Goal: Information Seeking & Learning: Learn about a topic

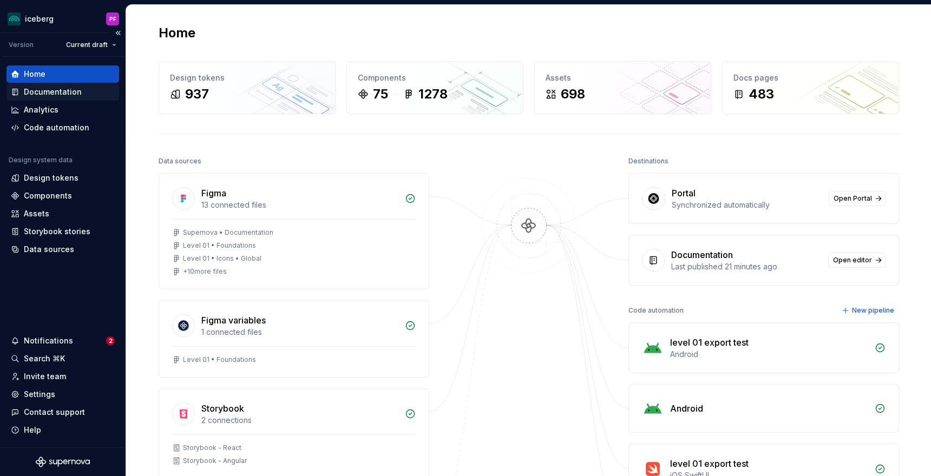
click at [72, 95] on div "Documentation" at bounding box center [53, 92] width 58 height 11
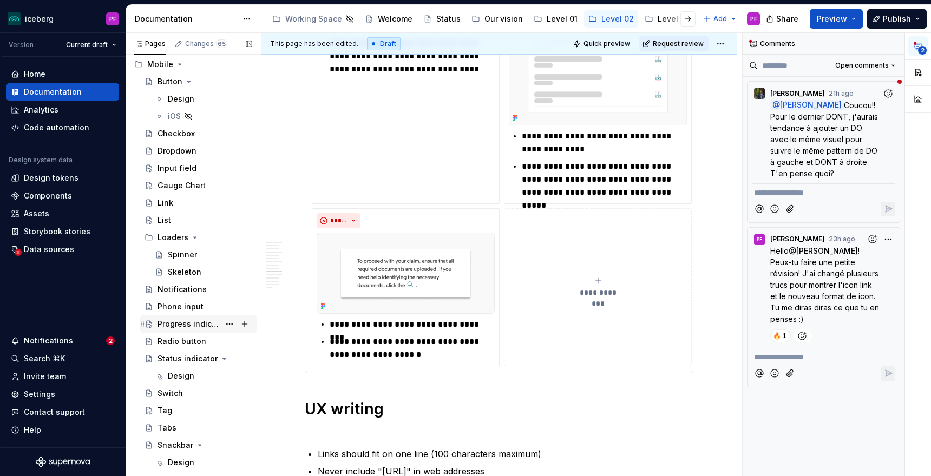
scroll to position [2804, 0]
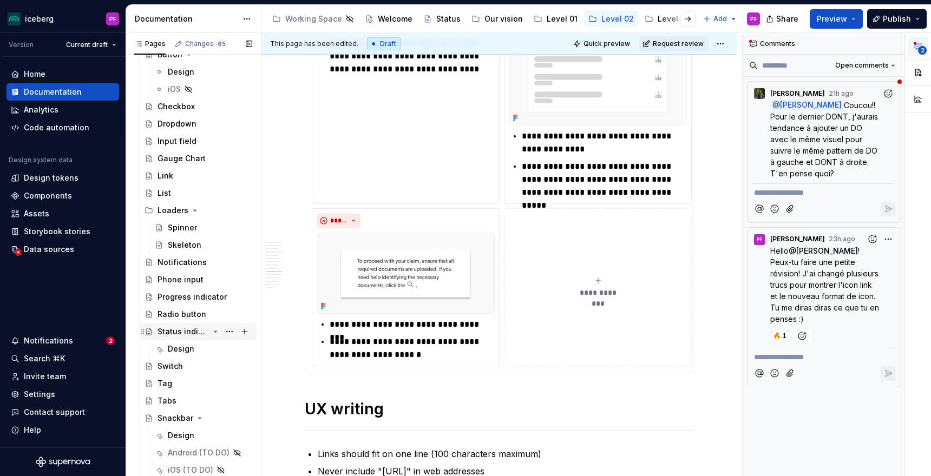
click at [177, 329] on div "Status indicator" at bounding box center [183, 331] width 51 height 11
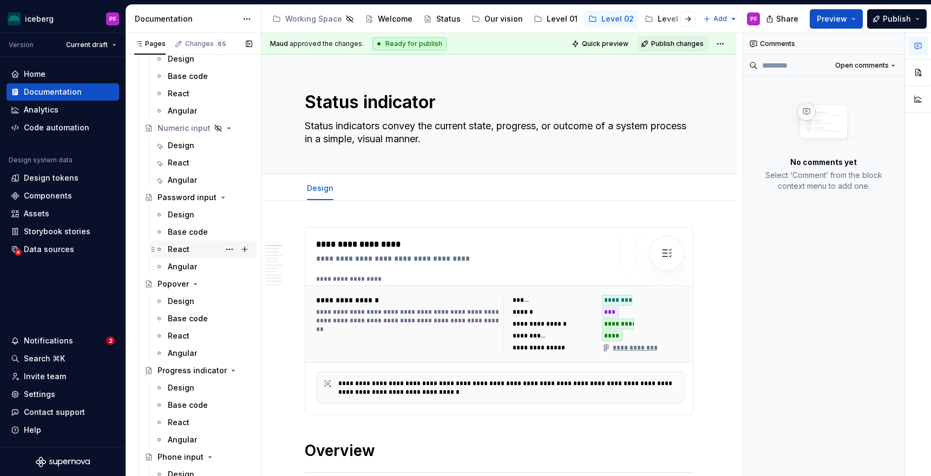
scroll to position [1616, 0]
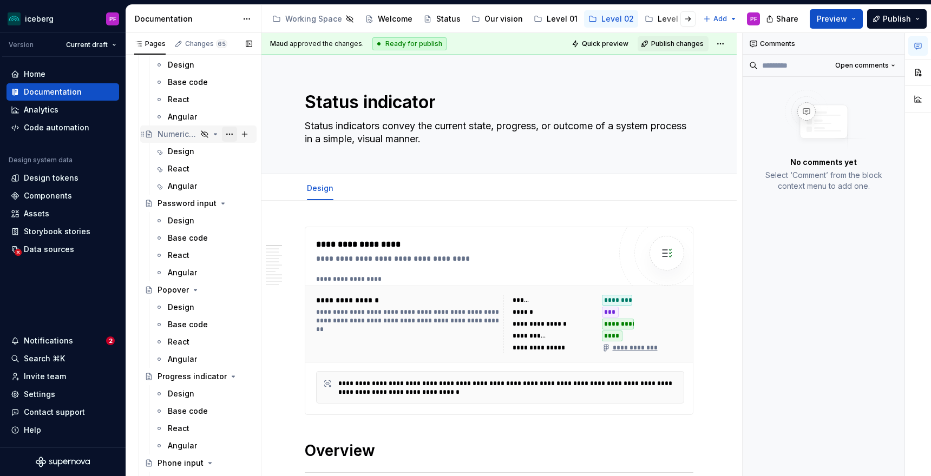
click at [232, 133] on button "Page tree" at bounding box center [229, 134] width 15 height 15
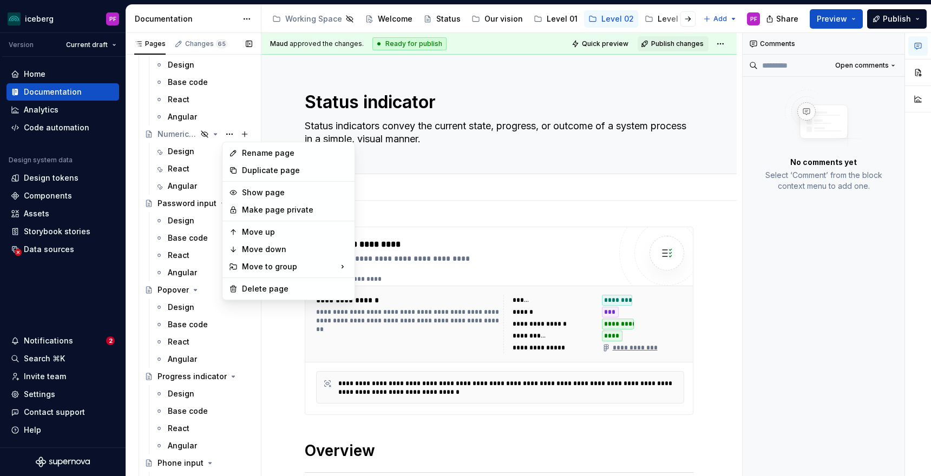
click at [228, 133] on div "Pages Changes 65 Add Accessibility guide for tree Page tree. Navigate the tree …" at bounding box center [193, 257] width 135 height 448
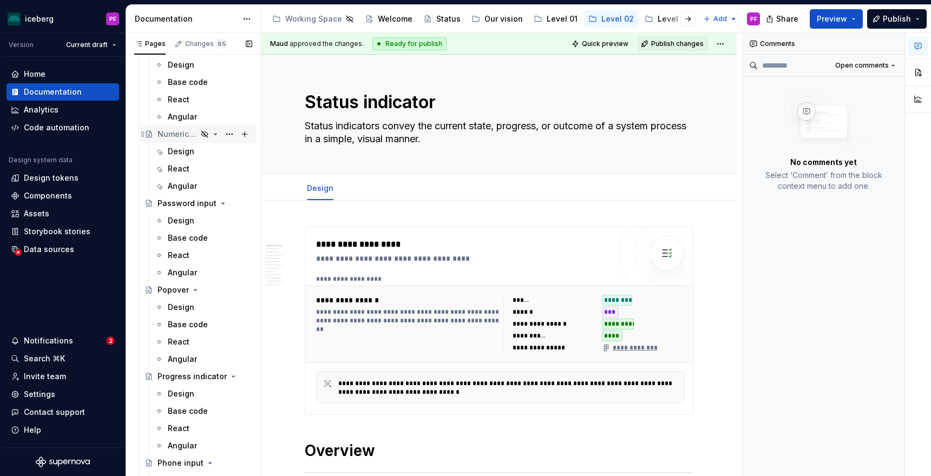
click at [204, 134] on icon "Page tree" at bounding box center [204, 134] width 6 height 6
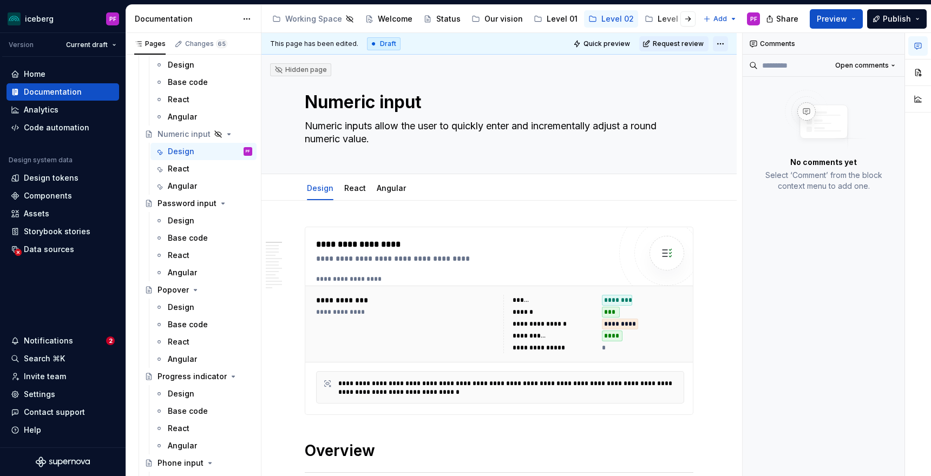
click at [723, 42] on html "iceberg PF Version Current draft Home Documentation Analytics Code automation D…" at bounding box center [465, 238] width 931 height 476
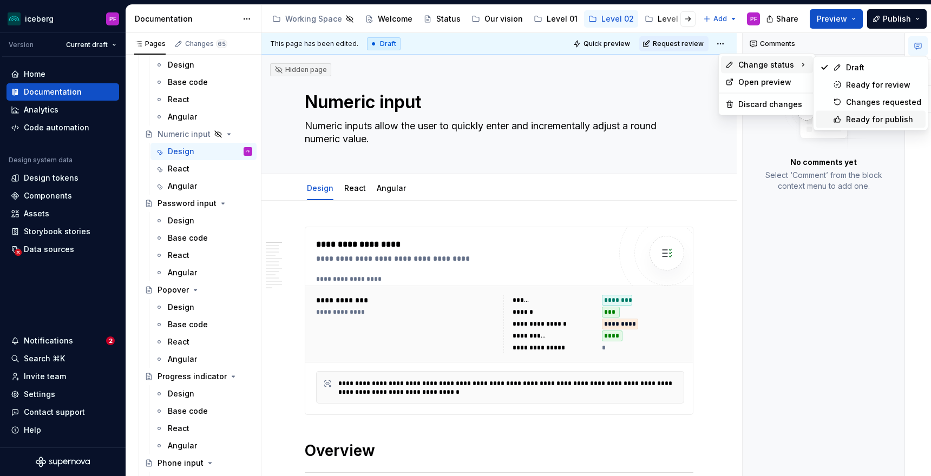
click at [831, 115] on div "Ready for publish" at bounding box center [871, 119] width 110 height 17
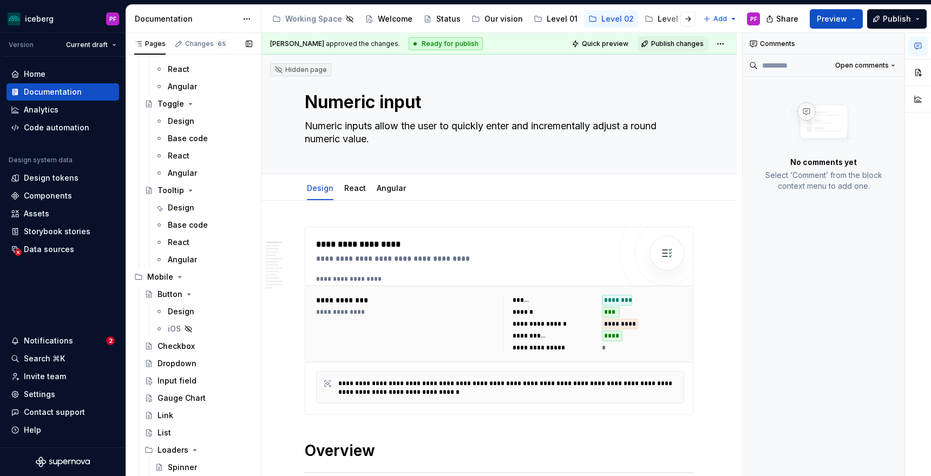
scroll to position [2804, 0]
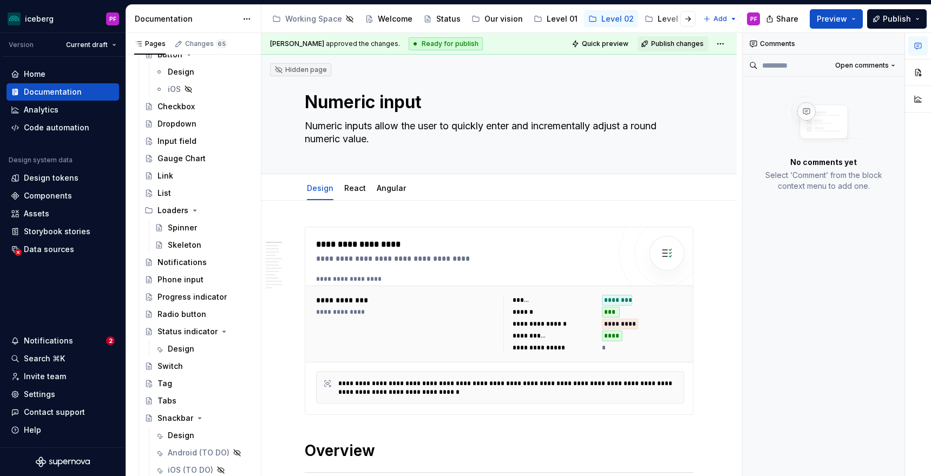
type textarea "*"
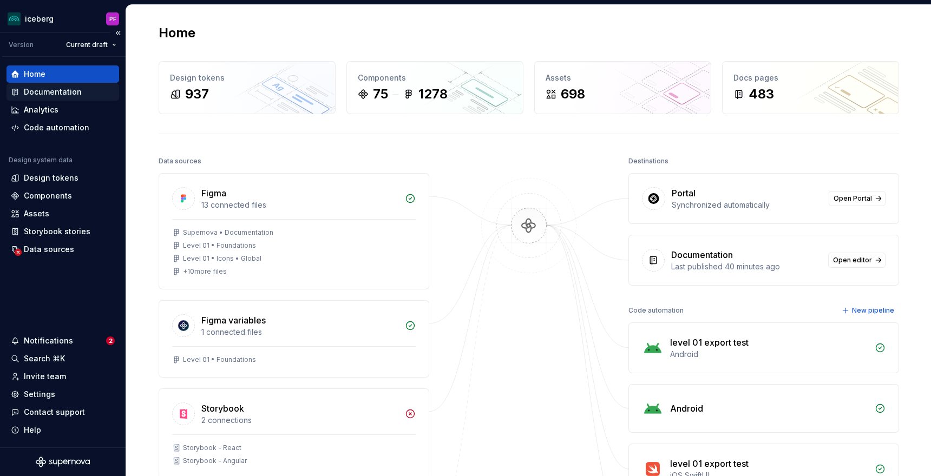
click at [56, 89] on div "Documentation" at bounding box center [53, 92] width 58 height 11
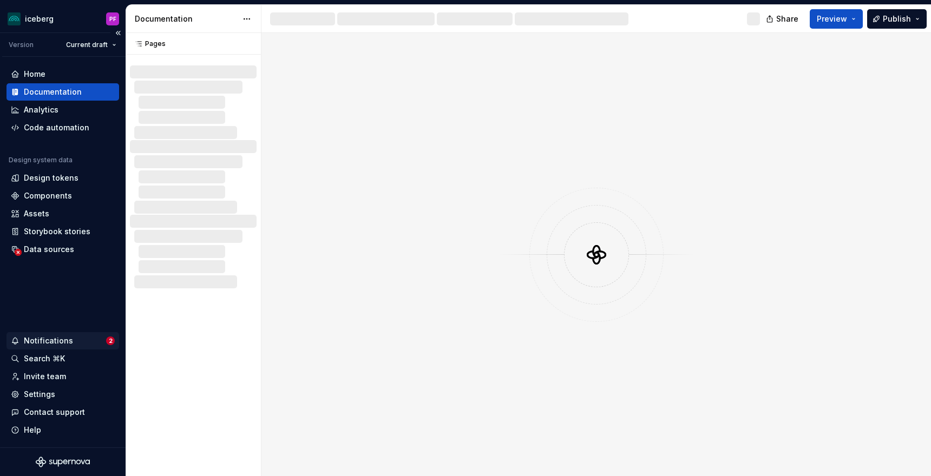
click at [71, 339] on div "Notifications" at bounding box center [58, 341] width 95 height 11
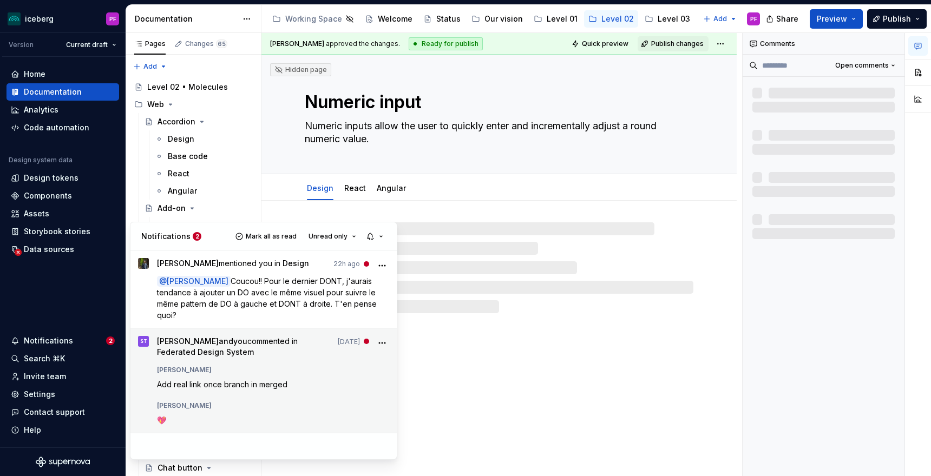
click at [312, 383] on p "Add real link once branch in merged" at bounding box center [273, 384] width 233 height 11
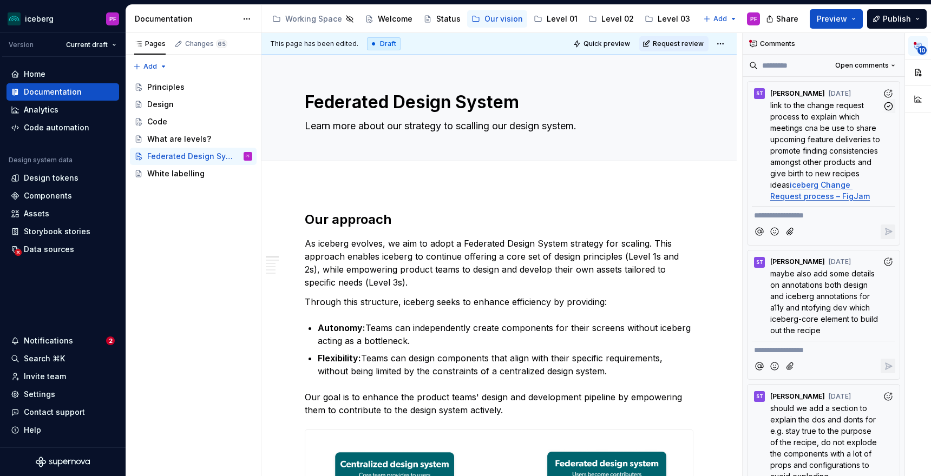
click at [823, 129] on span "link to the change request process to explain which meetings cna be use to shar…" at bounding box center [826, 145] width 112 height 89
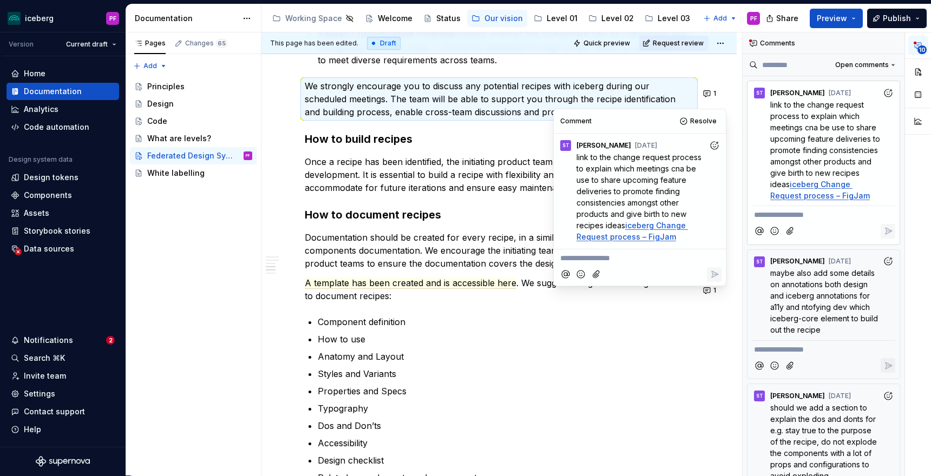
scroll to position [1252, 0]
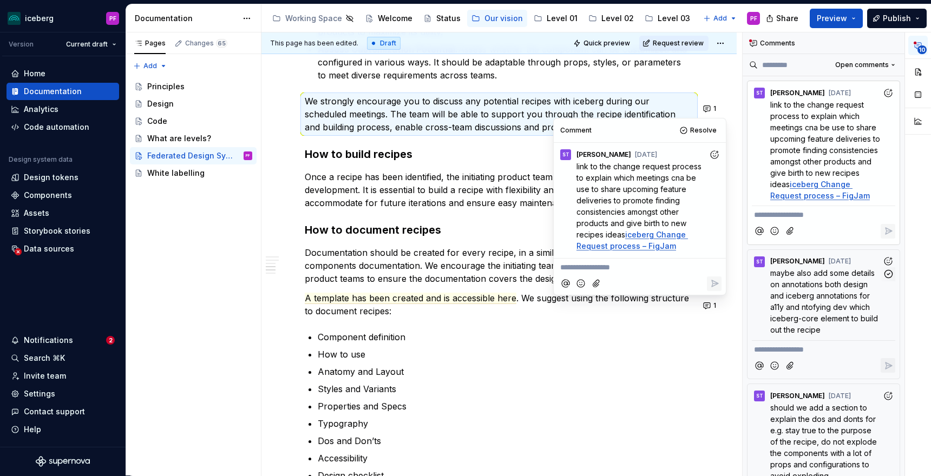
click at [813, 297] on span "maybe also add some details on annotations both design and iceberg annotations …" at bounding box center [825, 301] width 110 height 66
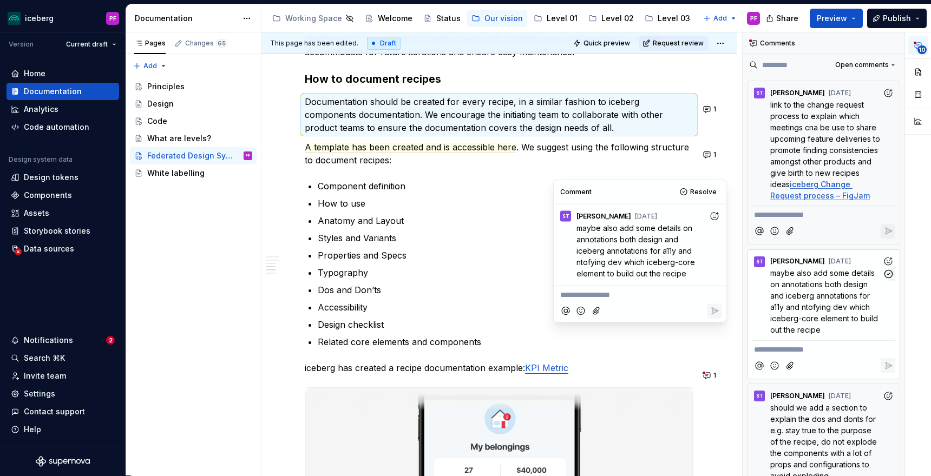
scroll to position [1419, 0]
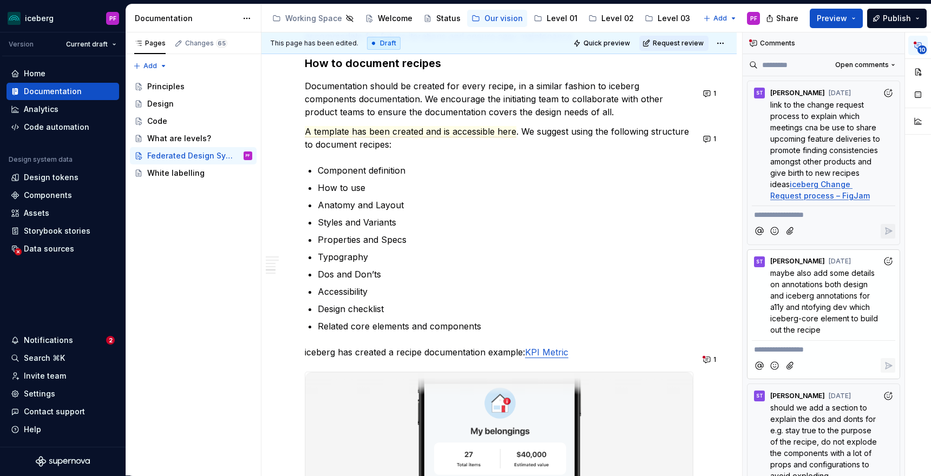
click at [476, 185] on ul "Component definition How to use Anatomy and Layout Styles and Variants Properti…" at bounding box center [506, 248] width 376 height 169
click at [471, 137] on span "A template has been created and is accessible here" at bounding box center [411, 131] width 212 height 11
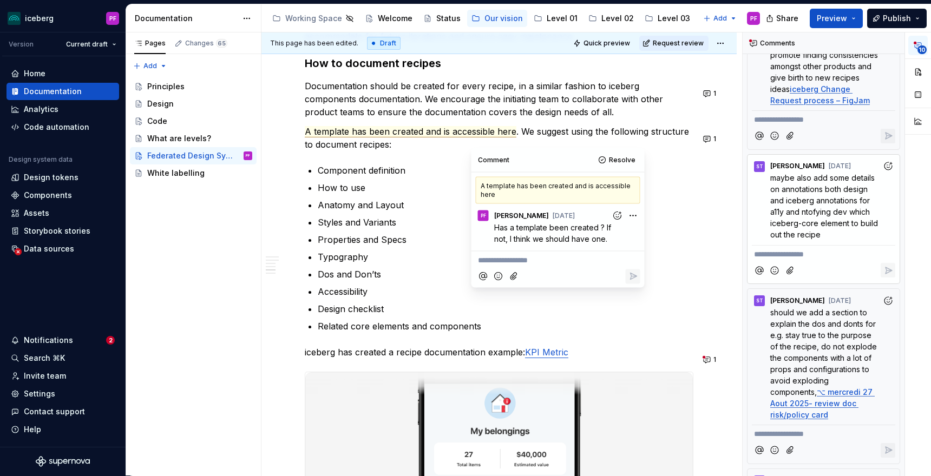
scroll to position [96, 0]
click at [800, 358] on span "should we add a section to explain the dos and donts for e.g. stay true to the …" at bounding box center [824, 351] width 109 height 89
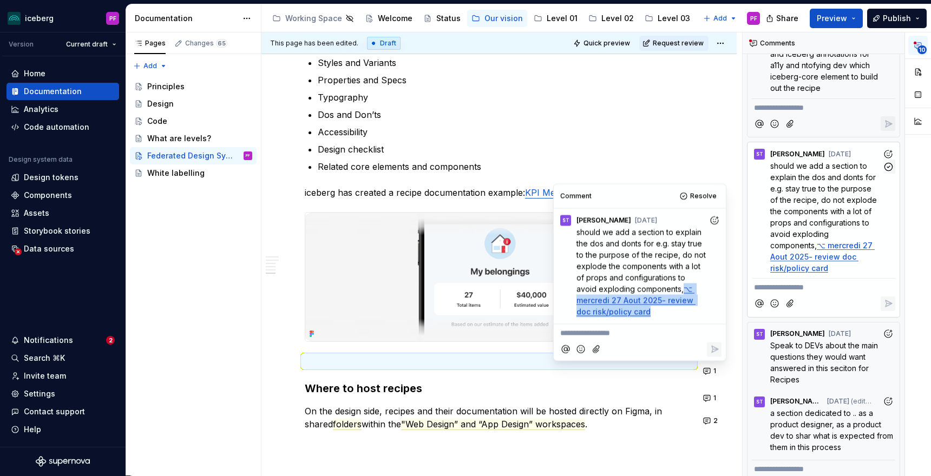
scroll to position [250, 0]
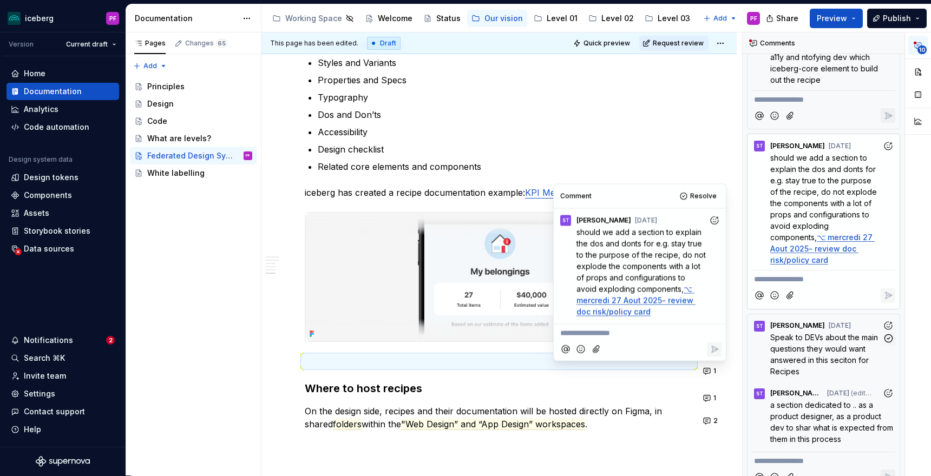
click at [806, 353] on p "Speak to DEVs about the main questions they would want answered in this seciton…" at bounding box center [826, 354] width 112 height 45
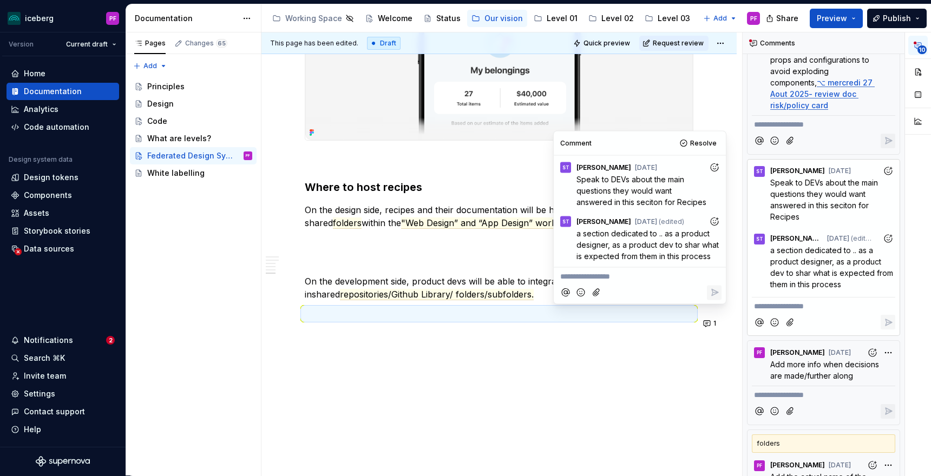
scroll to position [402, 0]
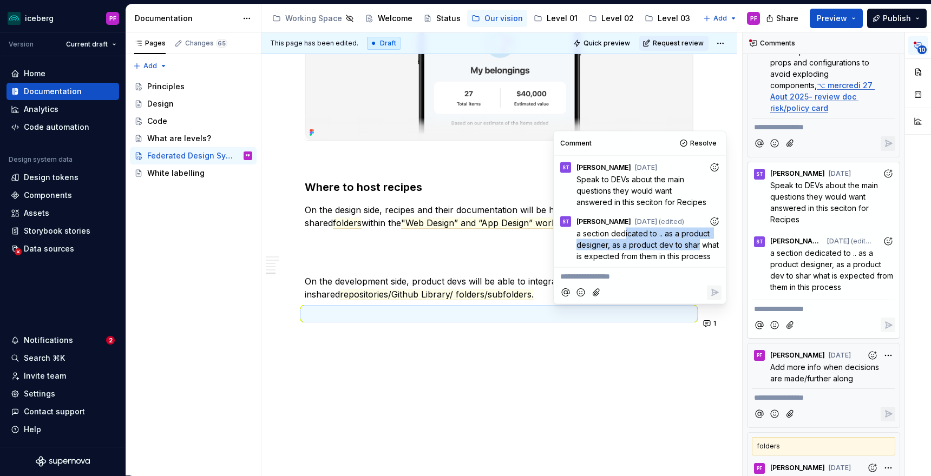
drag, startPoint x: 624, startPoint y: 234, endPoint x: 698, endPoint y: 249, distance: 75.1
click at [698, 249] on span "a section dedicated to .. as a product designer, as a product dev to shar what …" at bounding box center [649, 244] width 145 height 32
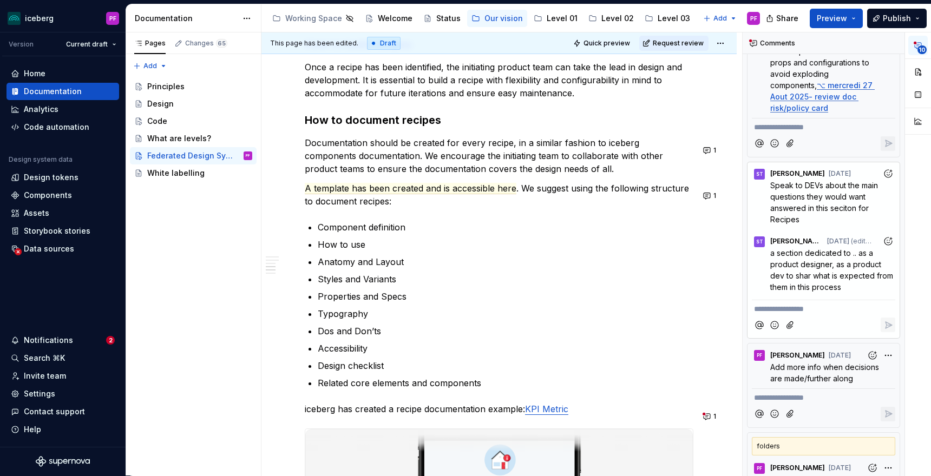
scroll to position [1367, 0]
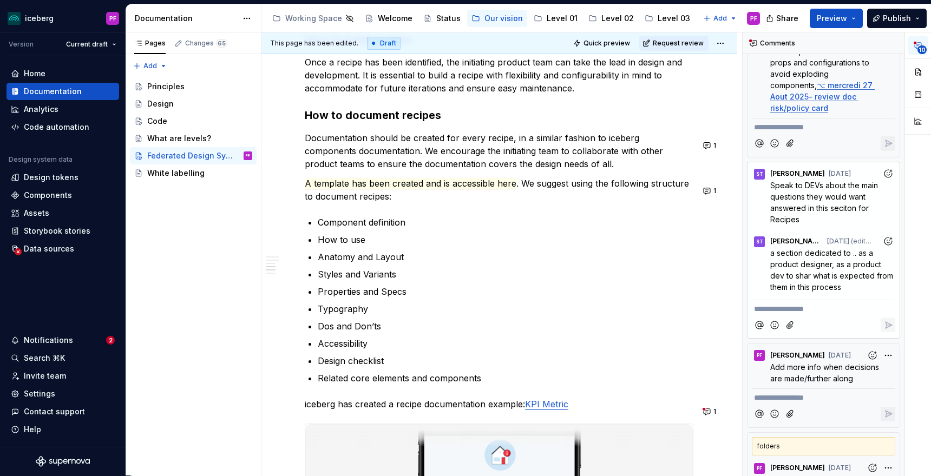
click at [585, 167] on p "Documentation should be created for every recipe, in a similar fashion to icebe…" at bounding box center [499, 151] width 389 height 39
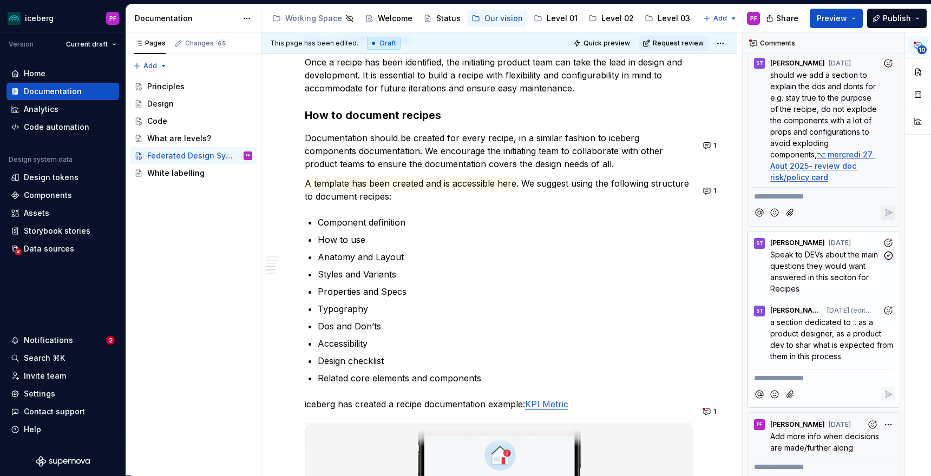
scroll to position [325, 0]
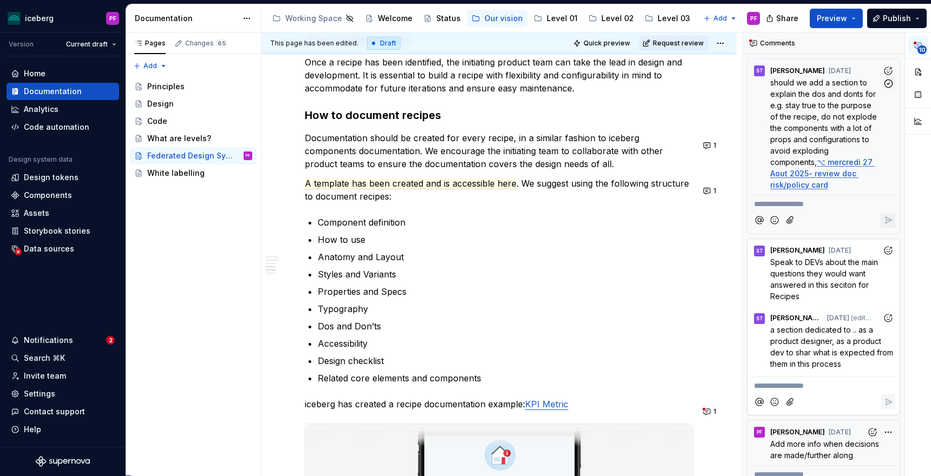
click at [791, 126] on span "should we add a section to explain the dos and donts for e.g. stay true to the …" at bounding box center [824, 122] width 109 height 89
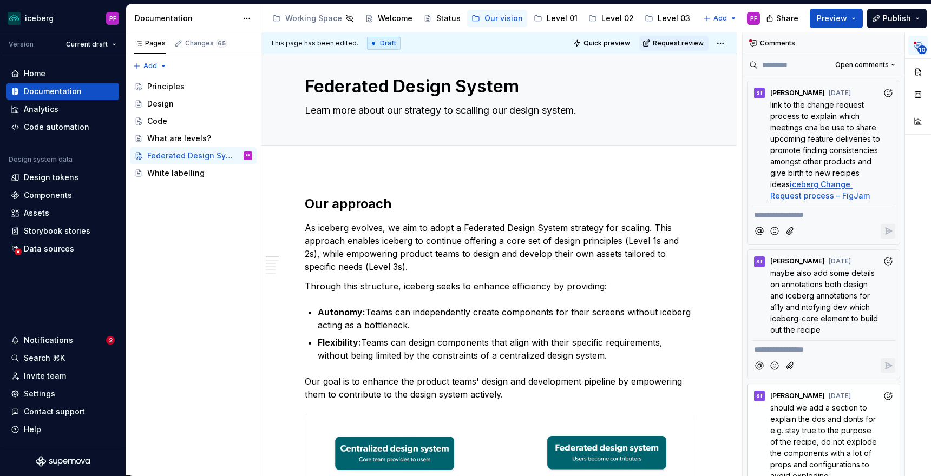
scroll to position [0, 0]
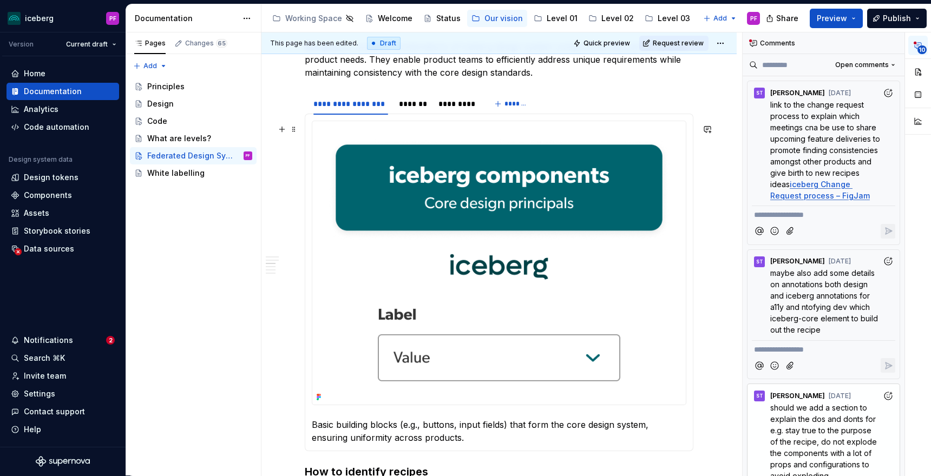
scroll to position [682, 0]
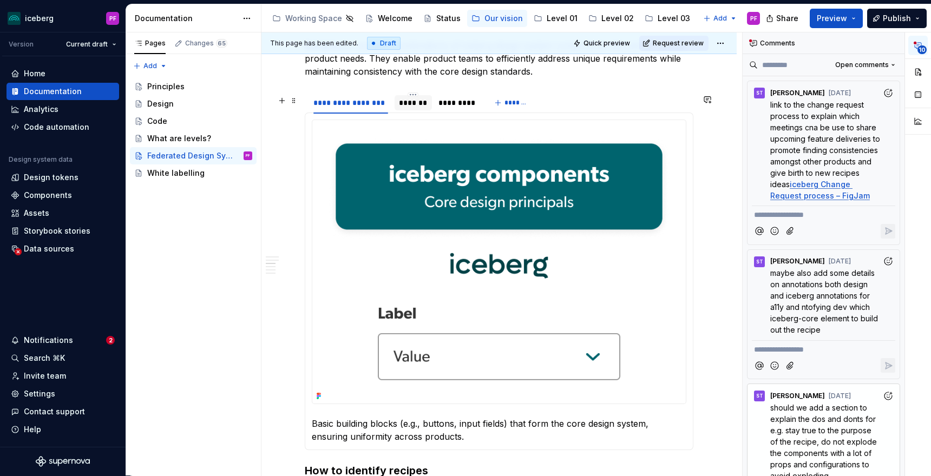
click at [403, 103] on div "*******" at bounding box center [413, 102] width 29 height 11
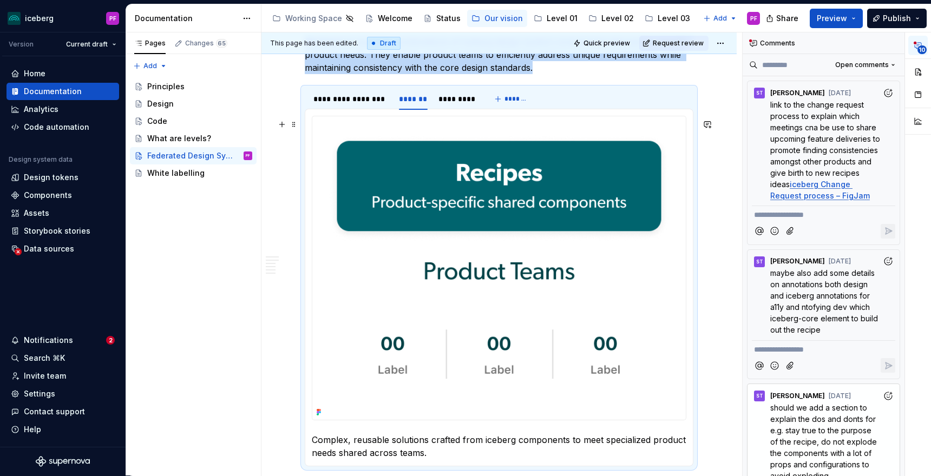
scroll to position [685, 0]
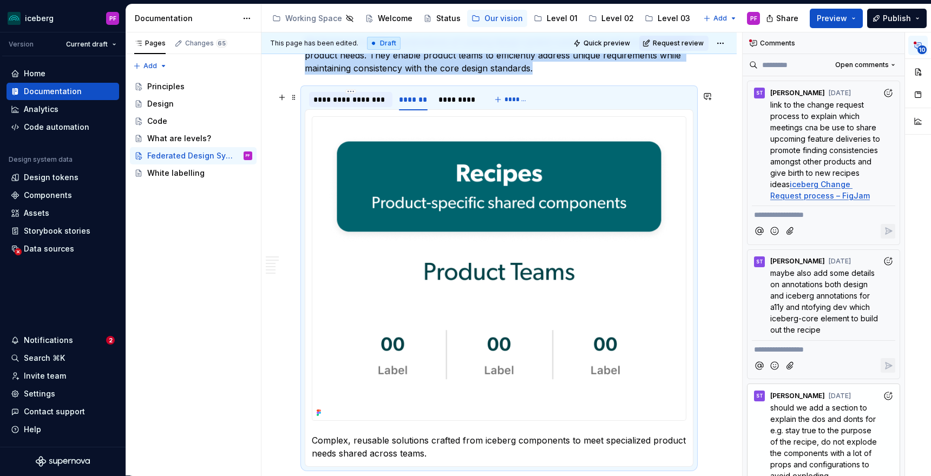
click at [354, 103] on div "**********" at bounding box center [350, 99] width 75 height 11
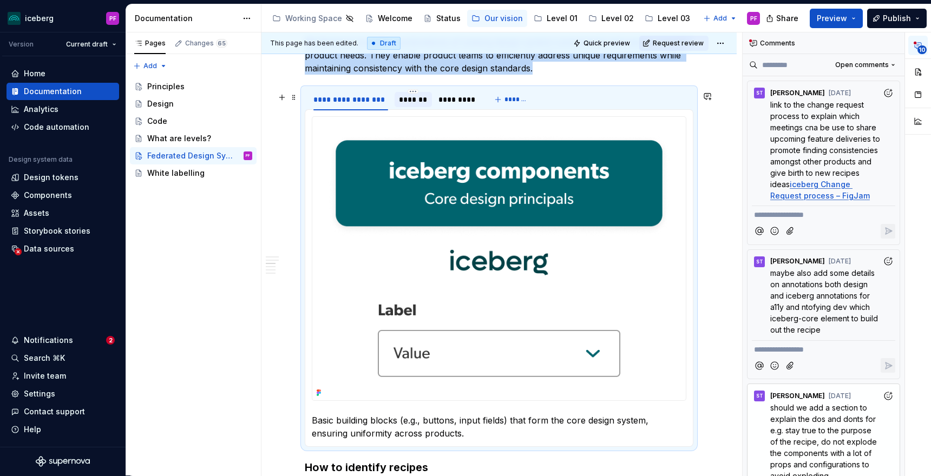
click at [420, 103] on div "*******" at bounding box center [413, 99] width 29 height 11
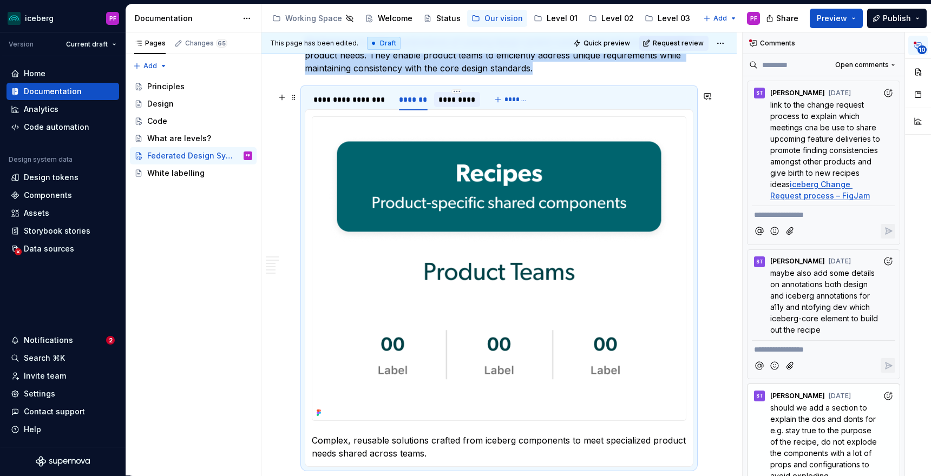
click at [444, 105] on div "*********" at bounding box center [456, 99] width 37 height 11
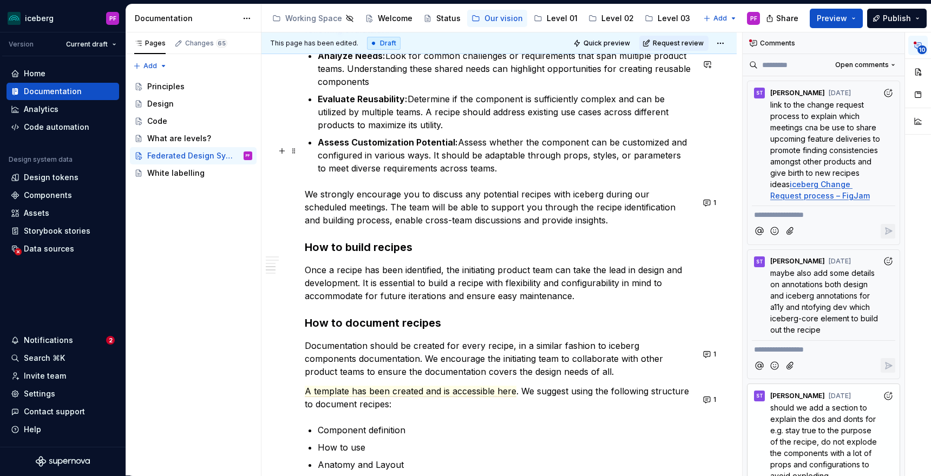
scroll to position [1274, 0]
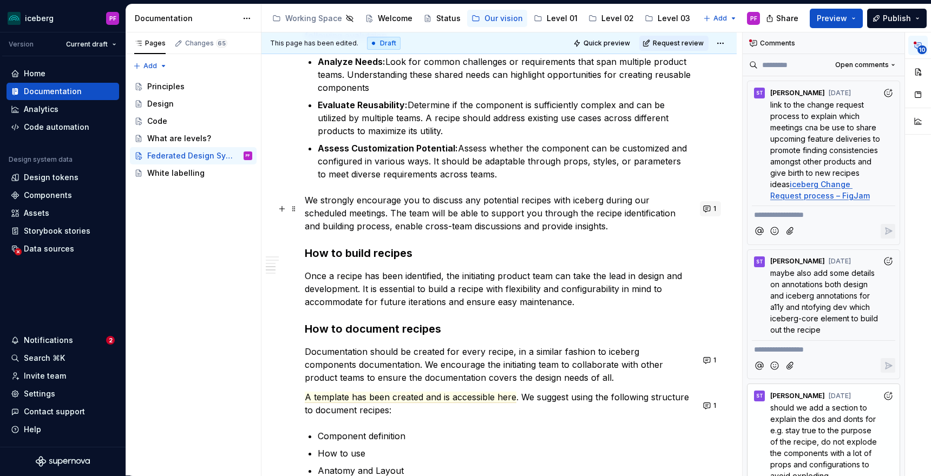
click at [718, 215] on button "1" at bounding box center [710, 208] width 21 height 15
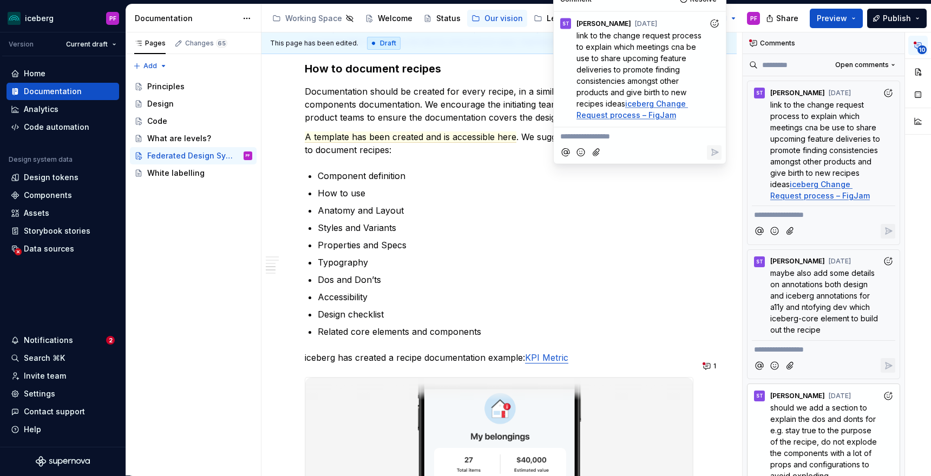
scroll to position [1538, 0]
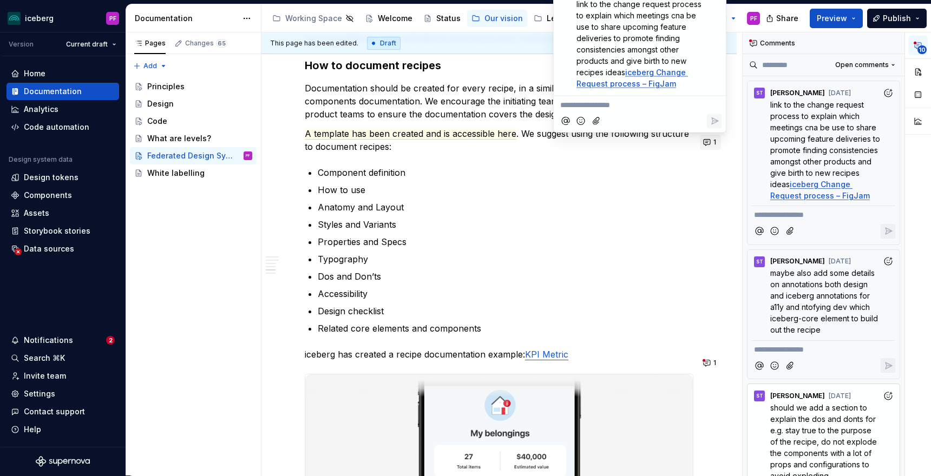
click at [715, 147] on button "1" at bounding box center [710, 142] width 21 height 15
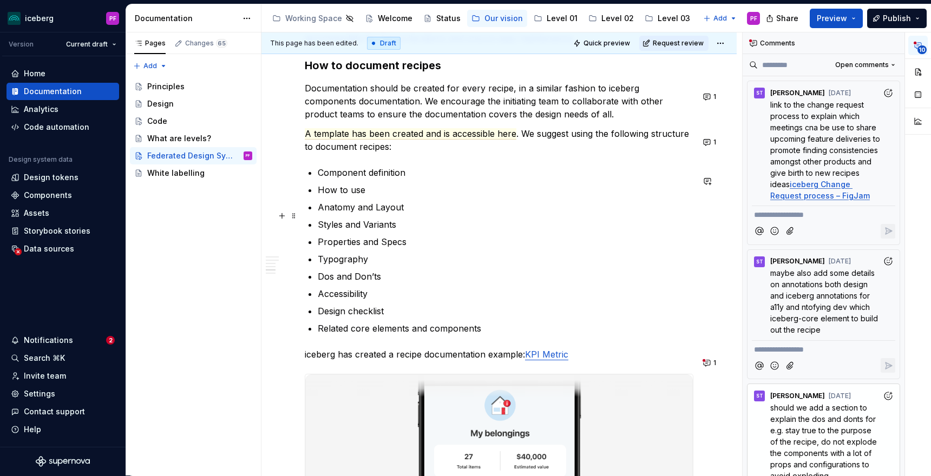
click at [459, 214] on p "Anatomy and Layout" at bounding box center [506, 207] width 376 height 13
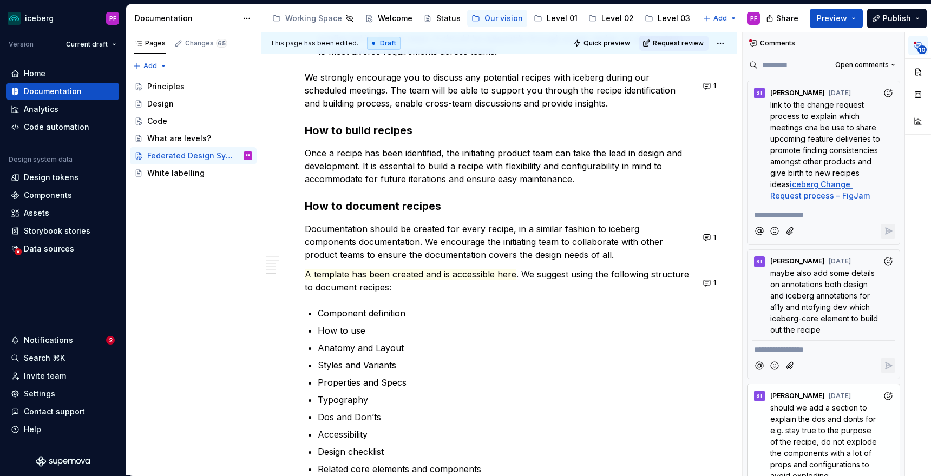
scroll to position [953, 0]
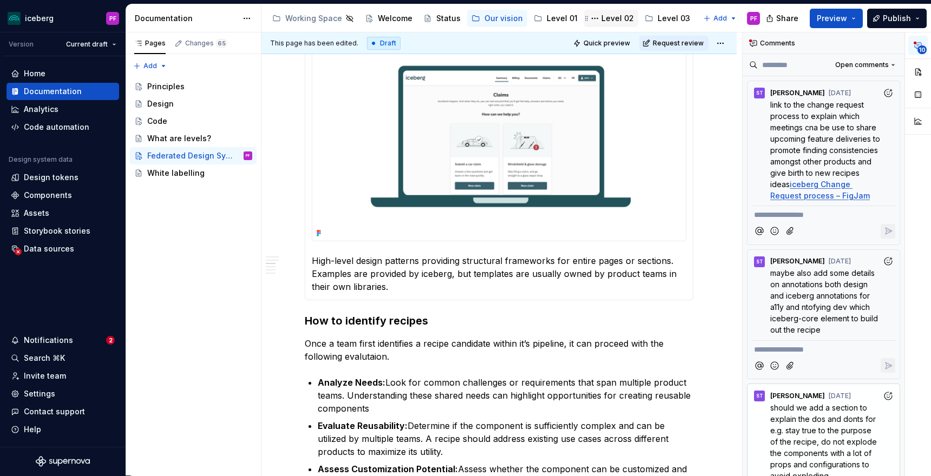
click at [607, 15] on div "Level 02" at bounding box center [617, 18] width 32 height 11
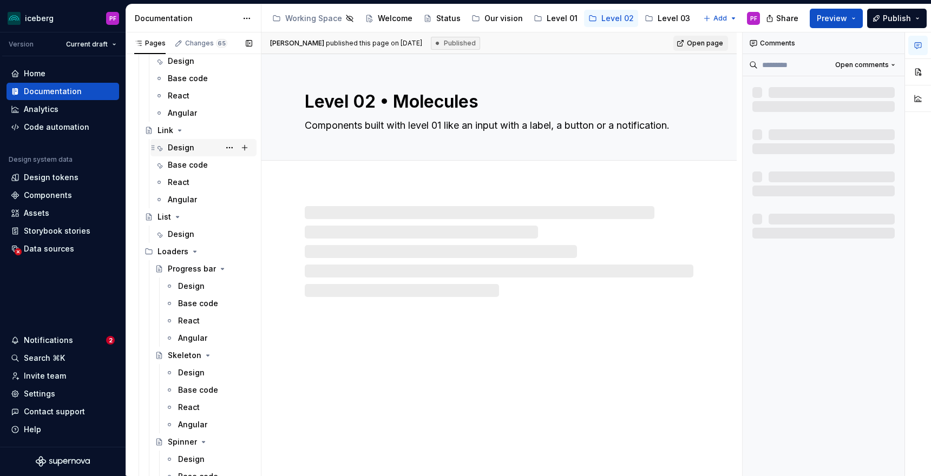
scroll to position [1124, 0]
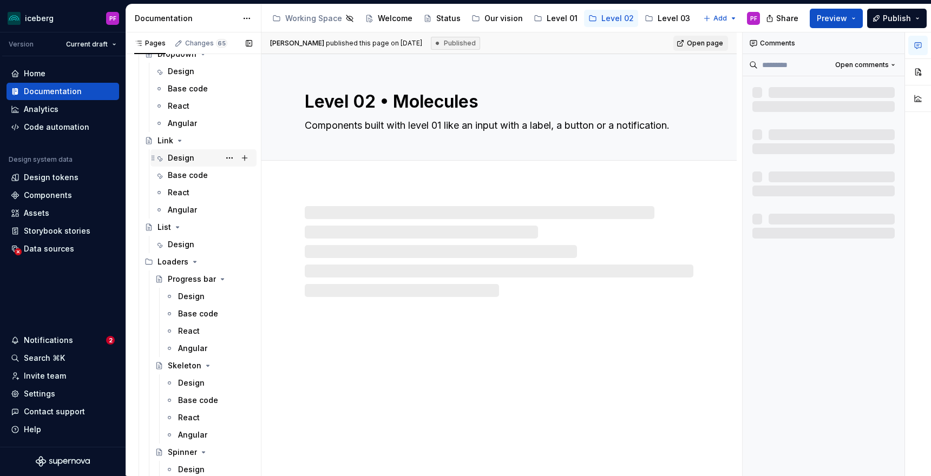
click at [178, 158] on div "Design" at bounding box center [181, 158] width 27 height 11
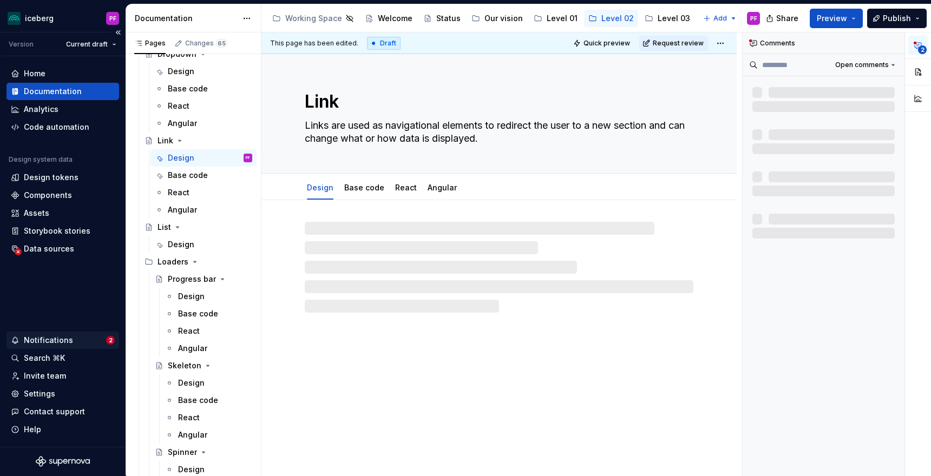
click at [66, 337] on div "Notifications" at bounding box center [48, 340] width 49 height 11
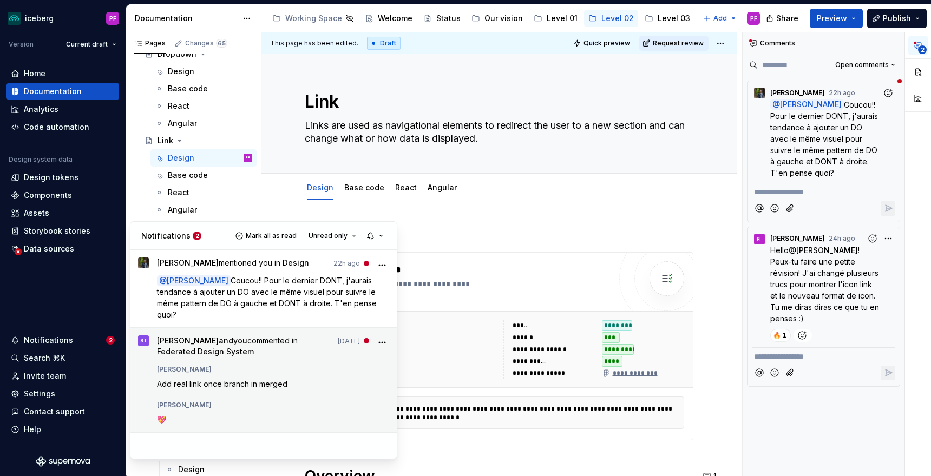
click at [382, 346] on icon "More" at bounding box center [382, 342] width 11 height 11
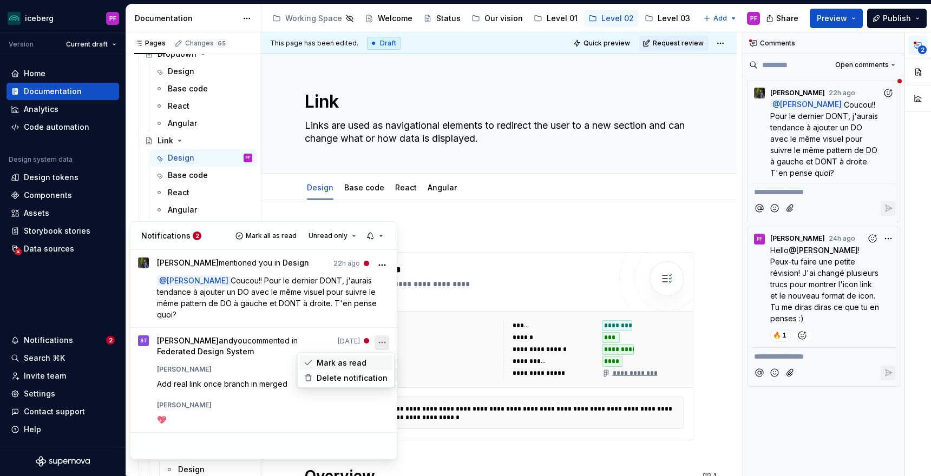
click at [362, 359] on span "Mark as read" at bounding box center [342, 363] width 50 height 11
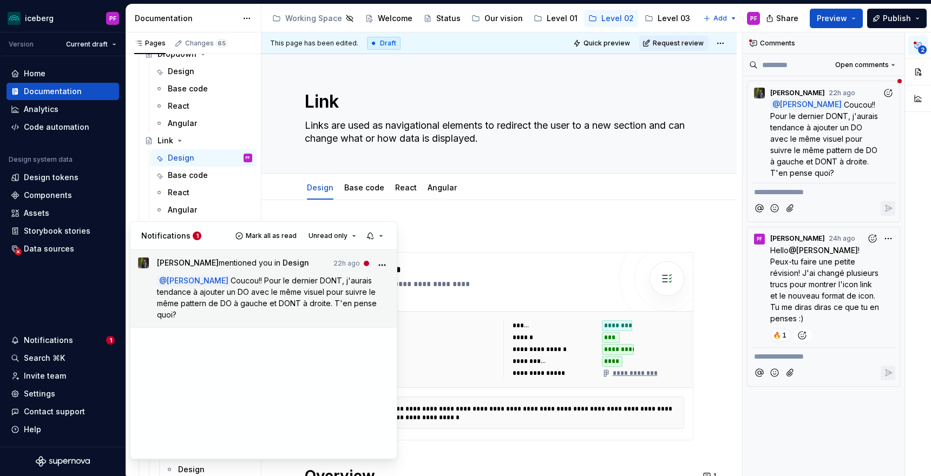
click at [296, 313] on p "@ Pascale Fadel Coucou!! Pour le dernier DONT, j'aurais tendance à ajouter un D…" at bounding box center [273, 297] width 233 height 45
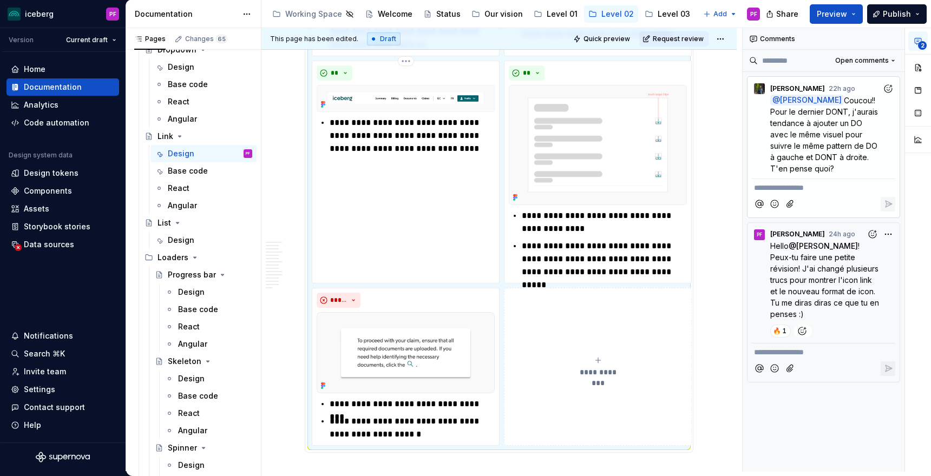
scroll to position [2625, 0]
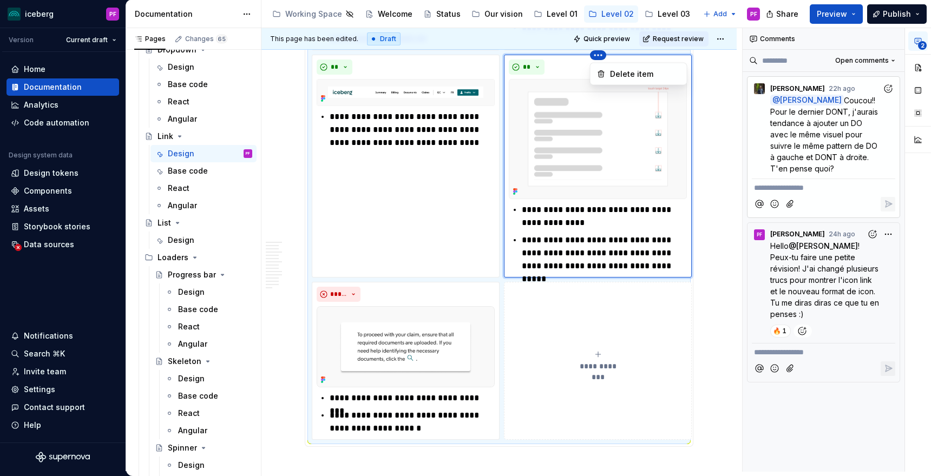
click at [368, 336] on html "iceberg PF Version Current draft Home Documentation Analytics Code automation D…" at bounding box center [465, 238] width 931 height 476
click at [395, 284] on html "iceberg PF Version Current draft Home Documentation Analytics Code automation D…" at bounding box center [465, 238] width 931 height 476
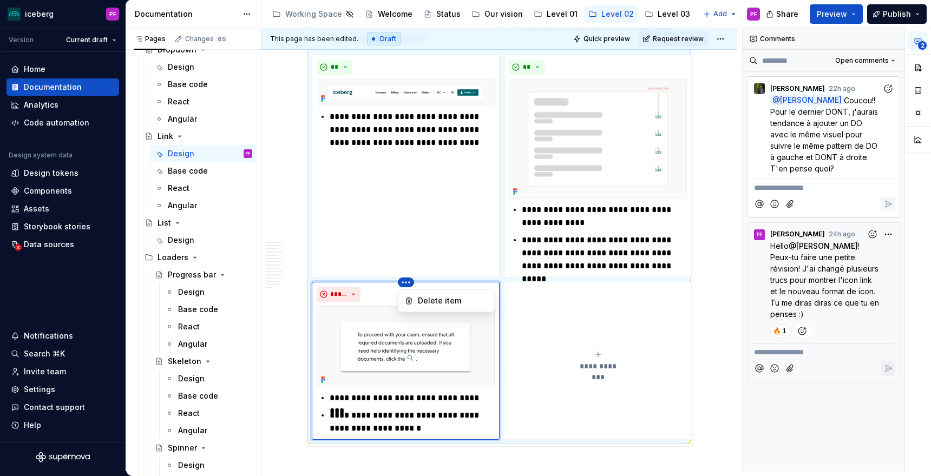
click at [526, 134] on html "iceberg PF Version Current draft Home Documentation Analytics Code automation D…" at bounding box center [465, 238] width 931 height 476
drag, startPoint x: 405, startPoint y: 280, endPoint x: 503, endPoint y: 229, distance: 110.2
click at [513, 223] on html "iceberg PF Version Current draft Home Documentation Analytics Code automation D…" at bounding box center [465, 238] width 931 height 476
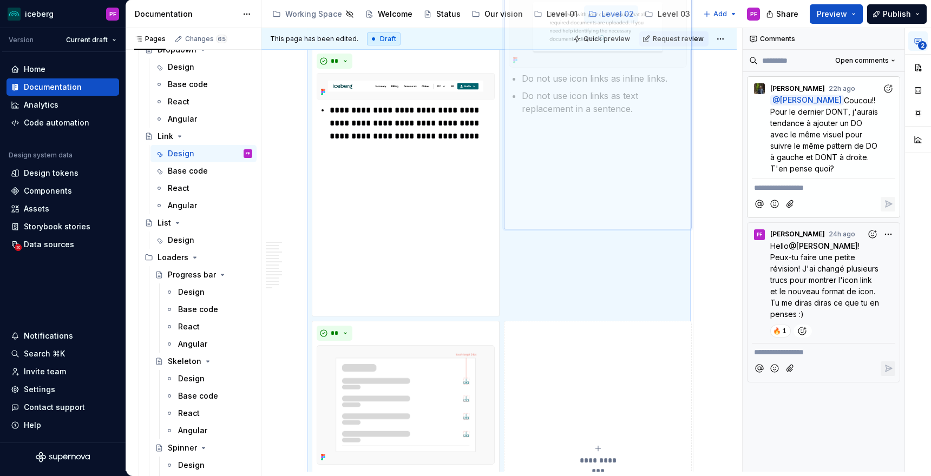
drag, startPoint x: 425, startPoint y: 298, endPoint x: 600, endPoint y: 101, distance: 263.8
click at [600, 101] on body "iceberg PF Version Current draft Home Documentation Analytics Code automation D…" at bounding box center [465, 238] width 931 height 476
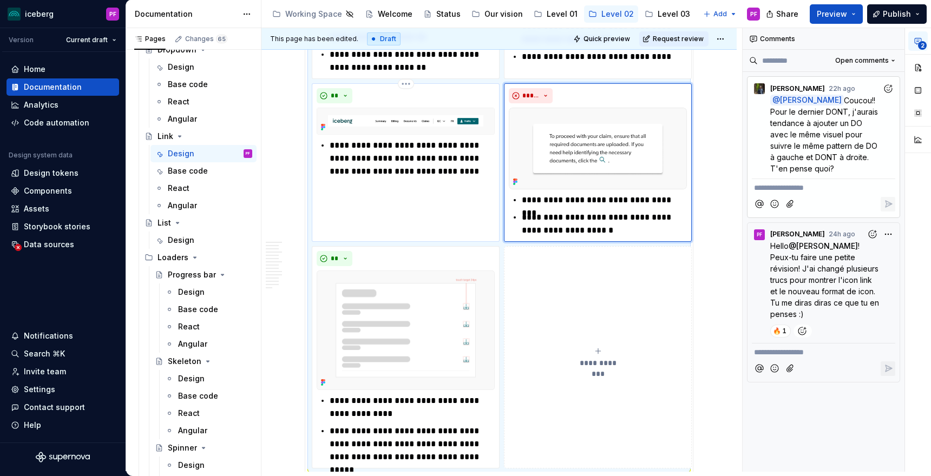
scroll to position [2604, 0]
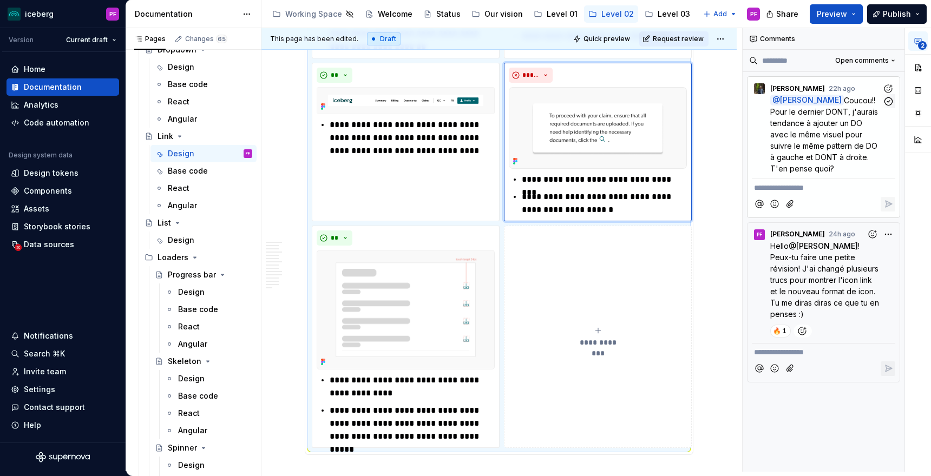
type textarea "*"
click at [829, 140] on p "@ Pascale Fadel Coucou!! Pour le dernier DONT, j'aurais tendance à ajouter un D…" at bounding box center [826, 135] width 112 height 80
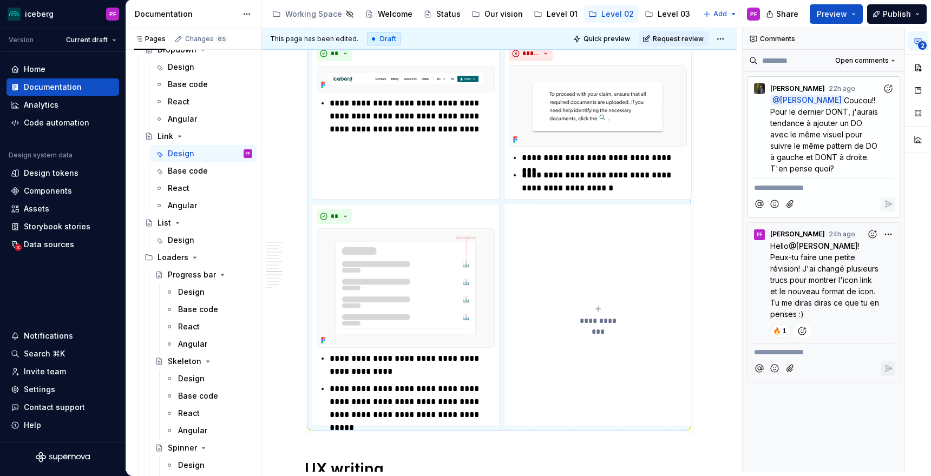
scroll to position [2655, 0]
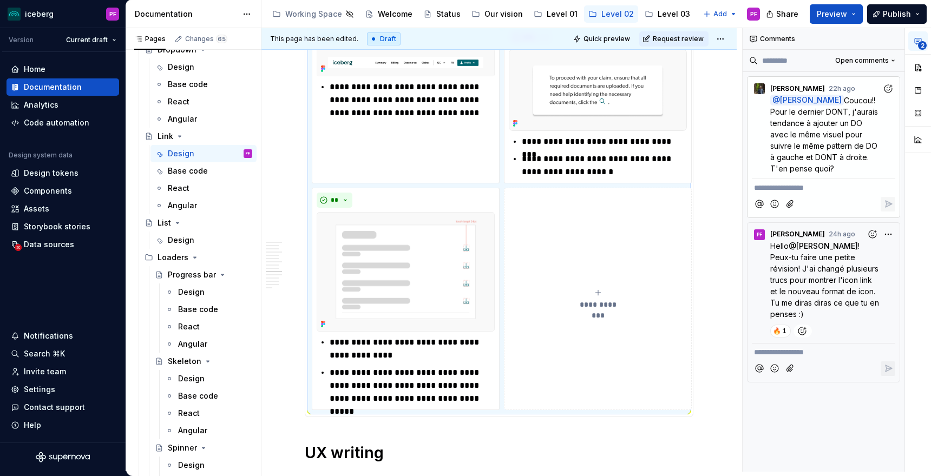
click at [755, 193] on p "**********" at bounding box center [823, 187] width 139 height 11
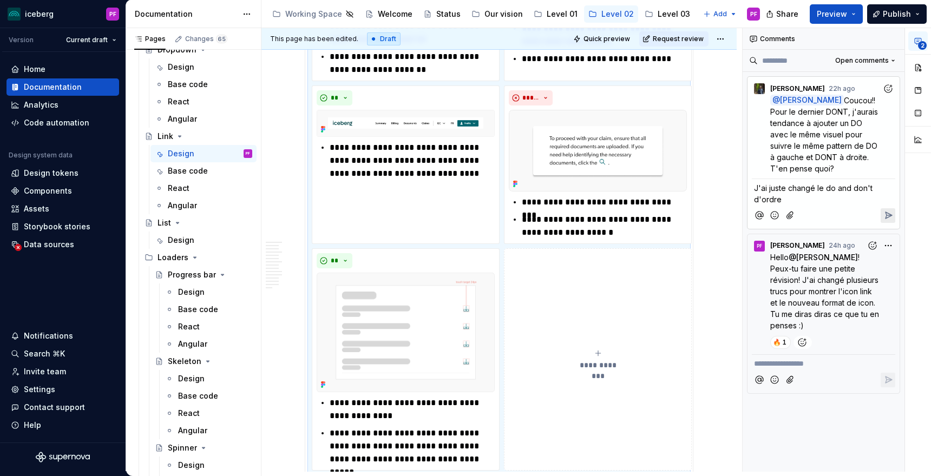
scroll to position [2591, 0]
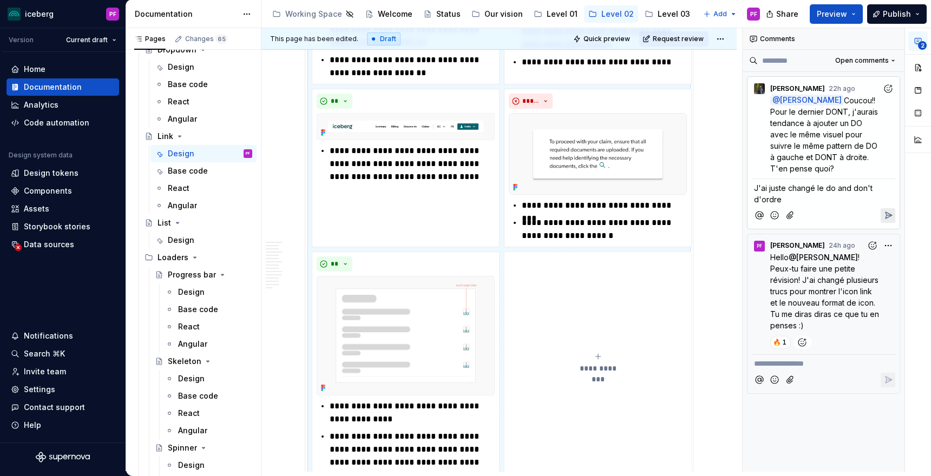
click at [827, 189] on span "J'ai juste changé le do and don't d'ordre" at bounding box center [814, 194] width 121 height 21
click at [806, 195] on p "J'ai juste changé le dernier do and don't d'ordre" at bounding box center [823, 193] width 139 height 23
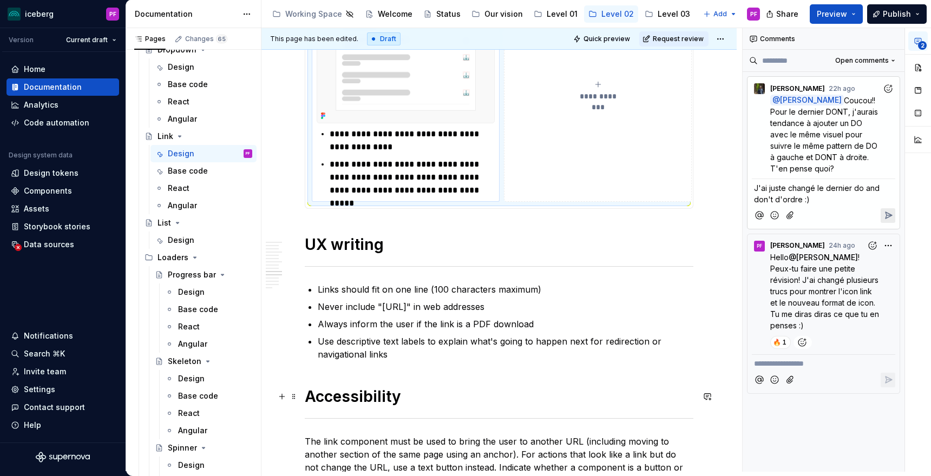
scroll to position [2860, 0]
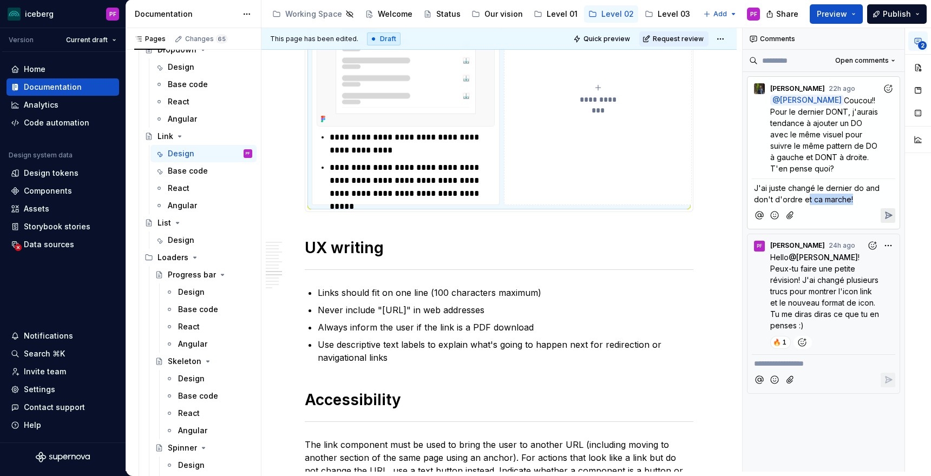
drag, startPoint x: 809, startPoint y: 199, endPoint x: 856, endPoint y: 196, distance: 47.2
click at [856, 196] on p "J'ai juste changé le dernier do and don't d'ordre et ca marche!" at bounding box center [823, 193] width 139 height 23
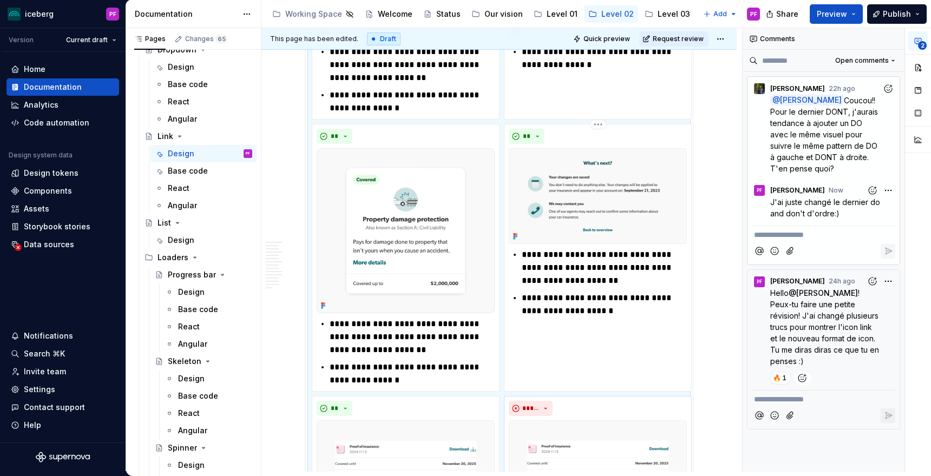
scroll to position [2048, 0]
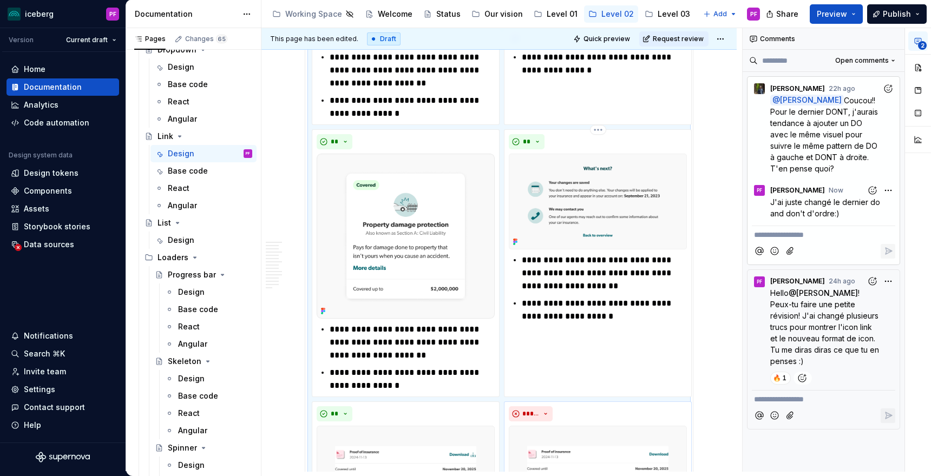
click at [559, 219] on img at bounding box center [598, 202] width 178 height 96
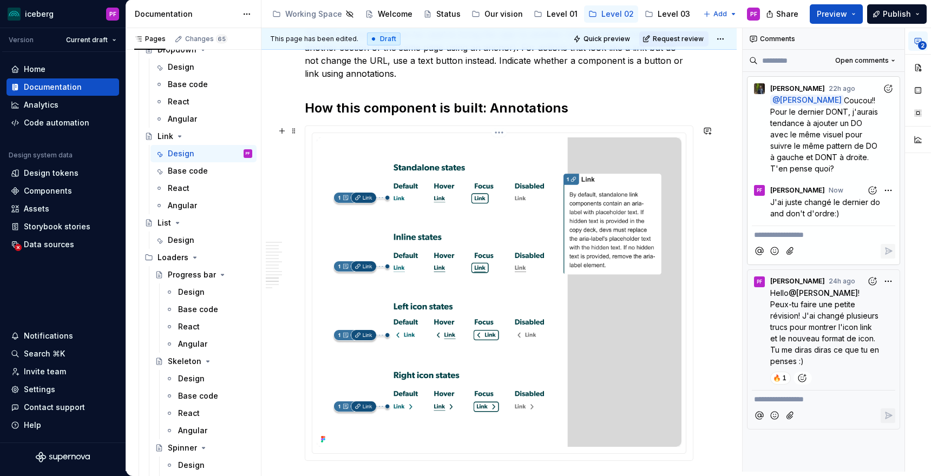
scroll to position [3259, 0]
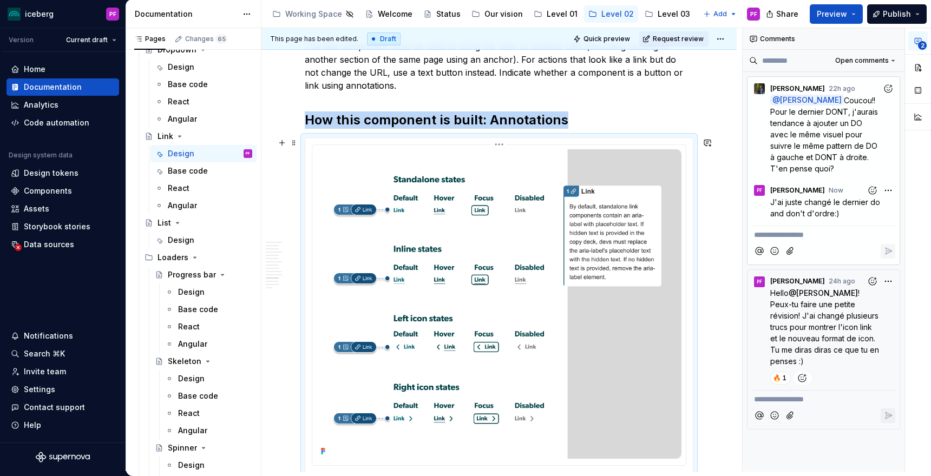
click at [412, 195] on img at bounding box center [499, 304] width 365 height 310
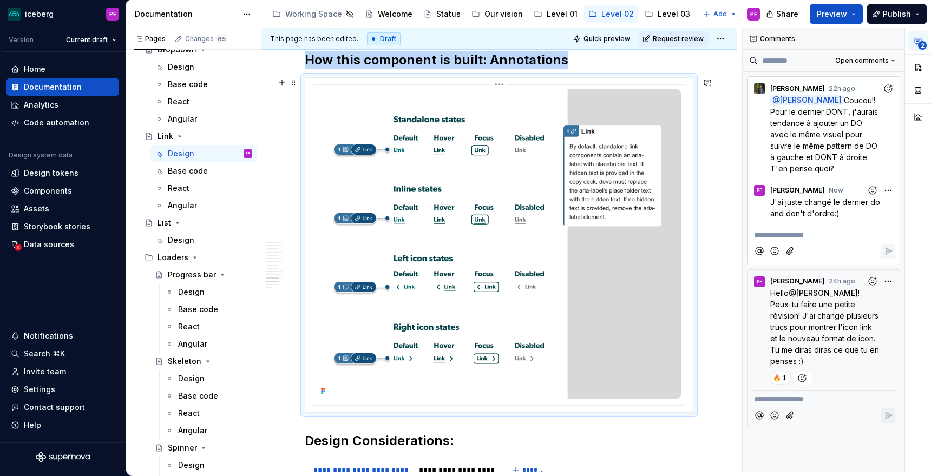
click at [571, 331] on img at bounding box center [499, 244] width 365 height 310
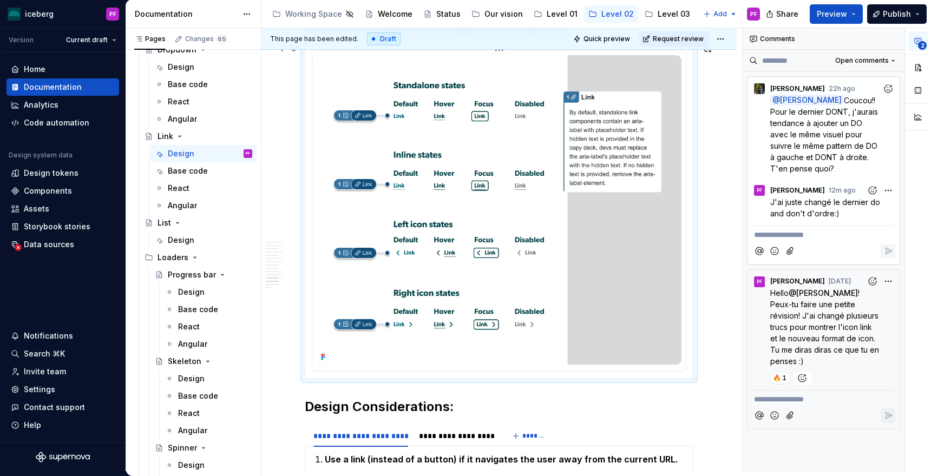
scroll to position [3355, 0]
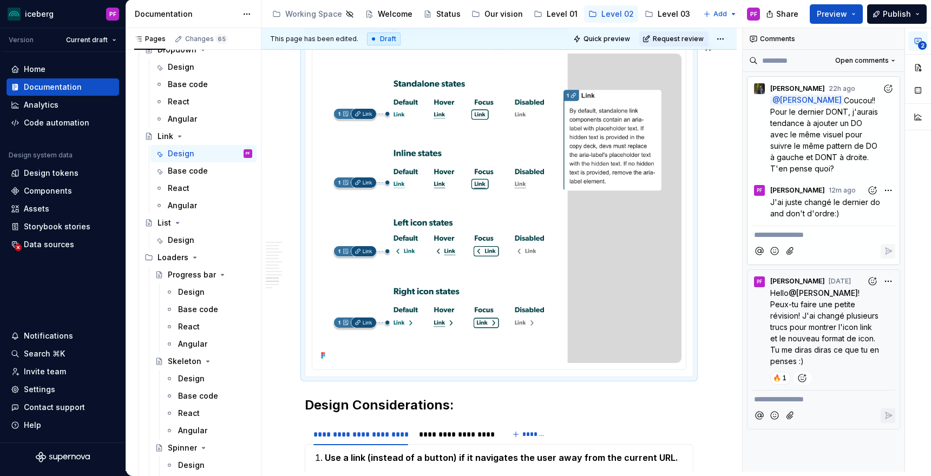
click at [481, 283] on img at bounding box center [499, 209] width 365 height 310
click at [564, 292] on img at bounding box center [499, 209] width 365 height 310
click at [565, 234] on img at bounding box center [499, 209] width 365 height 310
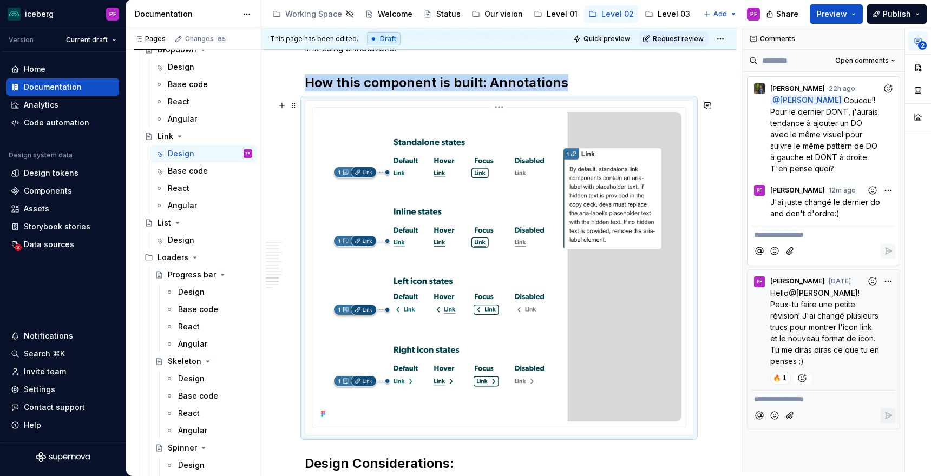
scroll to position [3296, 0]
click at [570, 238] on img at bounding box center [499, 267] width 365 height 310
click at [918, 68] on button "button" at bounding box center [917, 67] width 19 height 19
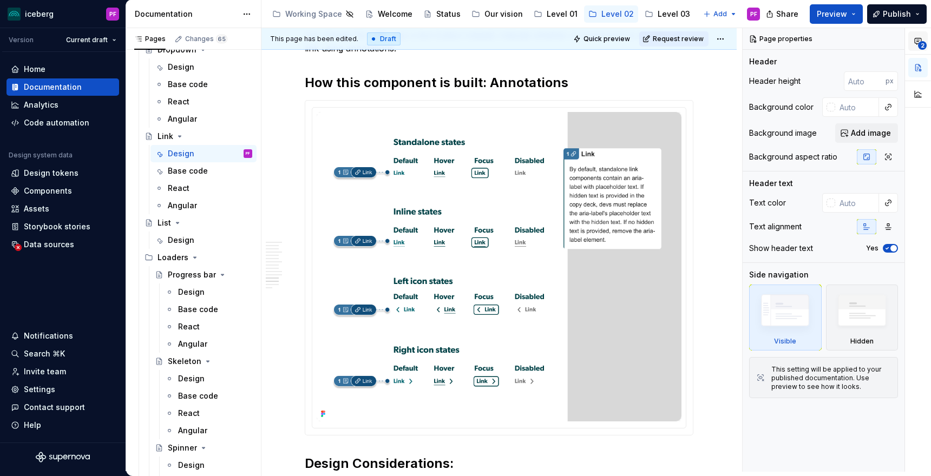
click at [918, 40] on icon "button" at bounding box center [918, 41] width 9 height 9
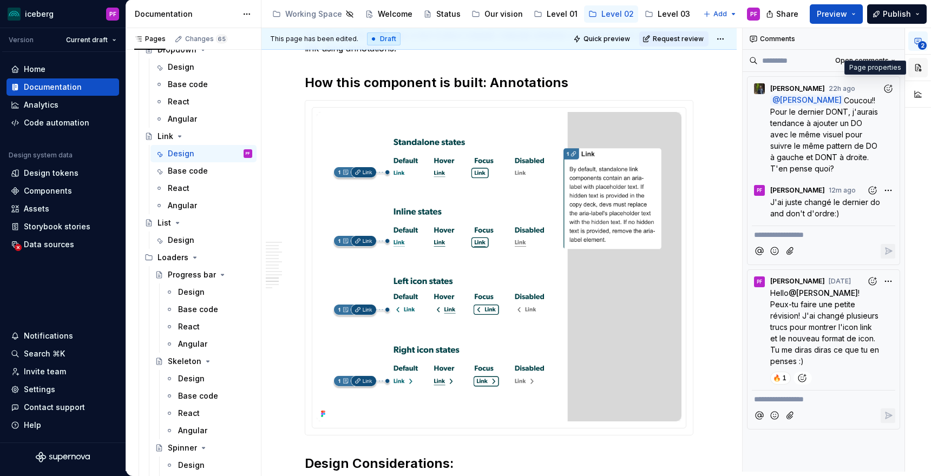
click at [916, 71] on button "button" at bounding box center [917, 67] width 19 height 19
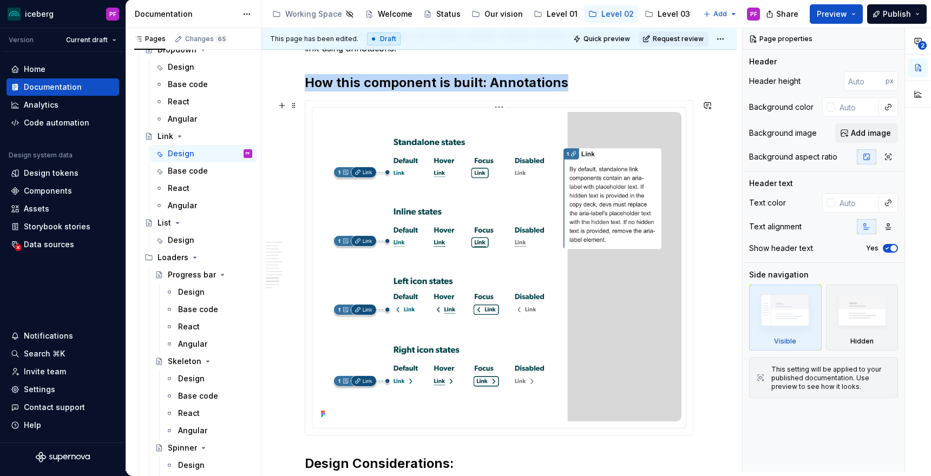
click at [644, 257] on img at bounding box center [499, 267] width 365 height 310
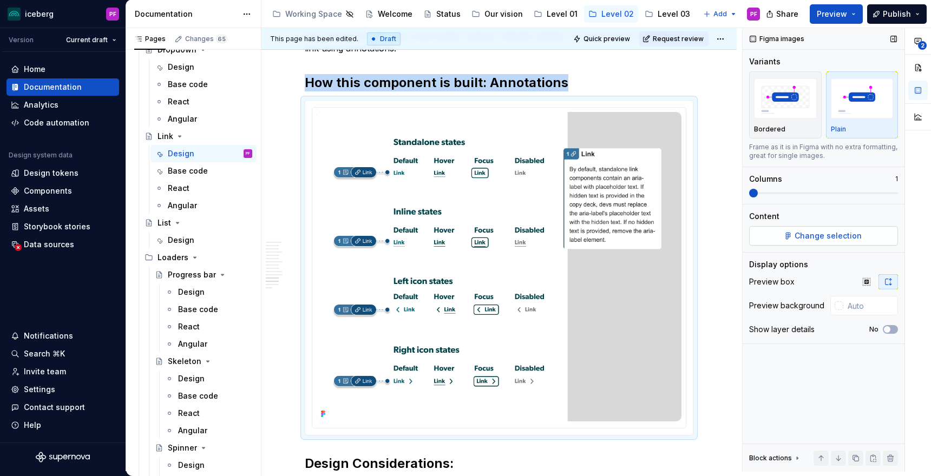
click at [802, 237] on span "Change selection" at bounding box center [828, 236] width 67 height 11
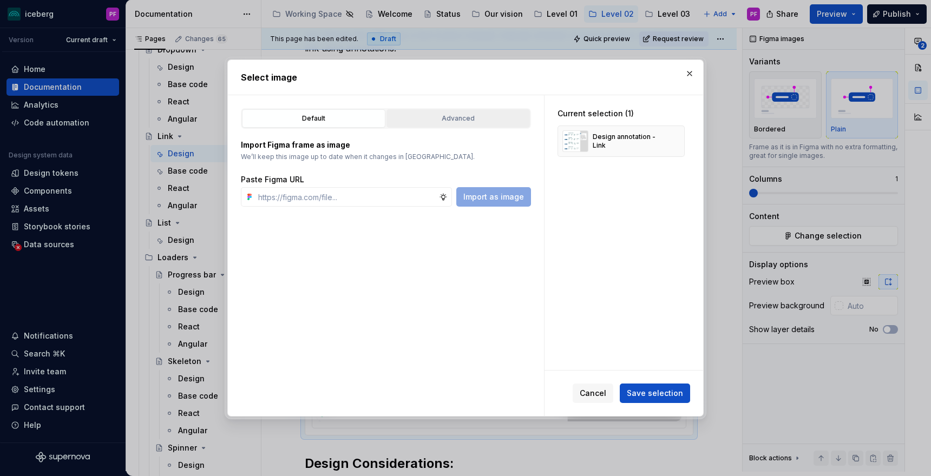
click at [429, 126] on button "Advanced" at bounding box center [458, 118] width 143 height 18
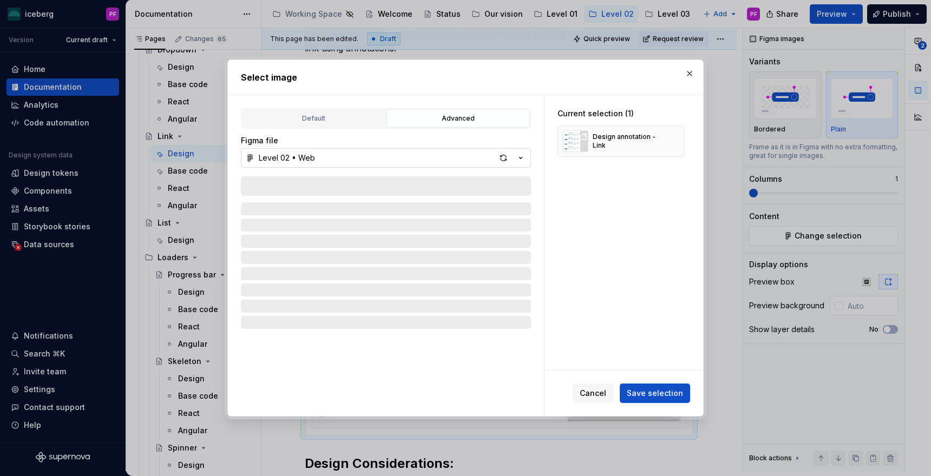
click at [342, 156] on button "Level 02 • Web" at bounding box center [386, 157] width 290 height 19
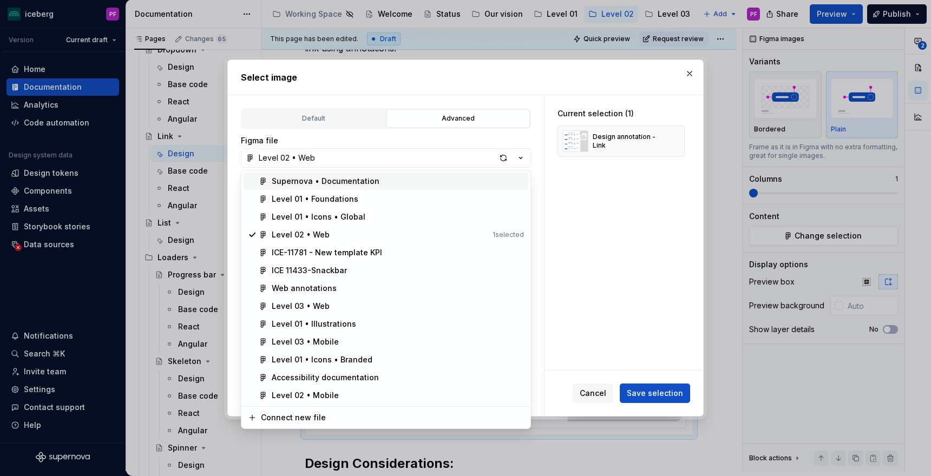
click at [349, 184] on div "Supernova • Documentation" at bounding box center [326, 181] width 108 height 11
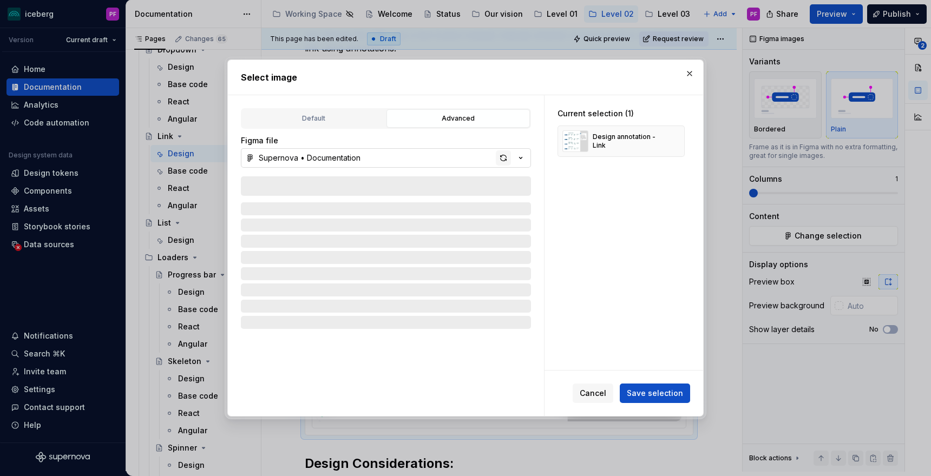
click at [503, 159] on div "button" at bounding box center [503, 157] width 15 height 15
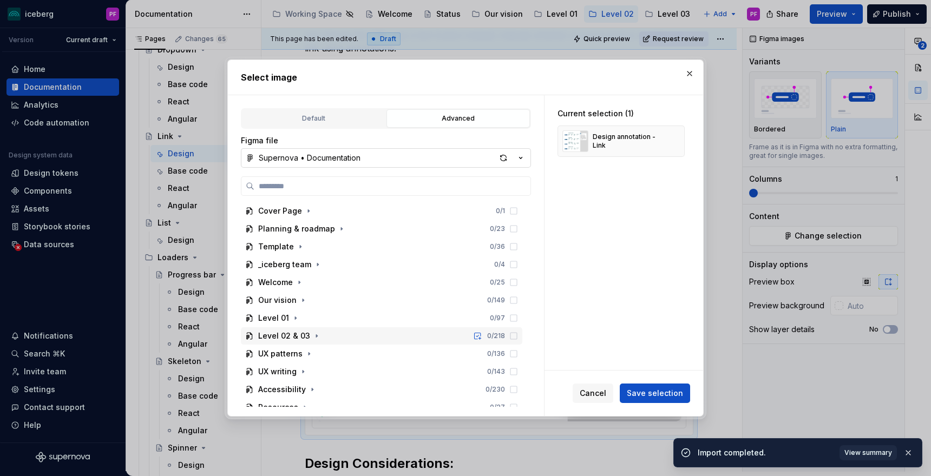
scroll to position [9, 0]
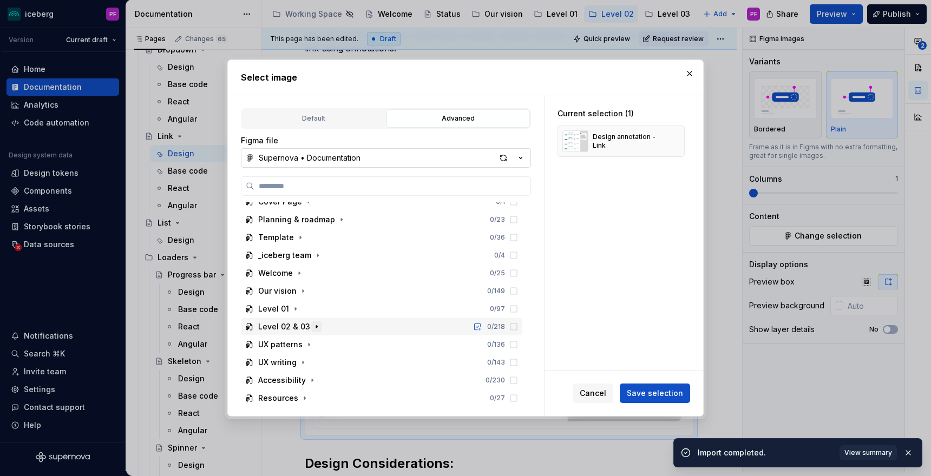
click at [311, 331] on button "button" at bounding box center [316, 327] width 11 height 11
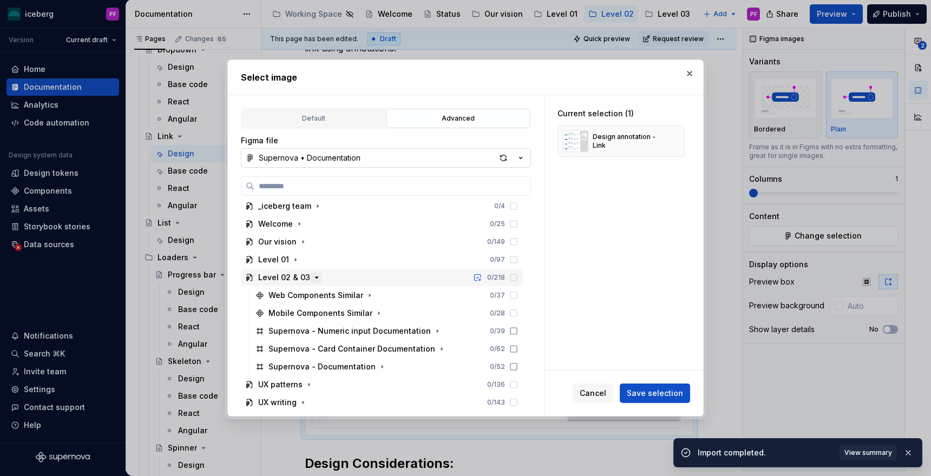
scroll to position [99, 0]
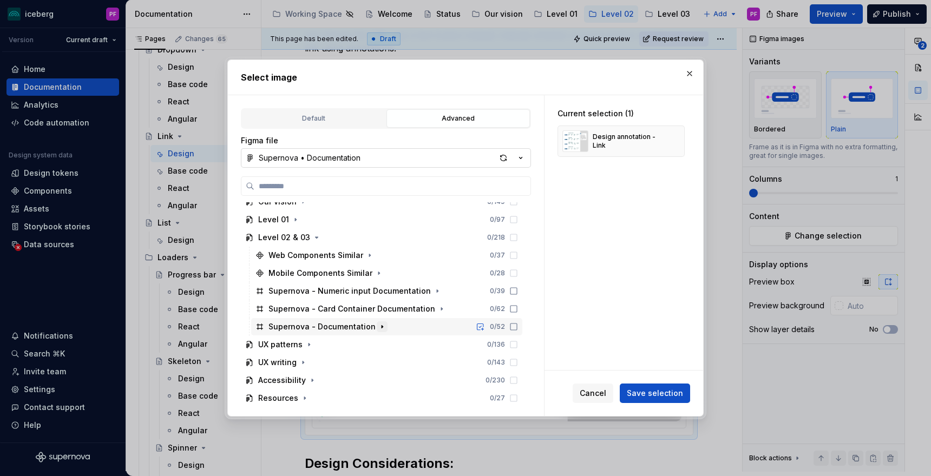
click at [378, 325] on icon "button" at bounding box center [382, 327] width 9 height 9
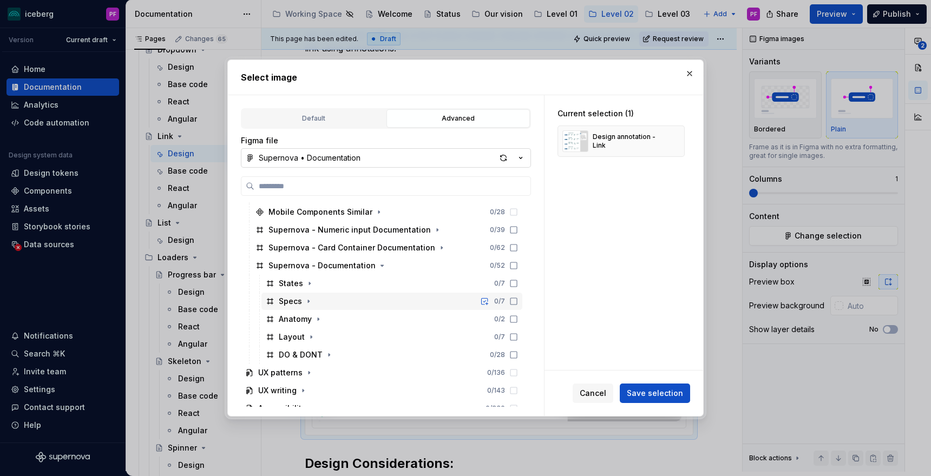
scroll to position [154, 0]
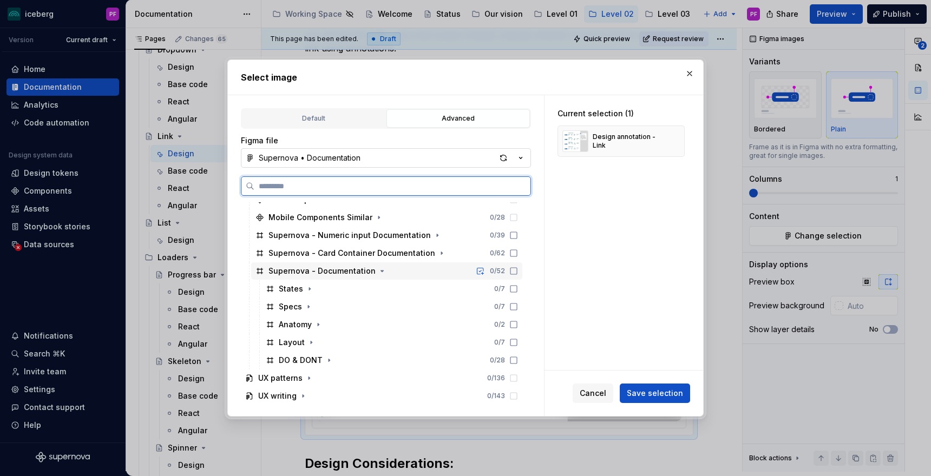
click at [371, 270] on div "Supernova - Documentation" at bounding box center [327, 271] width 119 height 11
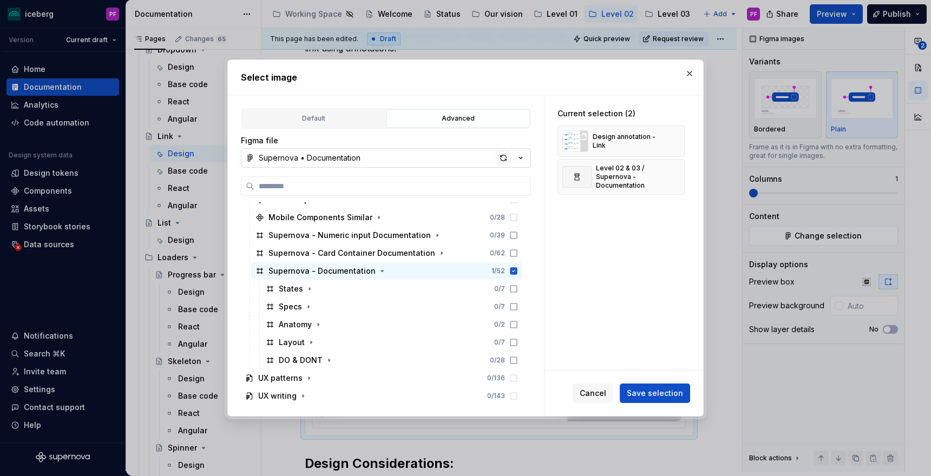
click at [499, 161] on div "button" at bounding box center [503, 157] width 15 height 15
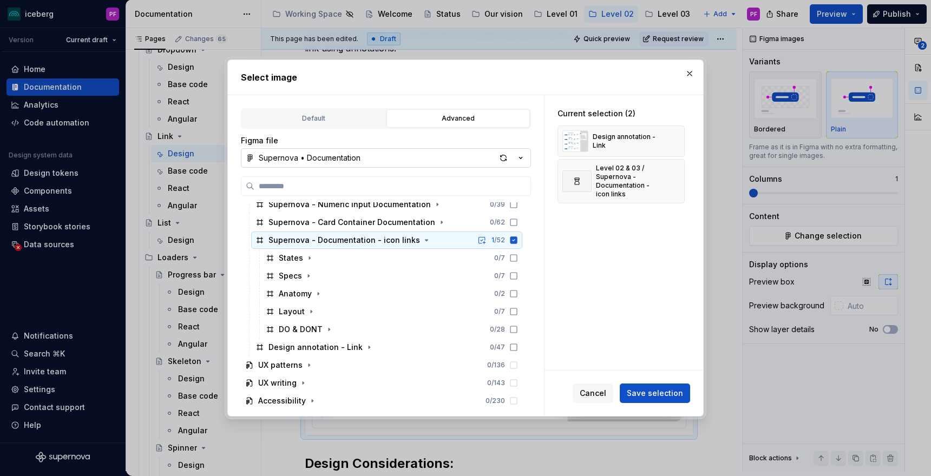
scroll to position [187, 0]
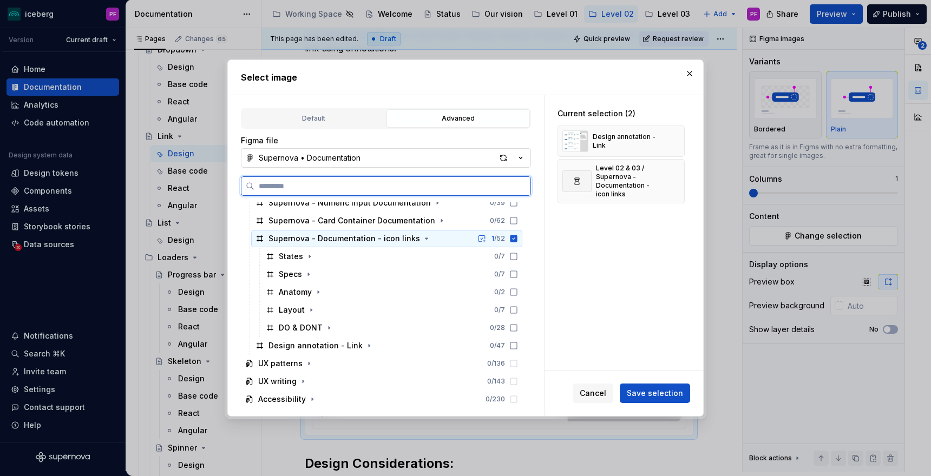
click at [518, 237] on div "1 / 52" at bounding box center [496, 238] width 44 height 9
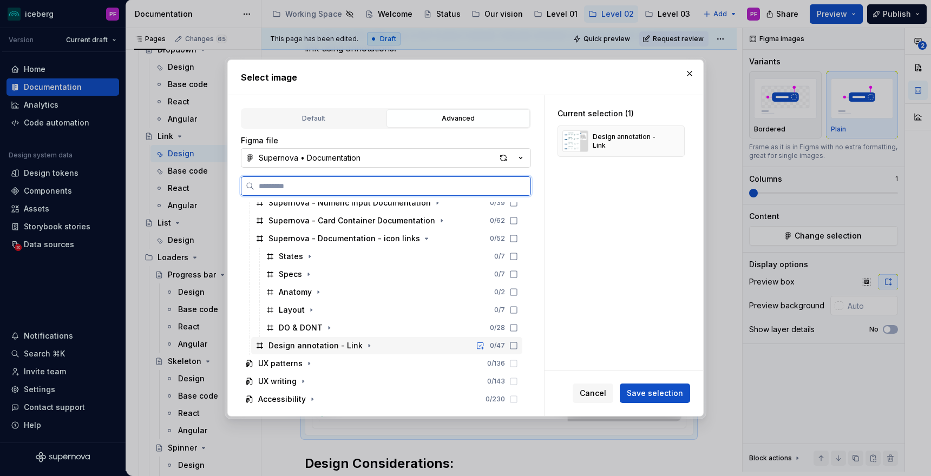
click at [518, 348] on icon at bounding box center [513, 346] width 9 height 9
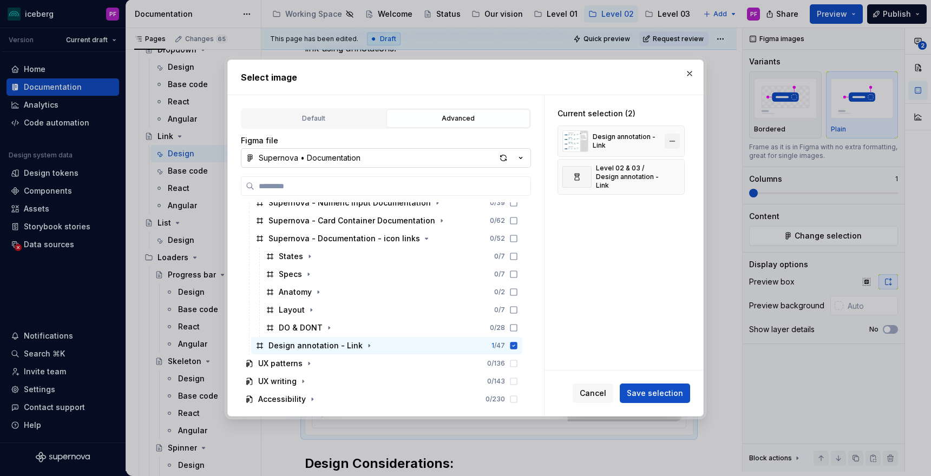
click at [679, 137] on button "button" at bounding box center [672, 141] width 15 height 15
click at [658, 401] on button "Save selection" at bounding box center [655, 393] width 70 height 19
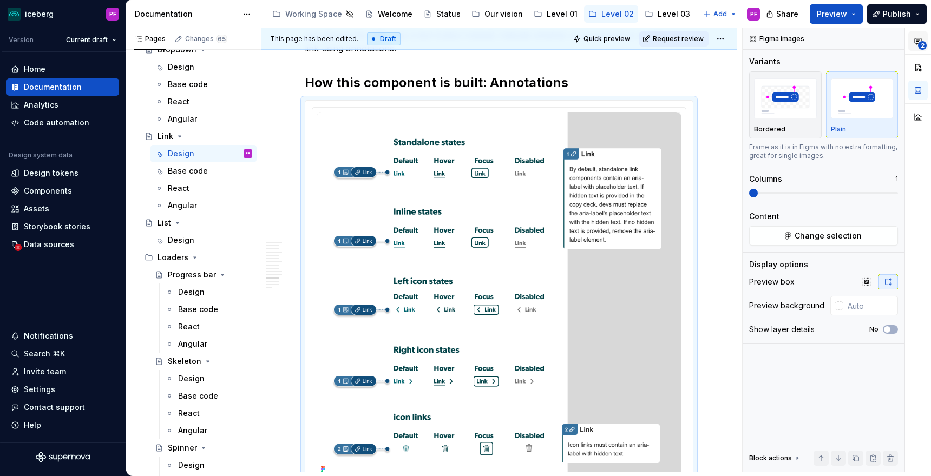
click at [920, 37] on icon "button" at bounding box center [918, 41] width 9 height 9
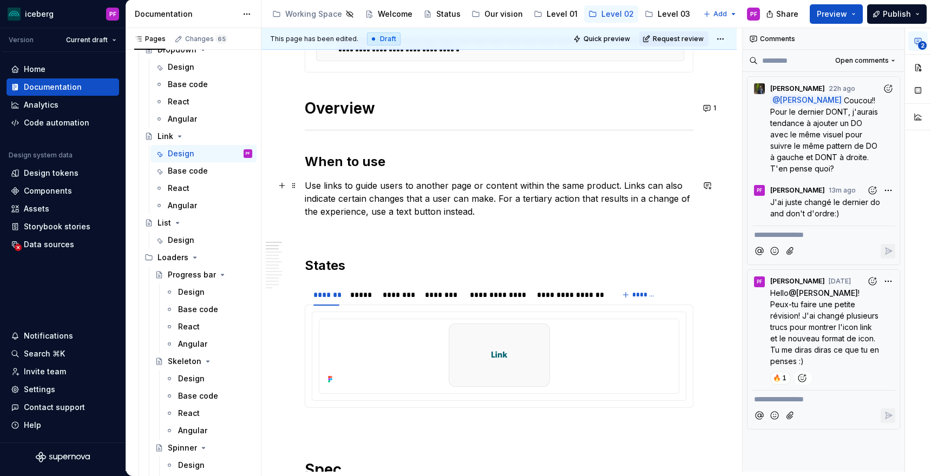
scroll to position [375, 0]
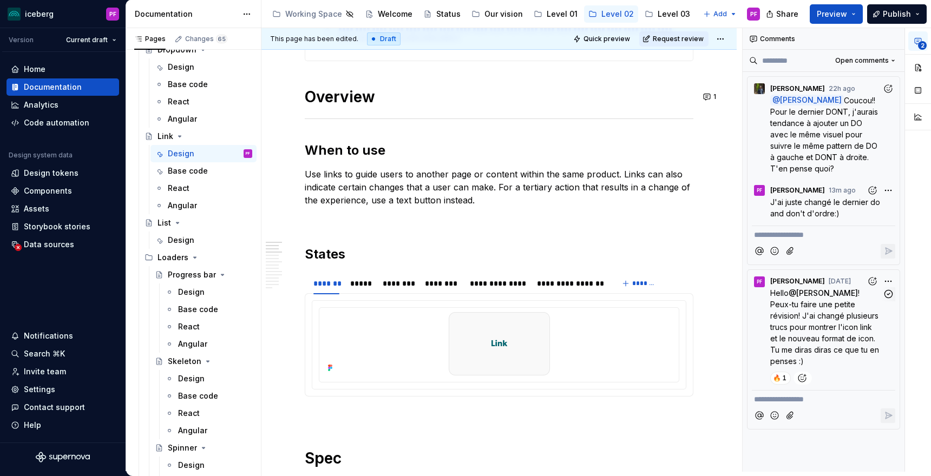
click at [886, 280] on div "**********" at bounding box center [837, 250] width 188 height 444
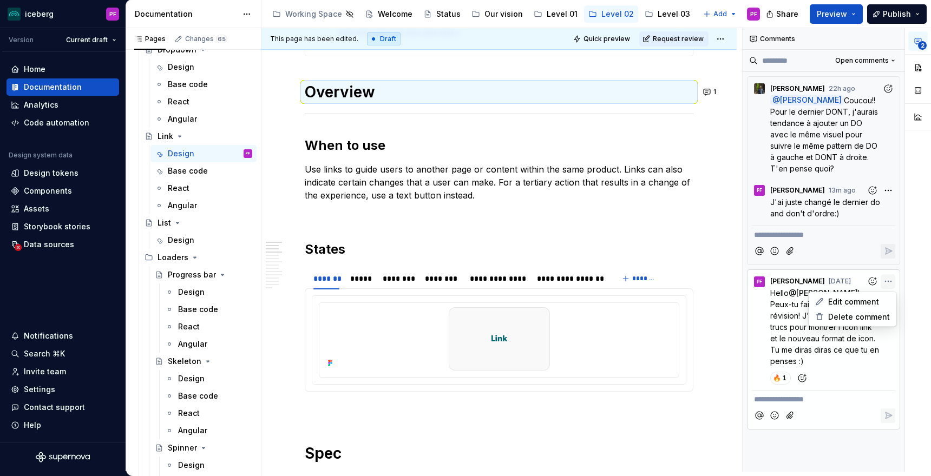
click at [888, 279] on div "**********" at bounding box center [837, 250] width 188 height 444
click at [889, 296] on icon "button" at bounding box center [888, 294] width 10 height 10
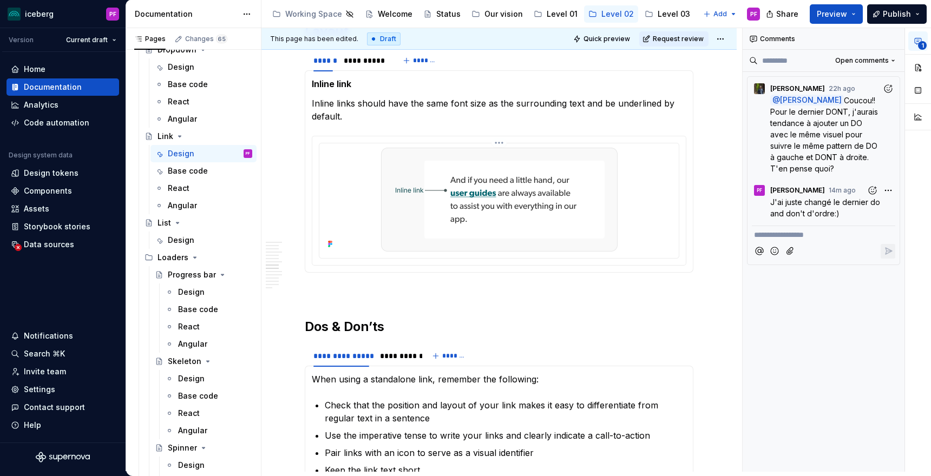
scroll to position [1453, 0]
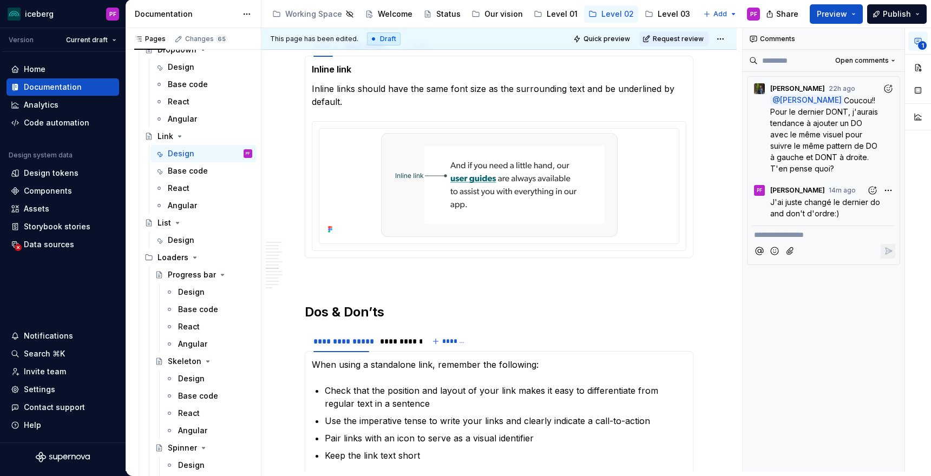
click at [404, 311] on h2 "Dos & Don’ts" at bounding box center [499, 312] width 389 height 17
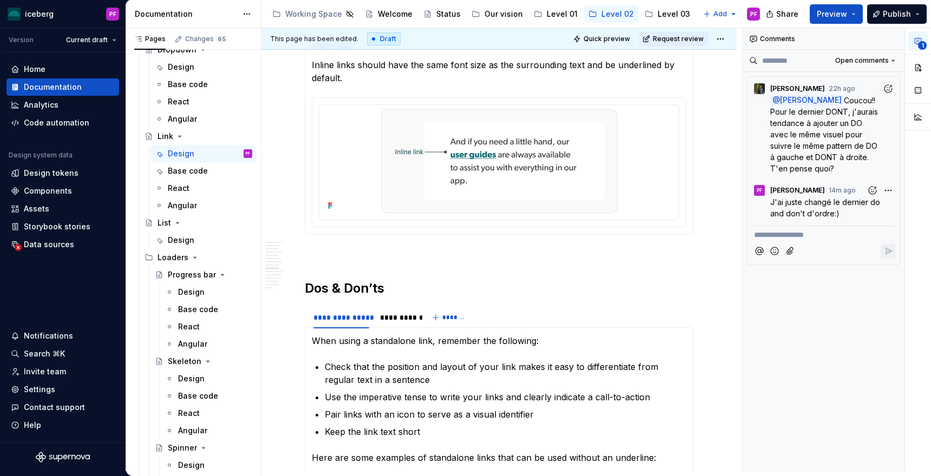
scroll to position [1479, 0]
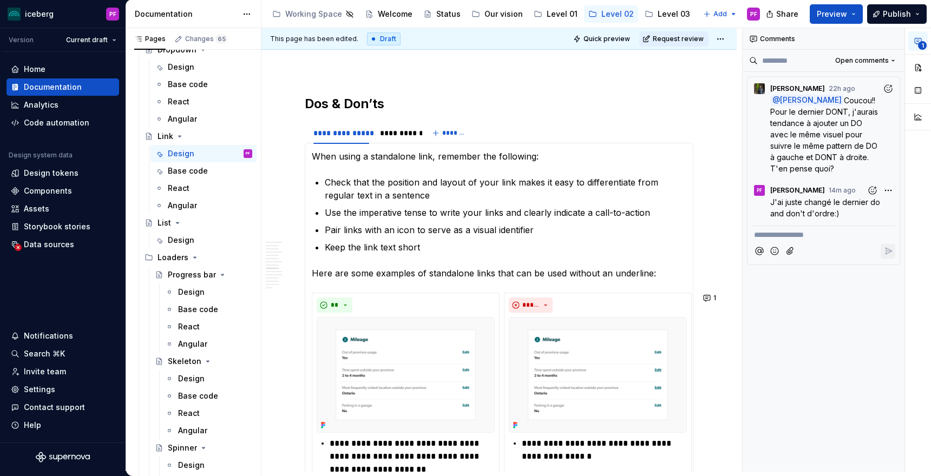
scroll to position [1648, 0]
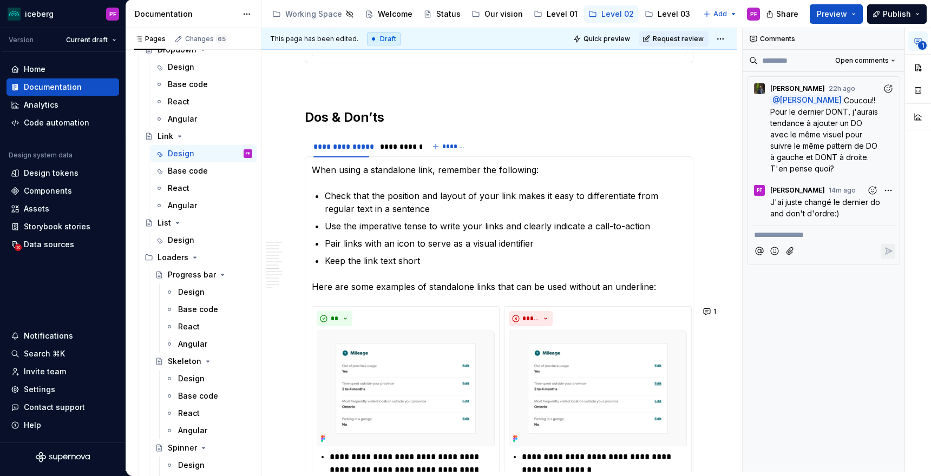
click at [684, 286] on p "Here are some examples of standalone links that can be used without an underlin…" at bounding box center [499, 286] width 375 height 13
click at [525, 154] on div "**********" at bounding box center [499, 147] width 389 height 22
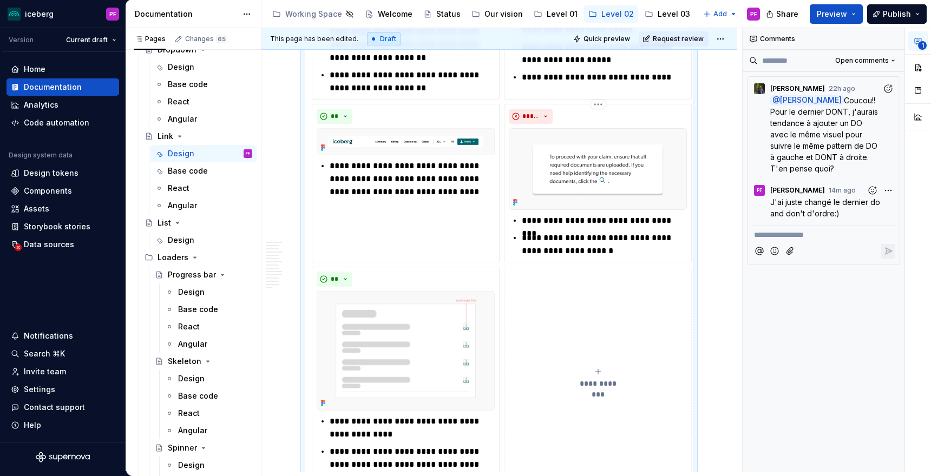
scroll to position [2574, 0]
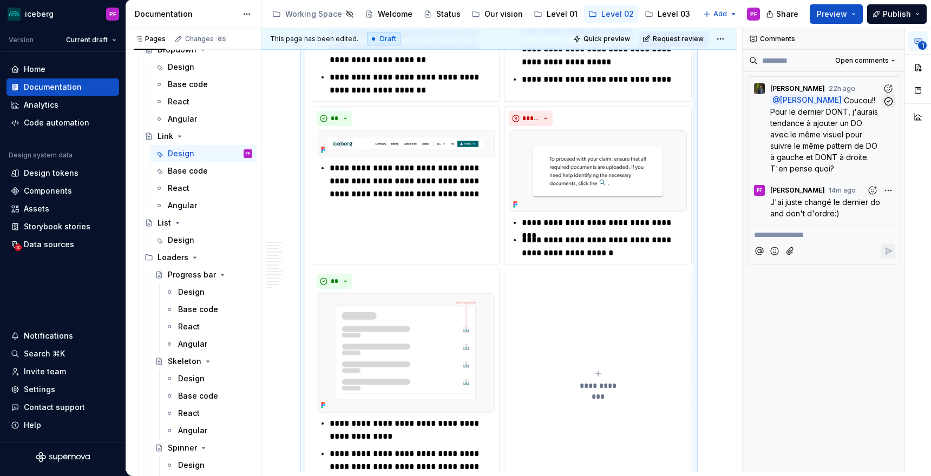
click at [894, 100] on button "button" at bounding box center [888, 101] width 14 height 14
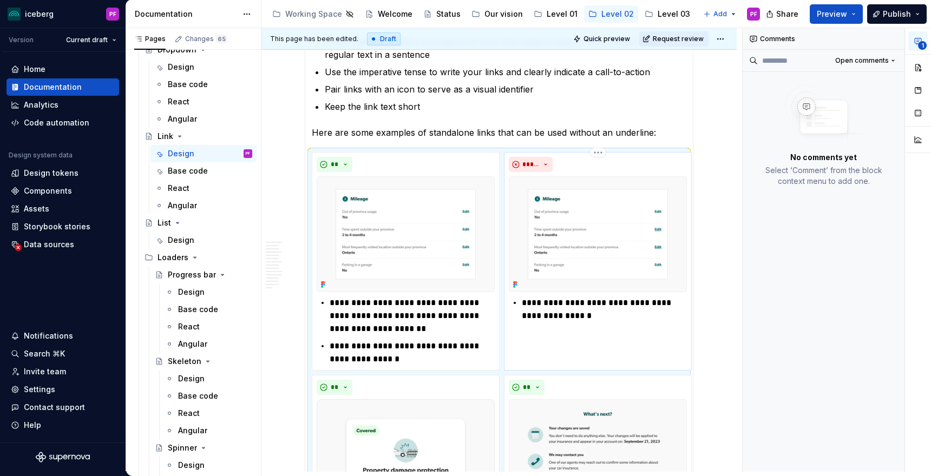
scroll to position [1787, 0]
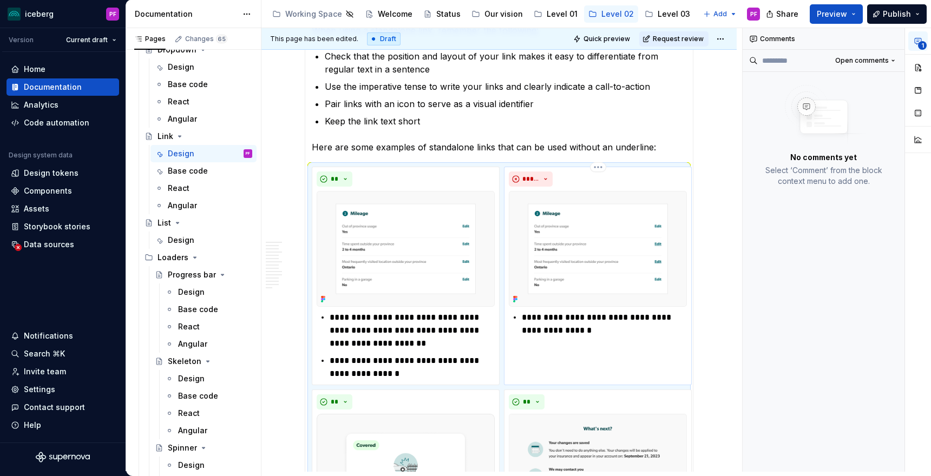
click at [649, 205] on img at bounding box center [598, 249] width 178 height 116
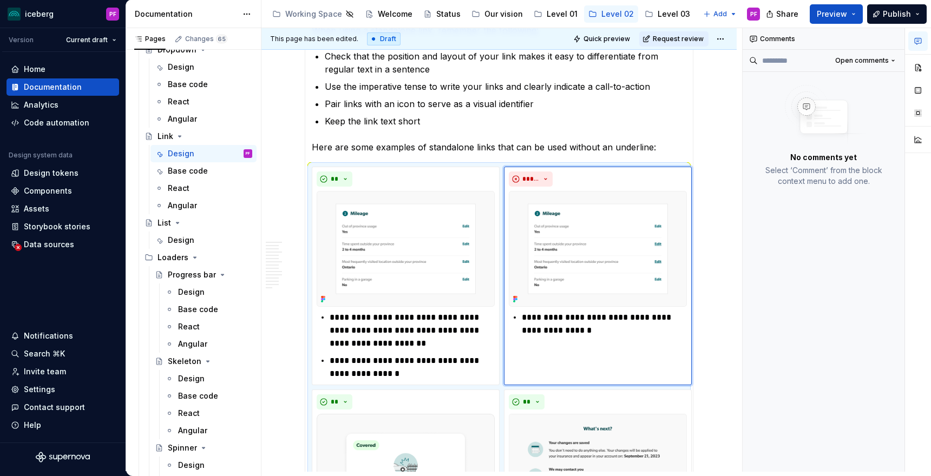
click at [645, 112] on ul "Check that the position and layout of your link makes it easy to differentiate …" at bounding box center [506, 89] width 362 height 78
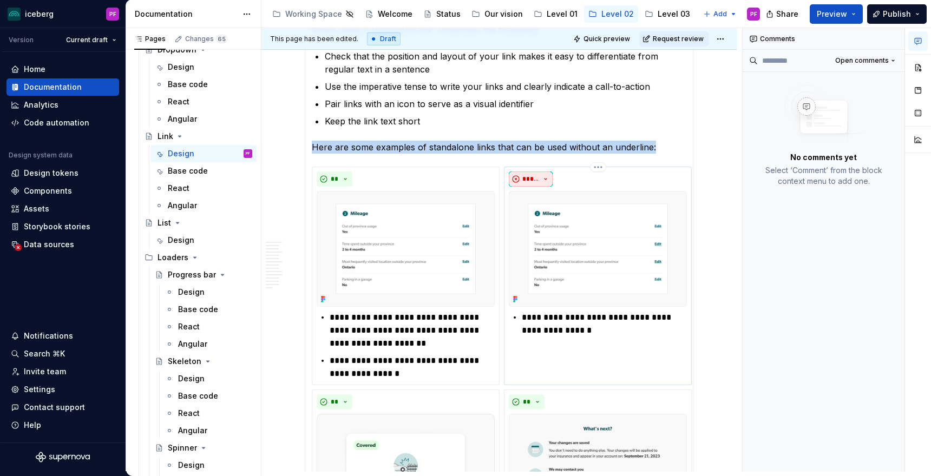
click at [539, 172] on button "*****" at bounding box center [531, 179] width 44 height 15
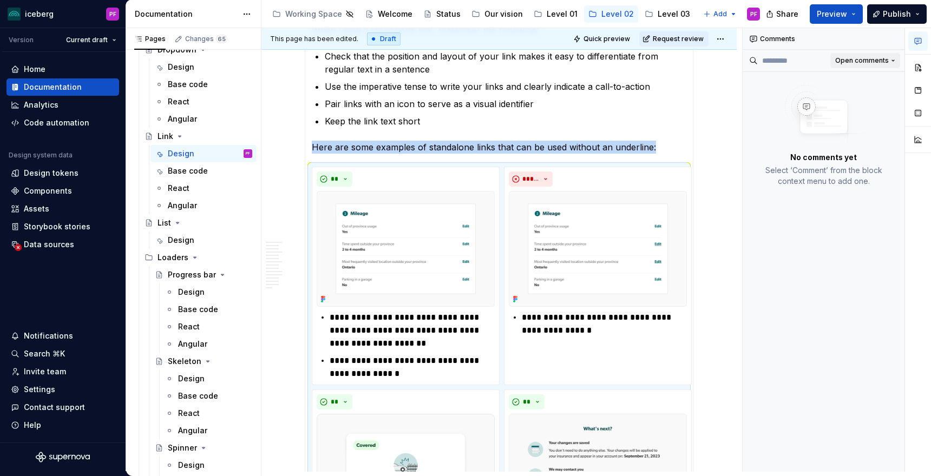
click at [886, 66] on button "Open comments" at bounding box center [865, 60] width 70 height 15
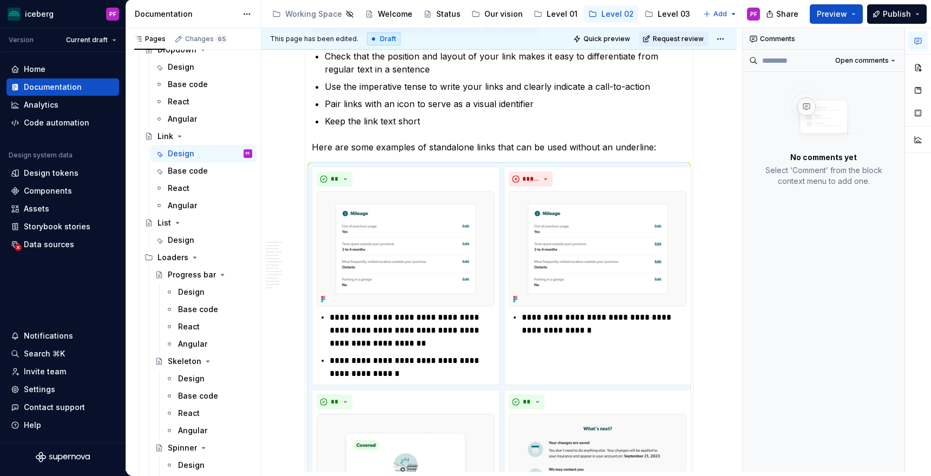
click at [889, 62] on div "Comments Open comments No comments yet Select ‘Comment’ from the block context …" at bounding box center [837, 250] width 188 height 444
type textarea "*"
click at [623, 171] on div "**********" at bounding box center [598, 276] width 188 height 219
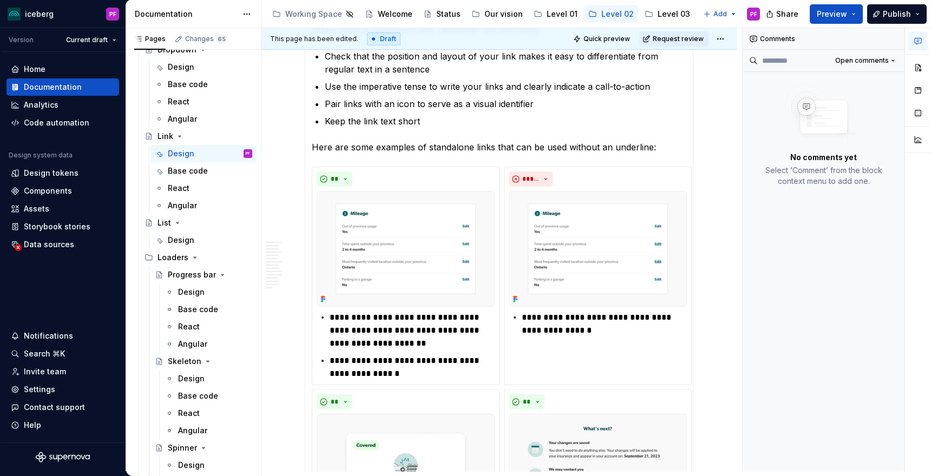
click at [624, 143] on p "Here are some examples of standalone links that can be used without an underlin…" at bounding box center [499, 147] width 375 height 13
click at [709, 169] on div "**********" at bounding box center [501, 250] width 481 height 444
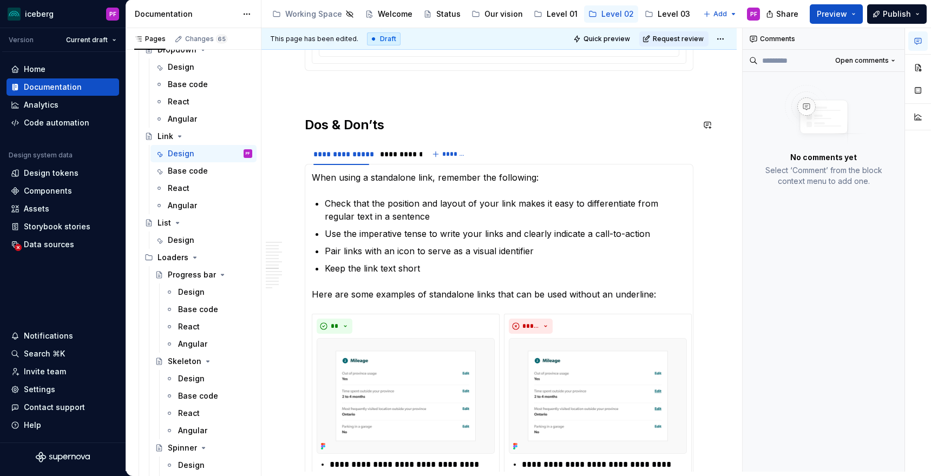
scroll to position [1647, 0]
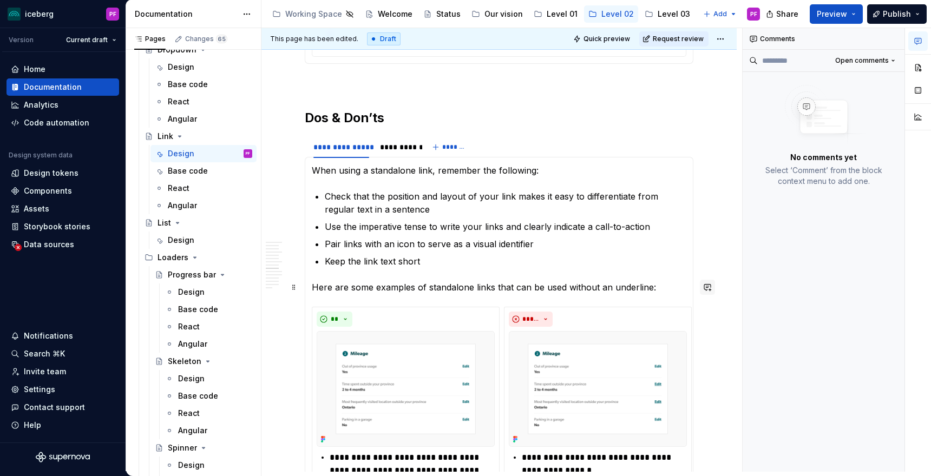
click at [710, 289] on button "button" at bounding box center [707, 287] width 15 height 15
click at [603, 290] on span "Fannie Senécal" at bounding box center [592, 292] width 62 height 11
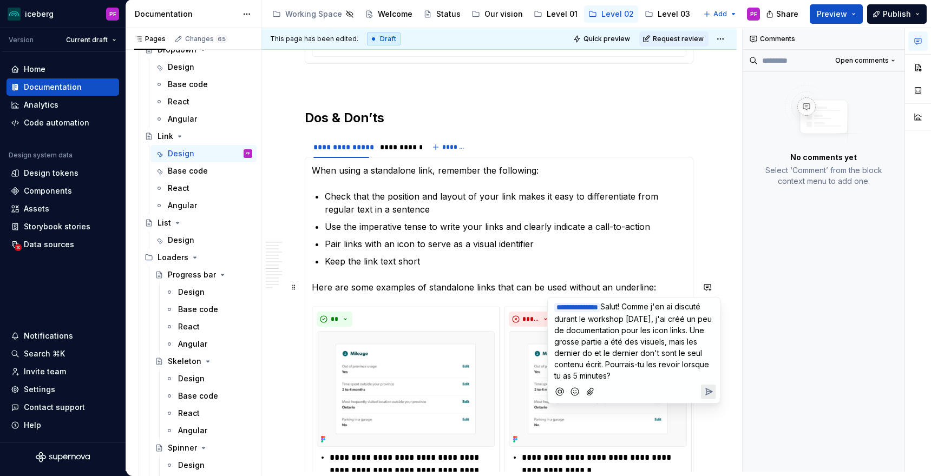
click at [573, 397] on button "Add emoji" at bounding box center [575, 392] width 15 height 15
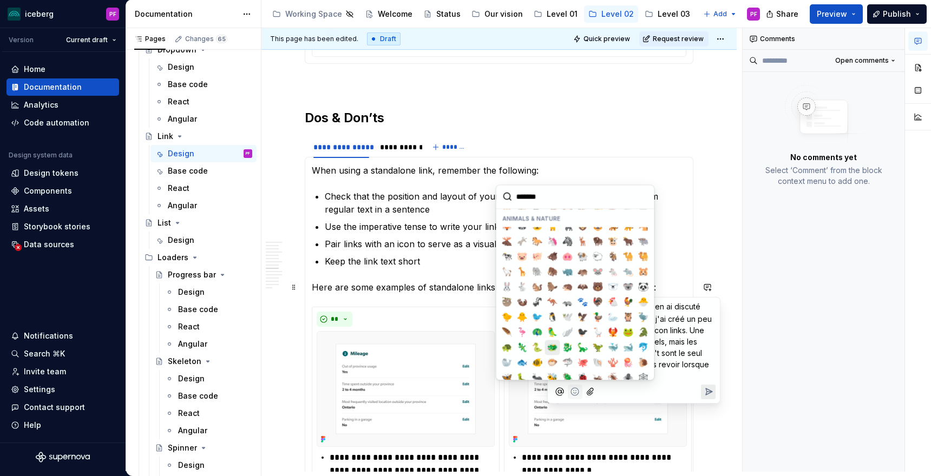
scroll to position [921, 0]
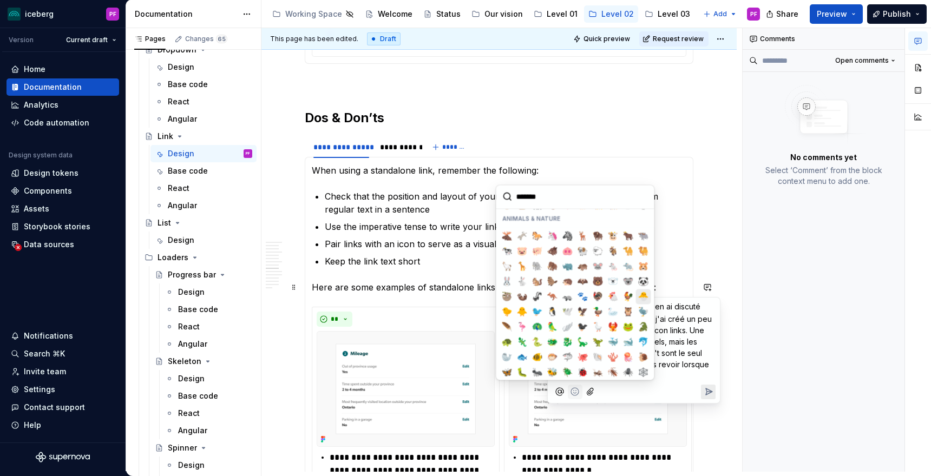
click at [641, 294] on span "🐣" at bounding box center [643, 296] width 9 height 11
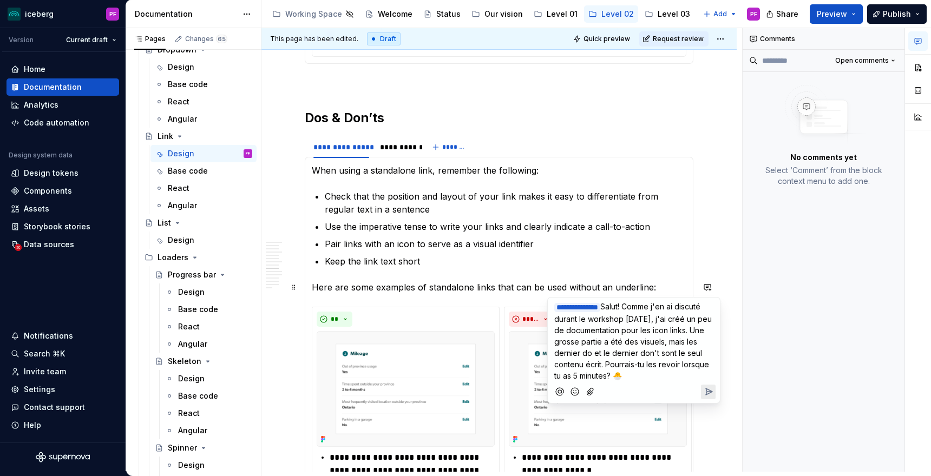
click at [706, 389] on icon "Send" at bounding box center [708, 392] width 11 height 11
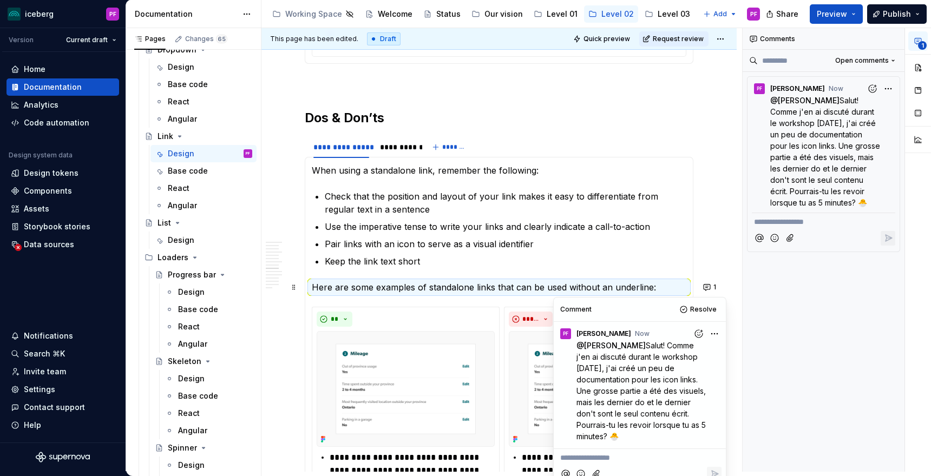
click at [574, 115] on h2 "Dos & Don’ts" at bounding box center [499, 117] width 389 height 17
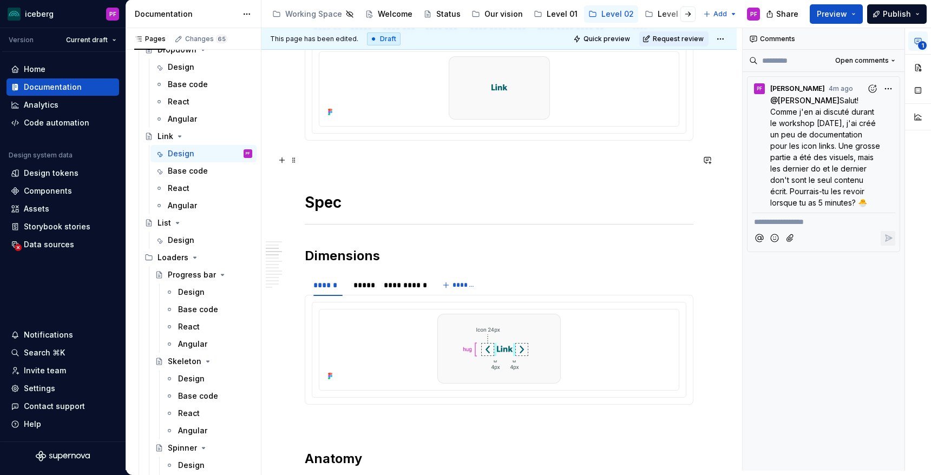
scroll to position [350, 0]
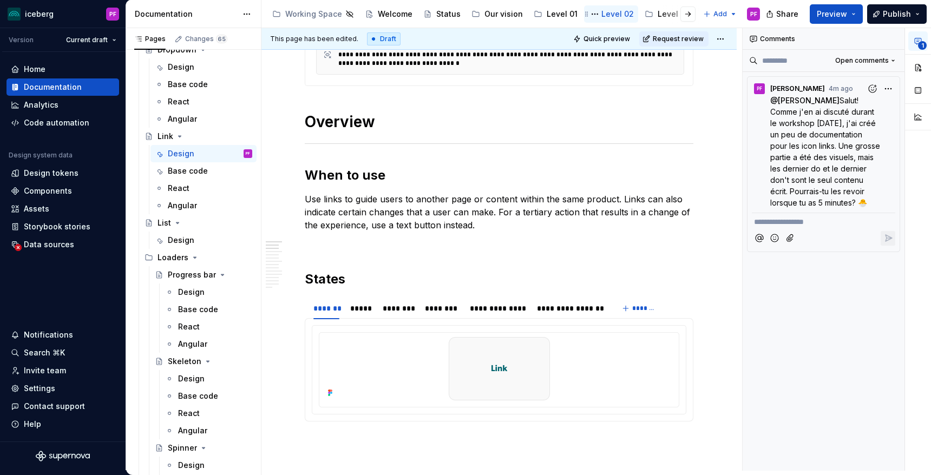
click at [615, 11] on div "Level 02" at bounding box center [617, 14] width 32 height 11
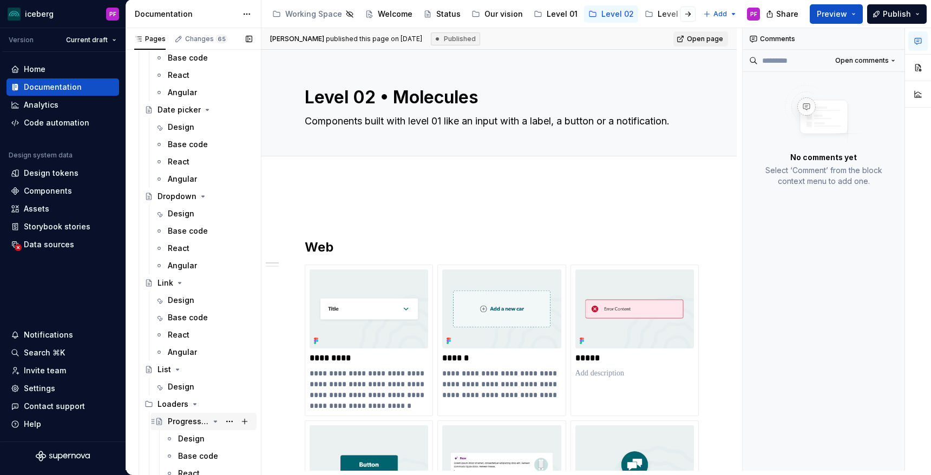
scroll to position [855, 0]
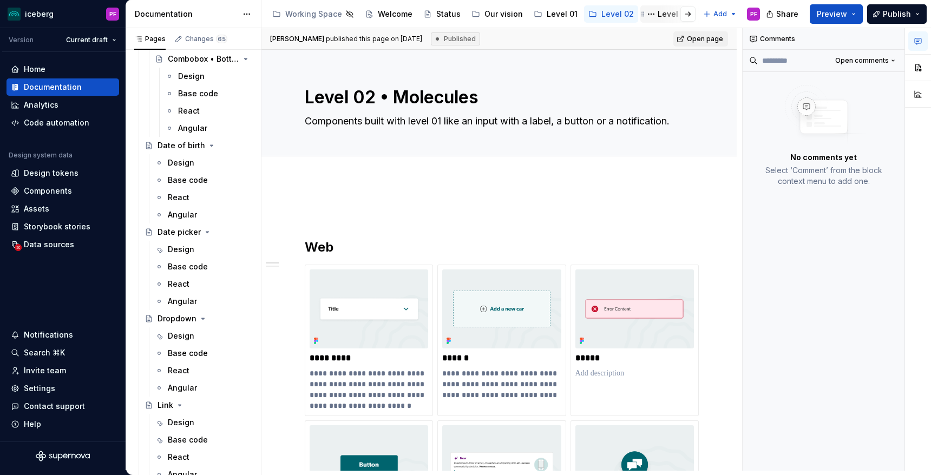
click at [656, 6] on div "Level 03" at bounding box center [667, 13] width 54 height 17
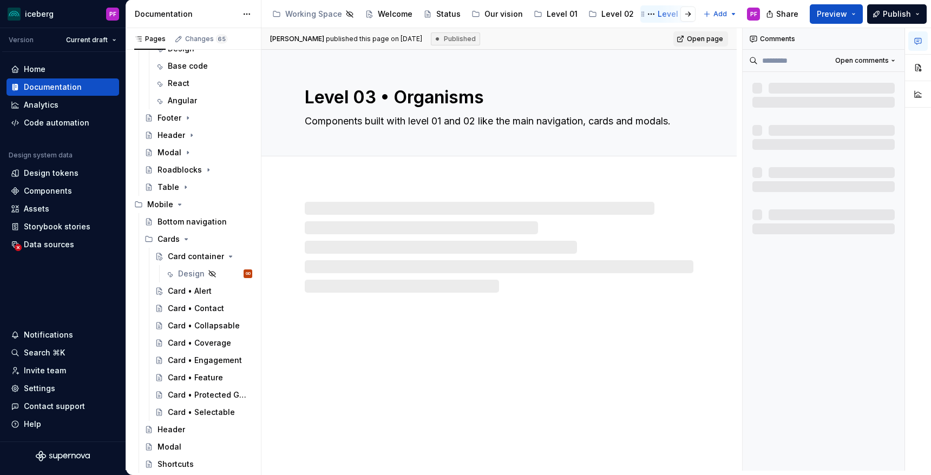
scroll to position [189, 0]
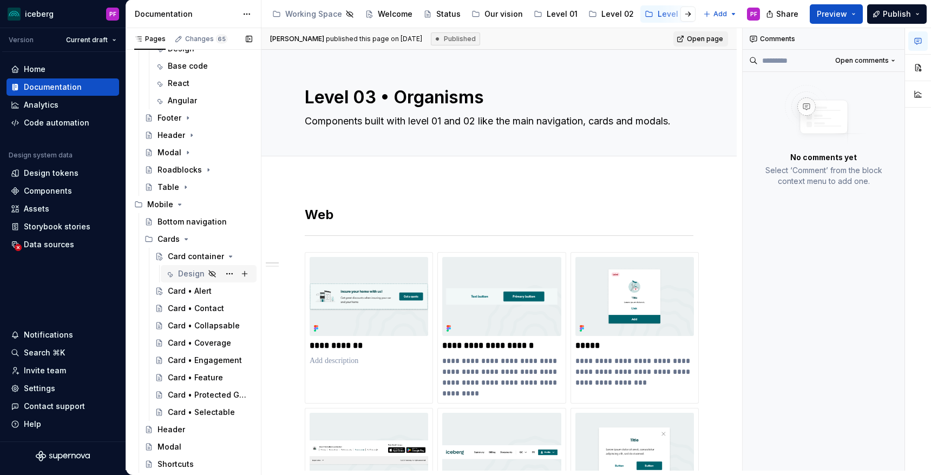
click at [189, 277] on div "Design" at bounding box center [191, 273] width 27 height 11
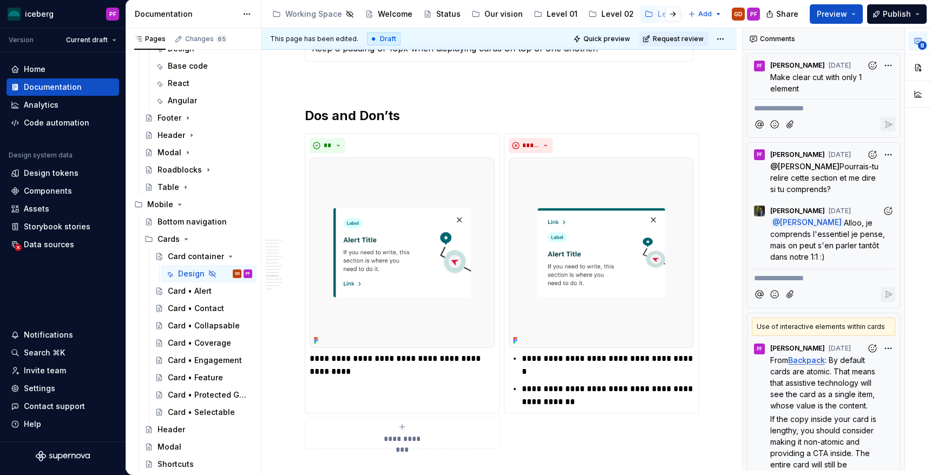
scroll to position [121, 0]
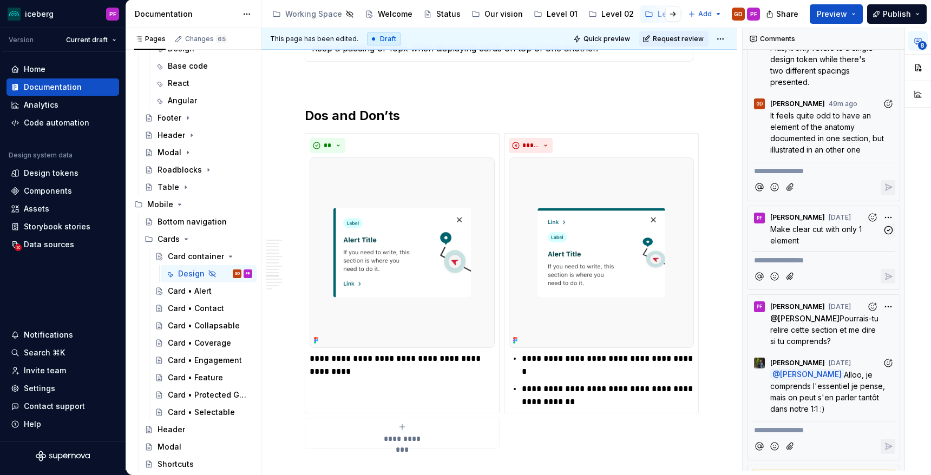
click at [833, 225] on span "Make clear cut with only 1 element" at bounding box center [817, 235] width 94 height 21
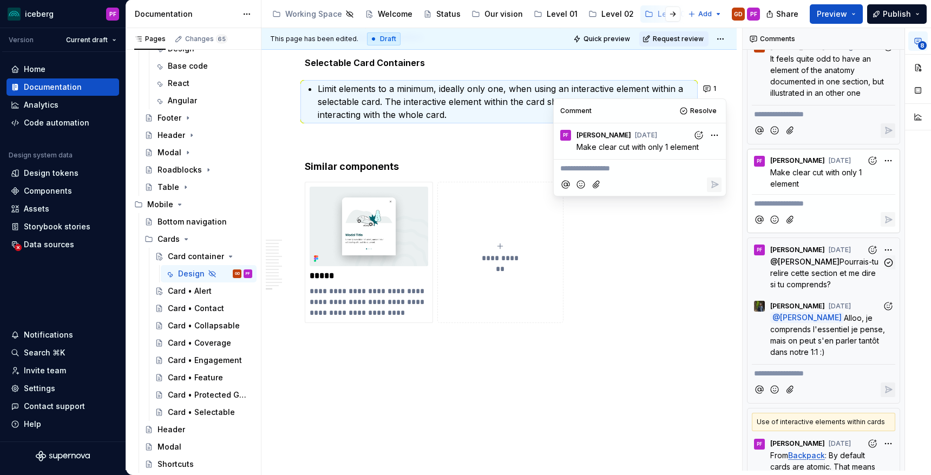
scroll to position [0, 0]
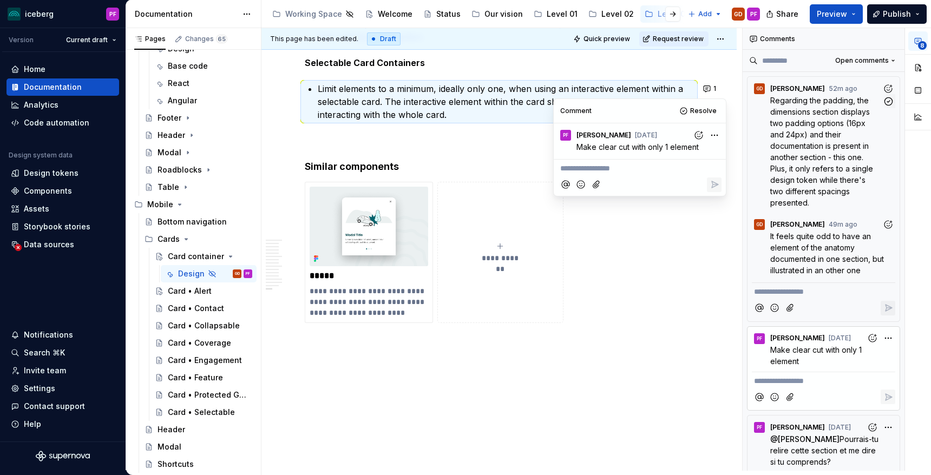
click at [809, 176] on span "Regarding the padding, the dimensions section displays two padding options (16p…" at bounding box center [822, 152] width 105 height 112
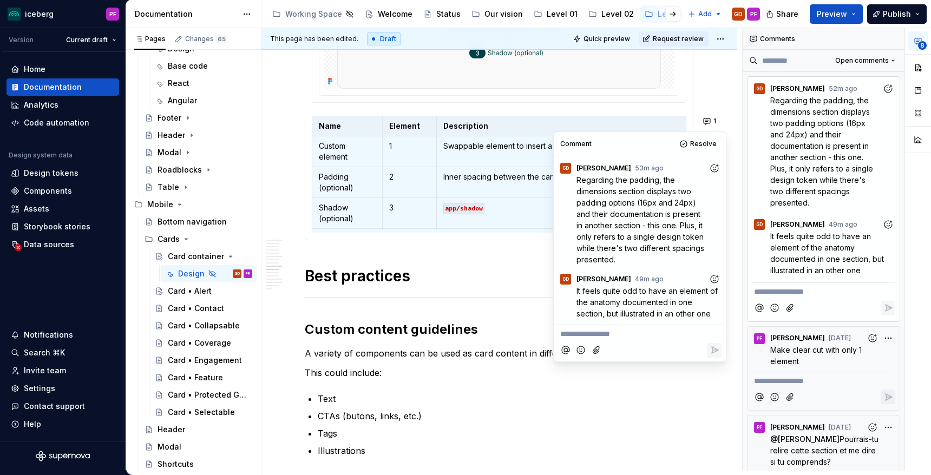
scroll to position [1953, 0]
click at [519, 195] on td "Inner spacing between the card content and edge: utilities/spacing" at bounding box center [582, 183] width 292 height 31
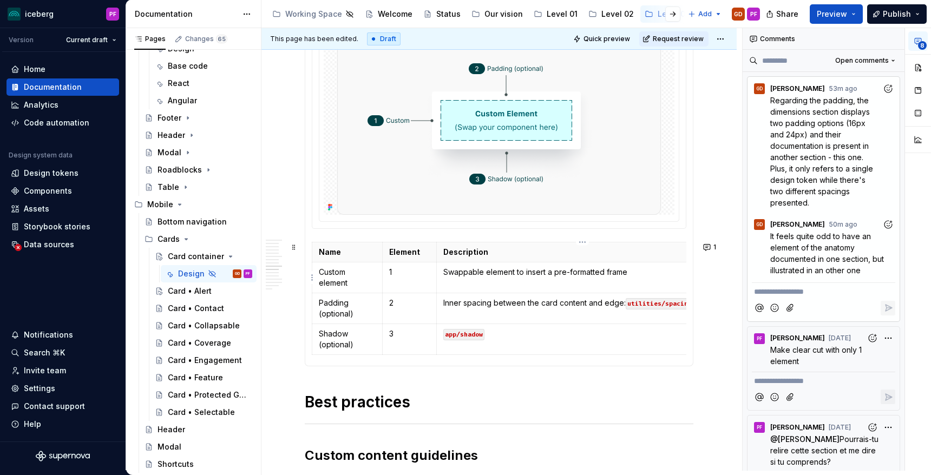
scroll to position [0, 37]
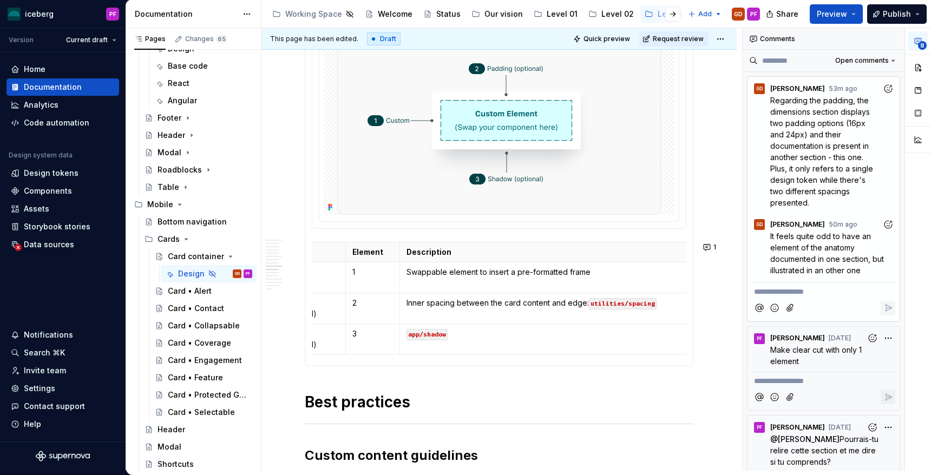
click at [823, 236] on span "It feels quite odd to have an element of the anatomy documented in one section,…" at bounding box center [828, 253] width 116 height 43
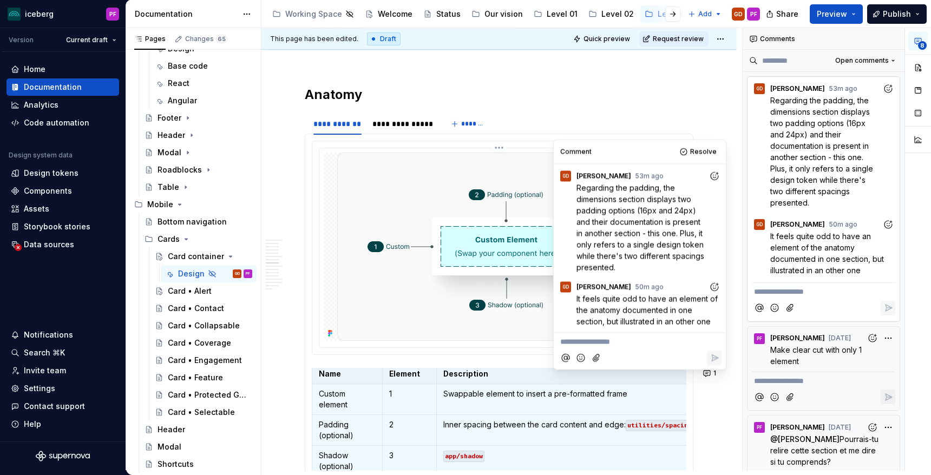
scroll to position [1686, 0]
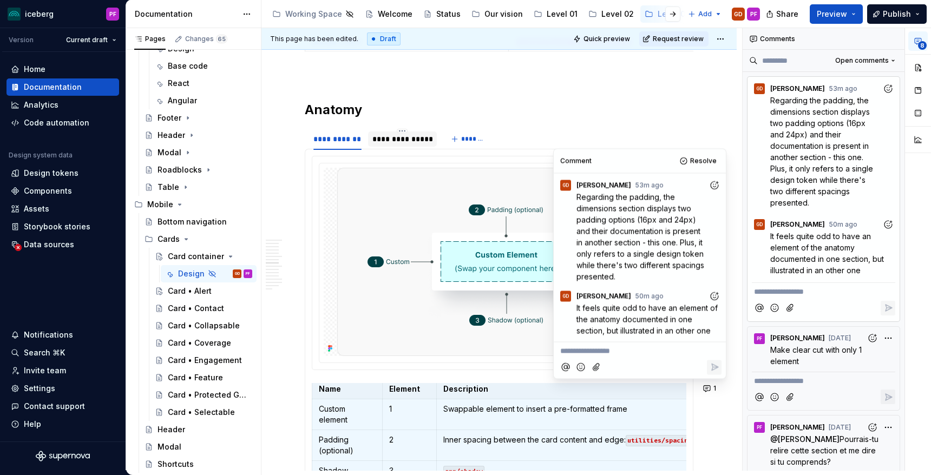
click at [384, 144] on div "**********" at bounding box center [402, 139] width 60 height 11
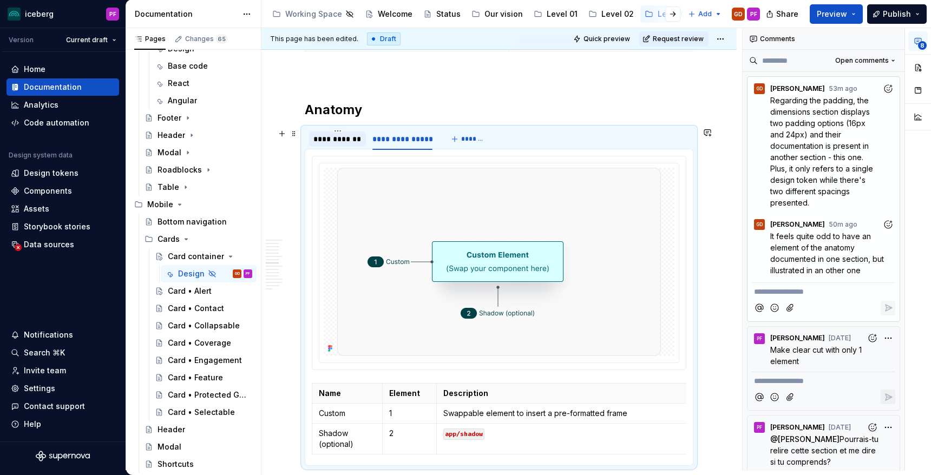
click at [332, 143] on div "**********" at bounding box center [337, 139] width 48 height 11
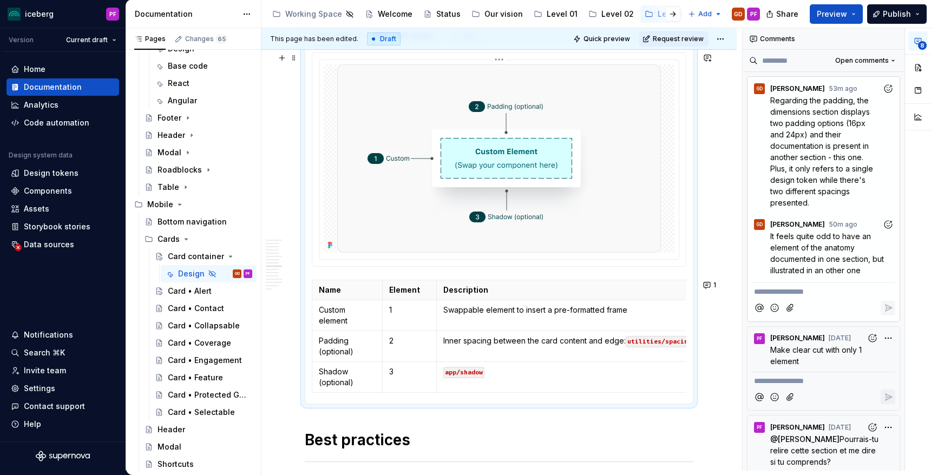
scroll to position [1790, 0]
type textarea "*"
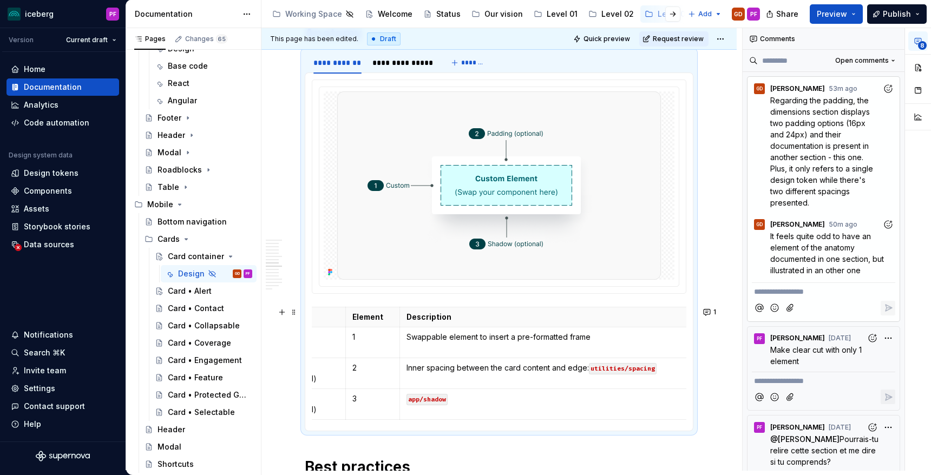
scroll to position [0, 0]
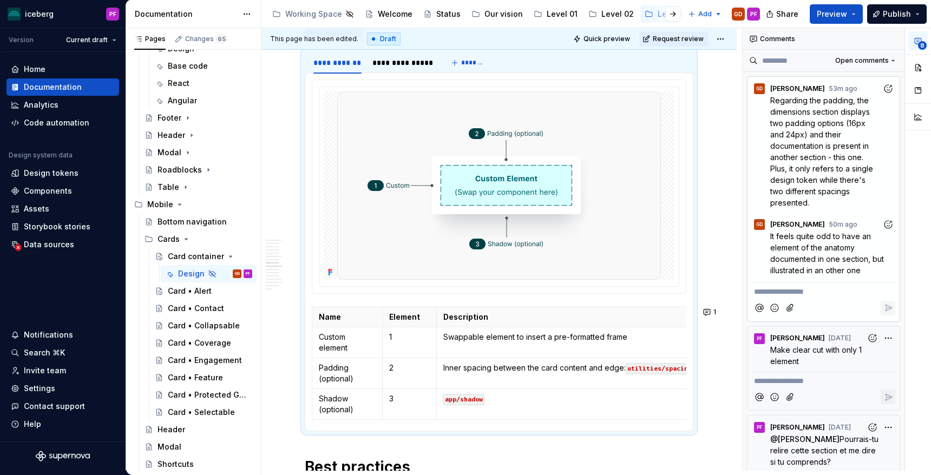
click at [835, 215] on div "GD Gabriel Derrien 50m ago" at bounding box center [823, 222] width 143 height 15
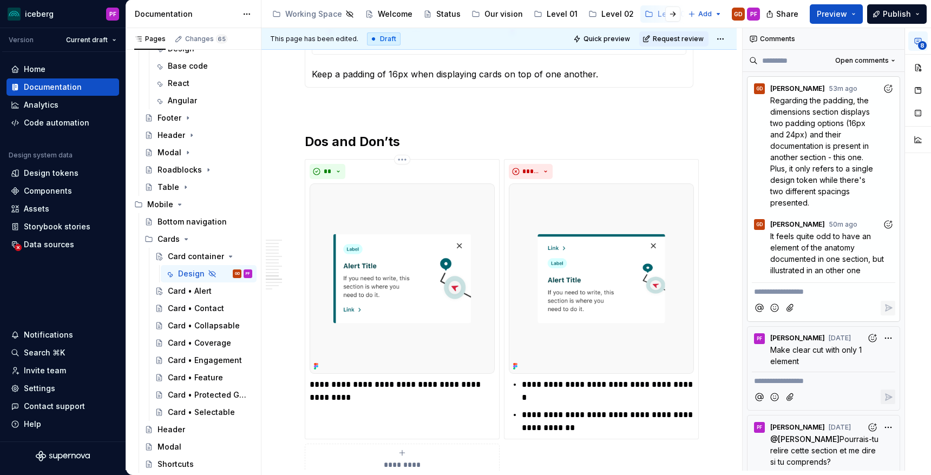
scroll to position [3188, 0]
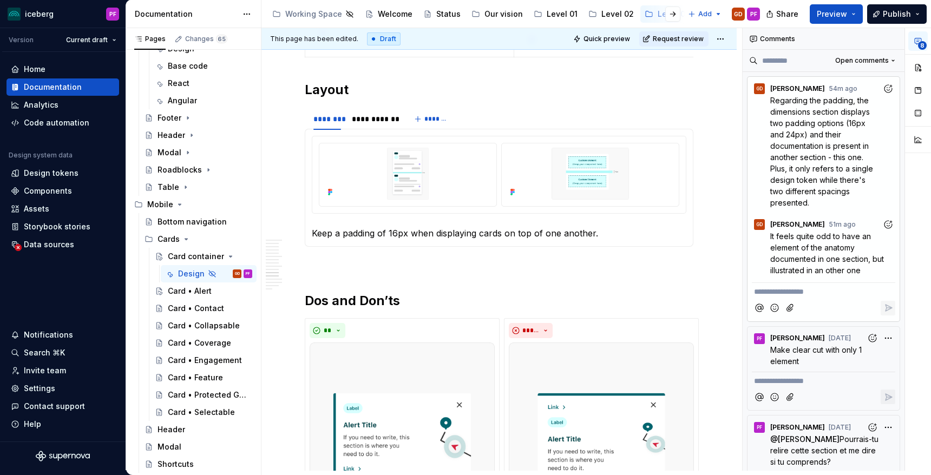
click at [357, 236] on p "Keep a padding of 16px when displaying cards on top of one another." at bounding box center [499, 233] width 375 height 13
click at [376, 122] on div "**********" at bounding box center [374, 119] width 44 height 11
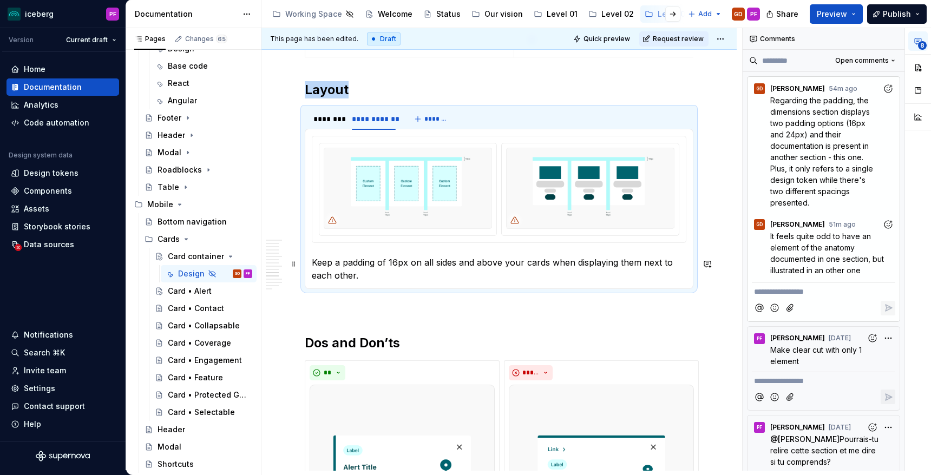
click at [367, 263] on p "Keep a padding of 16px on all sides and above your cards when displaying them n…" at bounding box center [499, 269] width 375 height 26
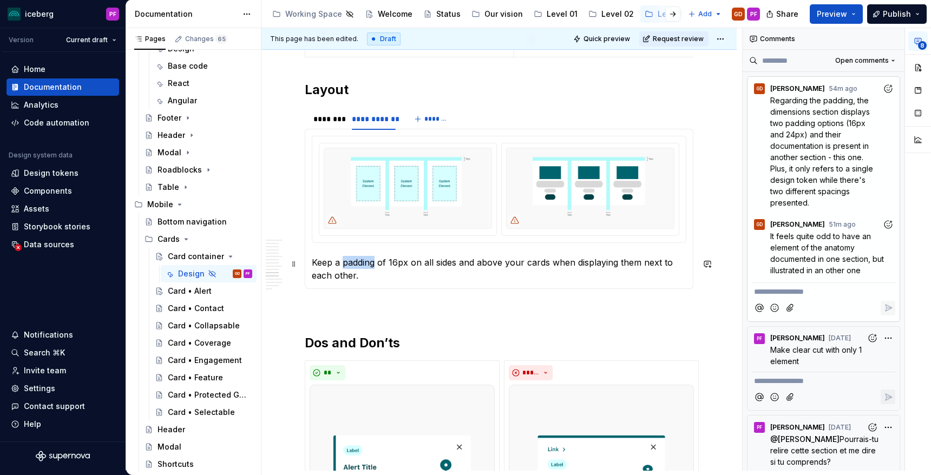
click at [367, 263] on p "Keep a padding of 16px on all sides and above your cards when displaying them n…" at bounding box center [499, 269] width 375 height 26
click at [351, 266] on p "Keep a apscing of 16px on all sides and above your cards when displaying them n…" at bounding box center [499, 269] width 375 height 26
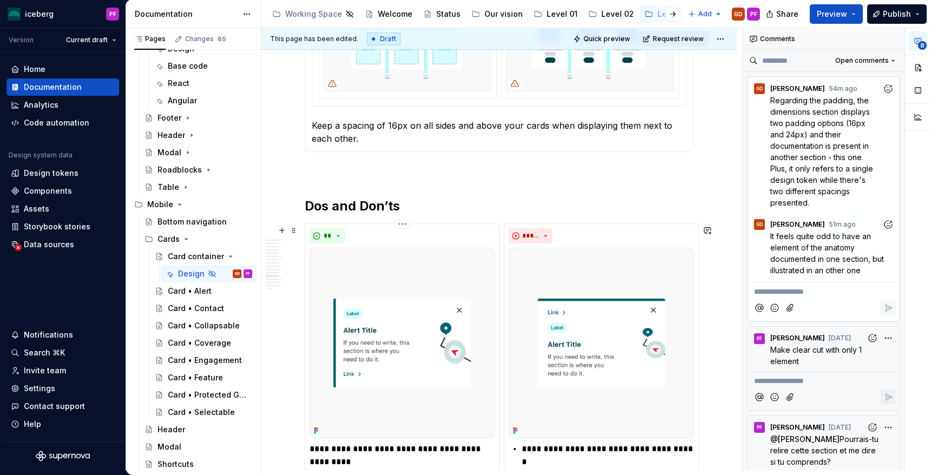
scroll to position [3334, 0]
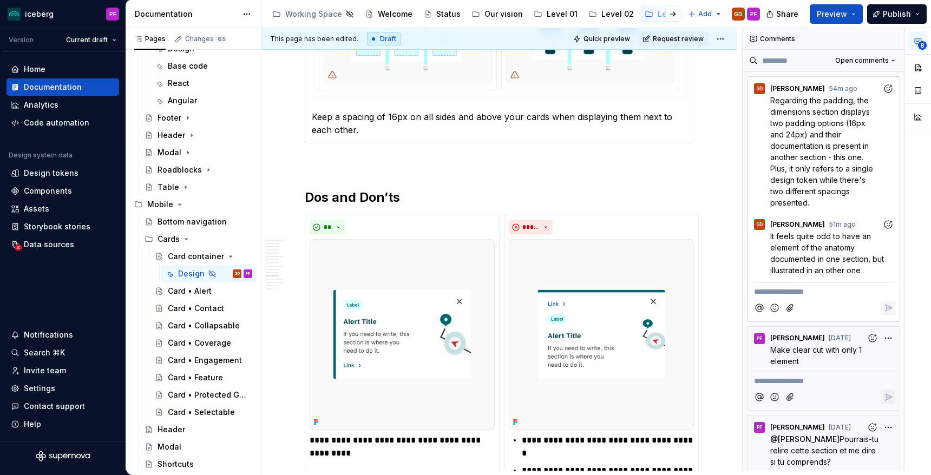
click at [795, 213] on div "GD Gabriel Derrien 51m ago It feels quite odd to have an element of the anatomy…" at bounding box center [823, 245] width 143 height 64
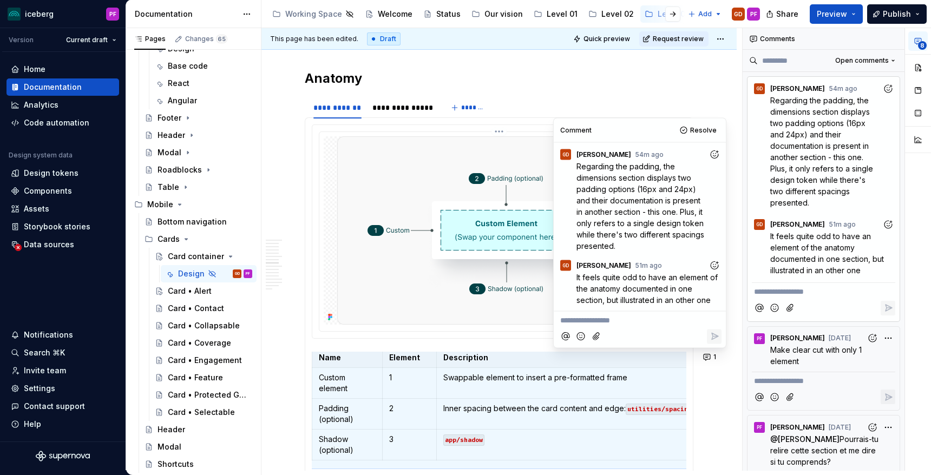
scroll to position [1717, 0]
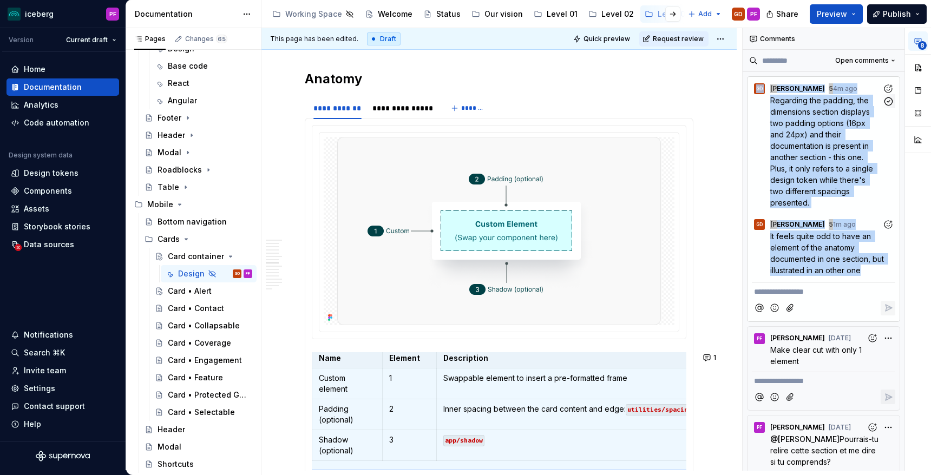
drag, startPoint x: 867, startPoint y: 258, endPoint x: 768, endPoint y: 89, distance: 196.3
click at [768, 89] on div "**********" at bounding box center [823, 199] width 153 height 246
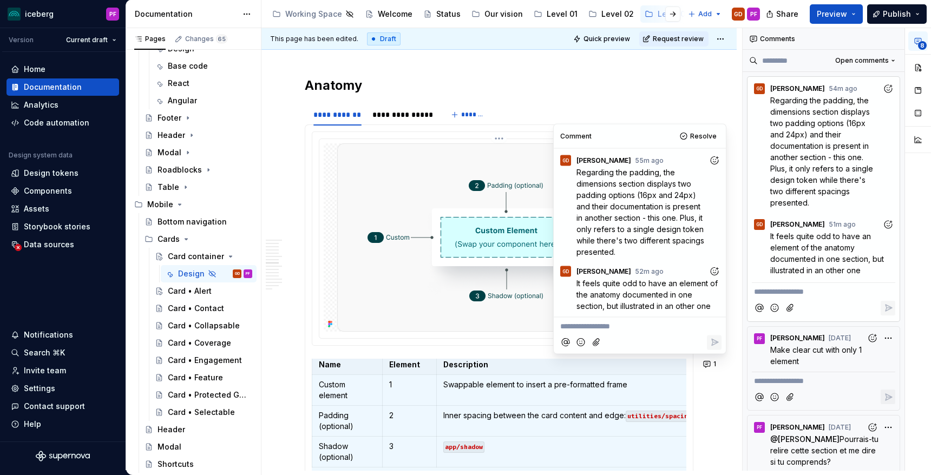
scroll to position [1712, 0]
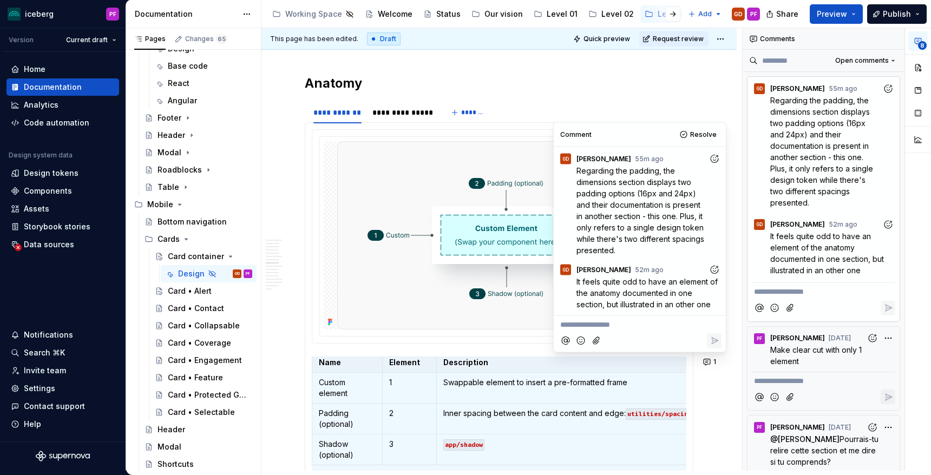
click at [628, 420] on code "utilities/spacing" at bounding box center [660, 414] width 68 height 11
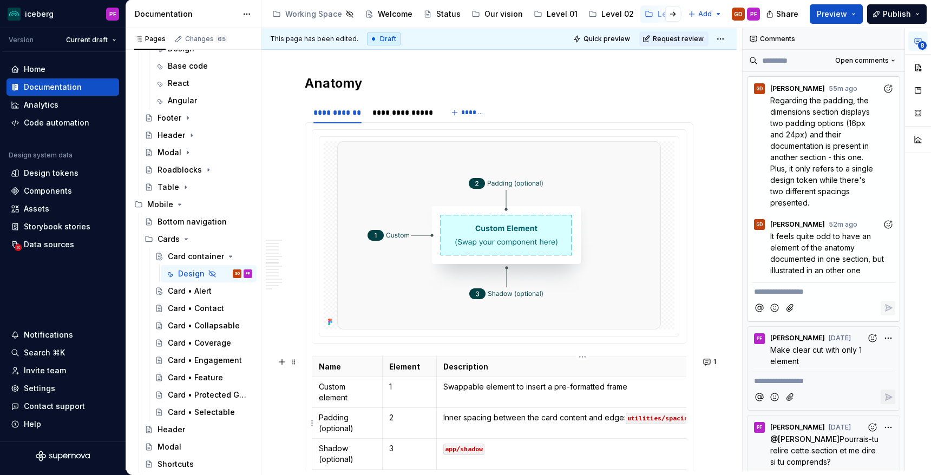
click at [640, 419] on code "utilities/spacing" at bounding box center [660, 418] width 68 height 11
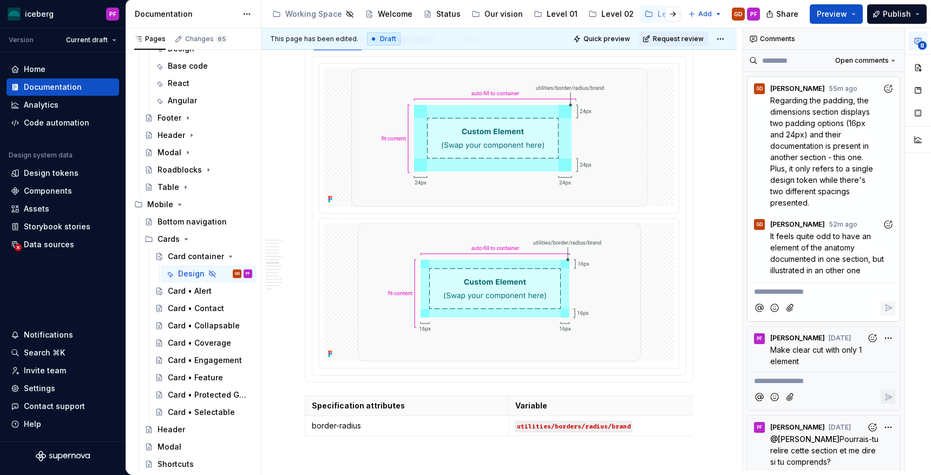
scroll to position [1296, 0]
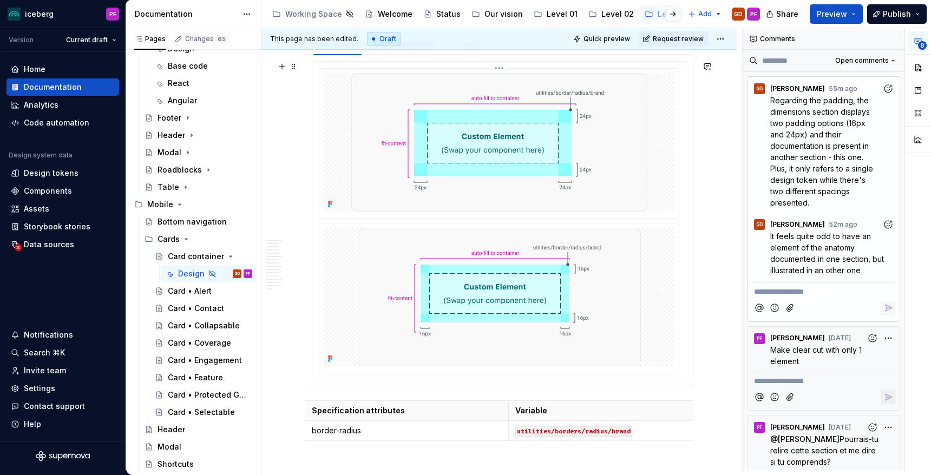
click at [645, 158] on img at bounding box center [499, 142] width 296 height 139
click at [803, 215] on div "GD Gabriel Derrien 52m ago" at bounding box center [823, 222] width 143 height 15
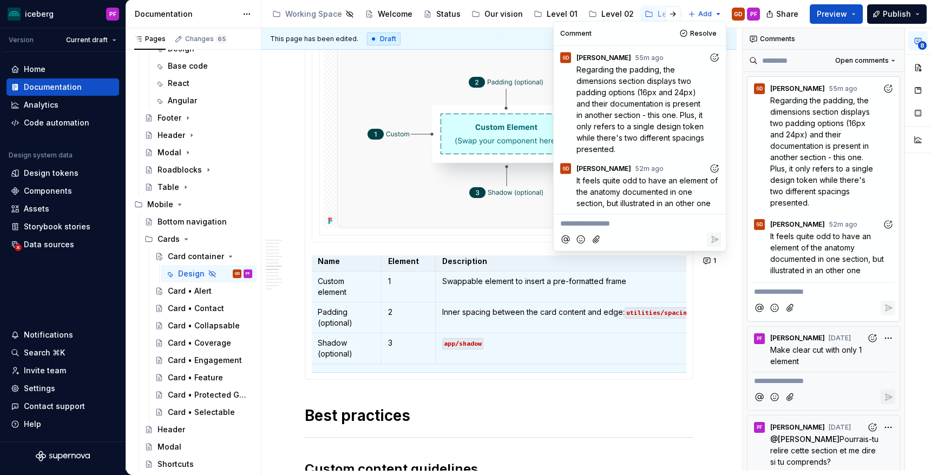
scroll to position [1835, 0]
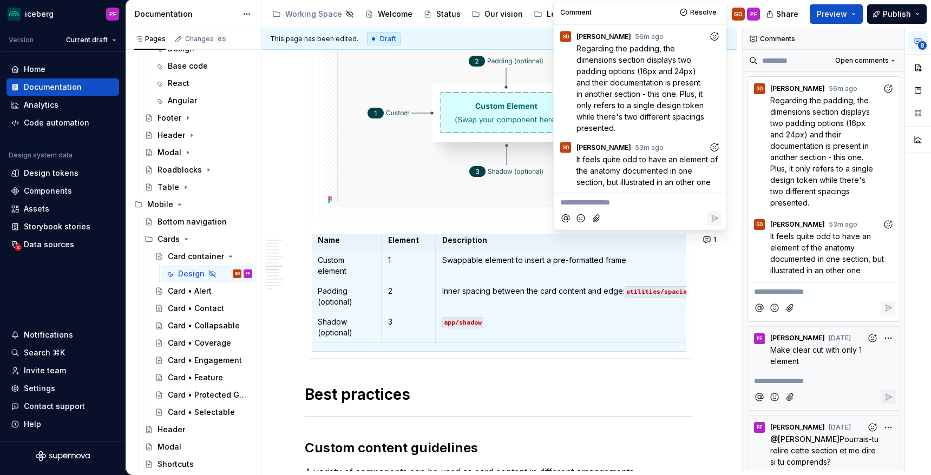
click at [849, 215] on div "GD Gabriel Derrien 53m ago" at bounding box center [823, 222] width 143 height 15
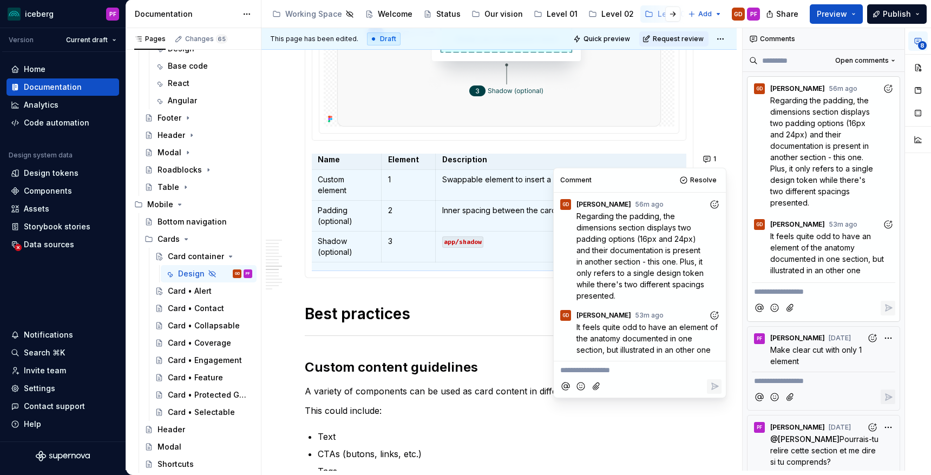
scroll to position [1916, 0]
click at [473, 193] on td "Swappable element to insert a pre-formatted frame" at bounding box center [581, 184] width 292 height 31
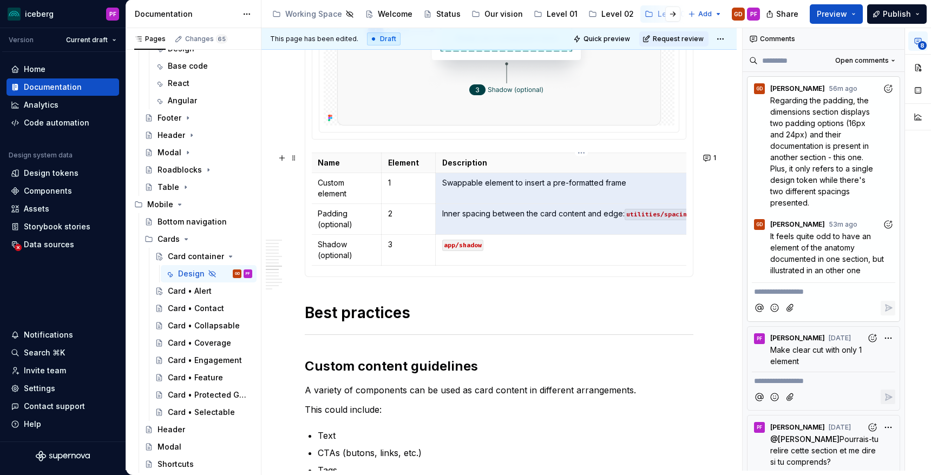
drag, startPoint x: 442, startPoint y: 184, endPoint x: 670, endPoint y: 230, distance: 233.0
click at [670, 230] on tbody "Name Element Description Custom element 1 Swappable element to insert a pre-for…" at bounding box center [519, 209] width 416 height 113
click at [536, 225] on td "Inner spacing between the card content and edge: utilities/spacing" at bounding box center [576, 219] width 292 height 31
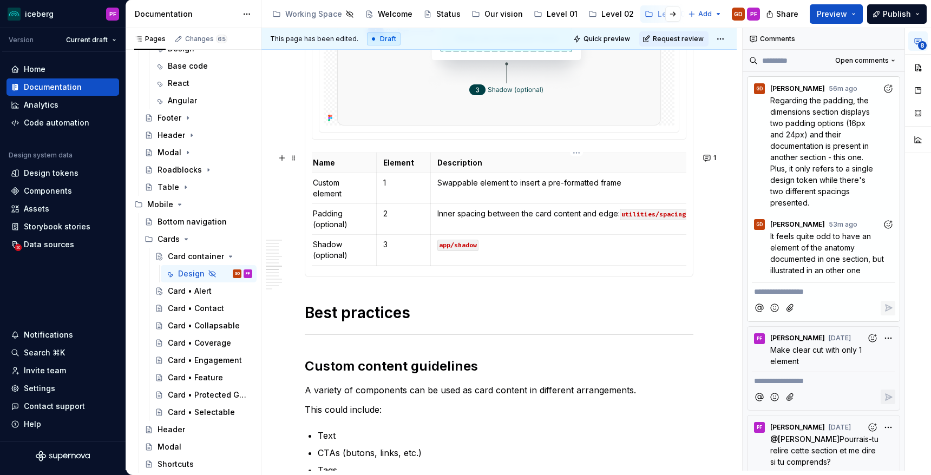
click at [441, 209] on p "Inner spacing between the card content and edge: utilities/spacing" at bounding box center [576, 213] width 278 height 11
click at [480, 213] on p "Inner spacing between the card content and edge: utilities/spacing" at bounding box center [576, 213] width 278 height 11
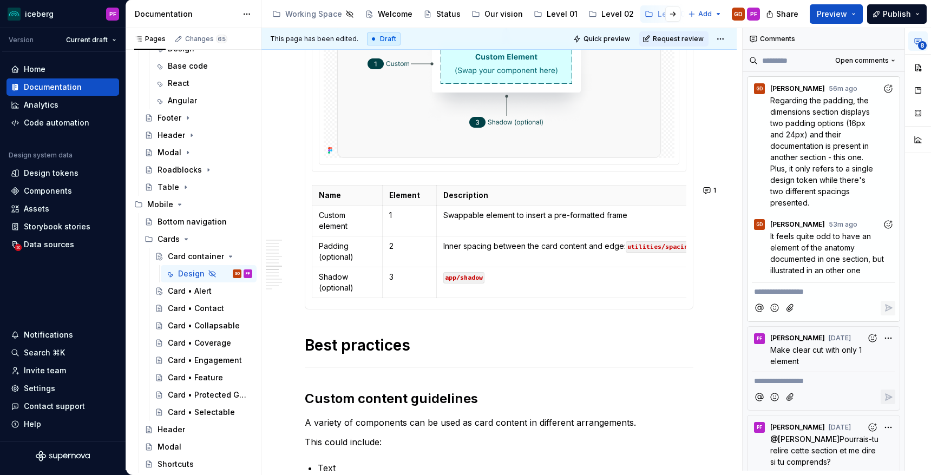
scroll to position [1885, 0]
click at [441, 276] on td "app/shadow" at bounding box center [582, 281] width 292 height 31
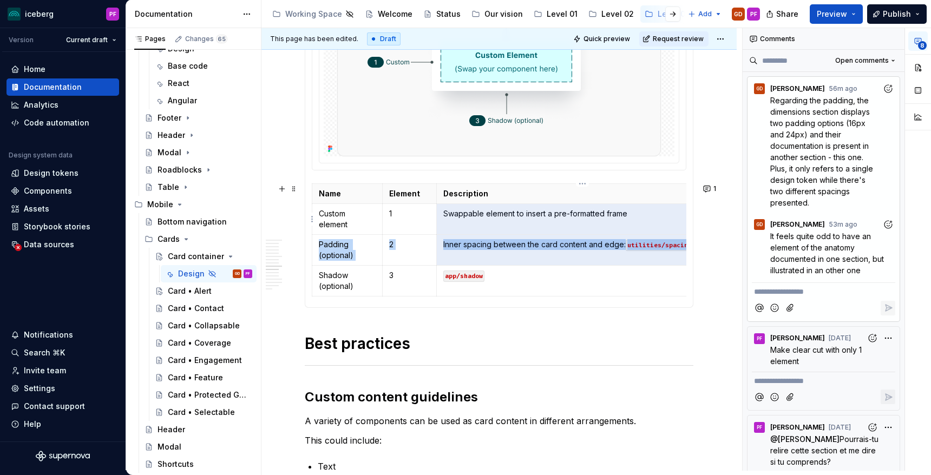
drag, startPoint x: 492, startPoint y: 253, endPoint x: 443, endPoint y: 227, distance: 55.2
click at [443, 227] on tbody "Name Element Description Custom element 1 Swappable element to insert a pre-for…" at bounding box center [520, 240] width 416 height 113
click at [451, 224] on td "Swappable element to insert a pre-formatted frame" at bounding box center [582, 219] width 292 height 31
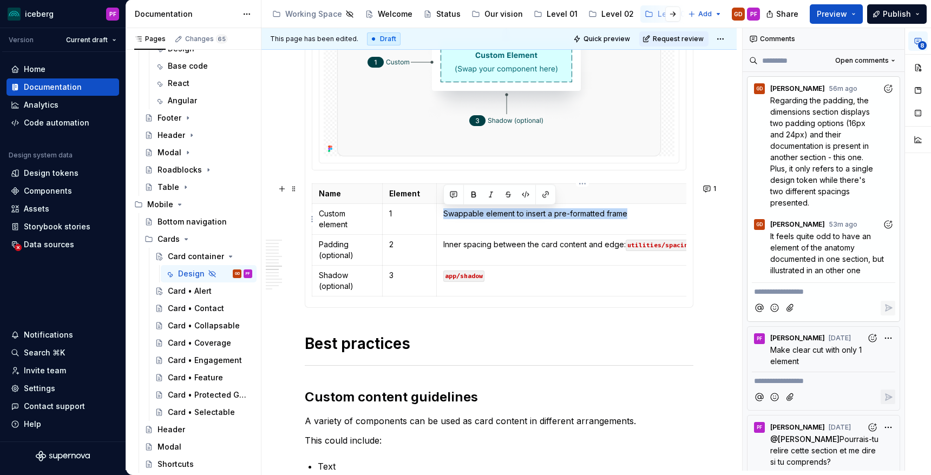
drag, startPoint x: 441, startPoint y: 213, endPoint x: 628, endPoint y: 209, distance: 187.3
click at [628, 209] on td "Swappable element to insert a pre-formatted frame" at bounding box center [582, 219] width 292 height 31
click at [628, 209] on p "Swappable element to insert a pre-formatted frame" at bounding box center [582, 213] width 278 height 11
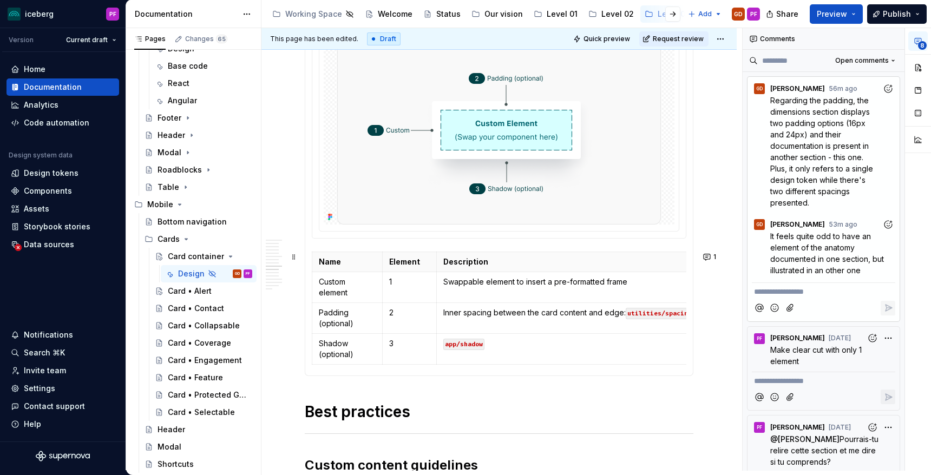
scroll to position [1802, 0]
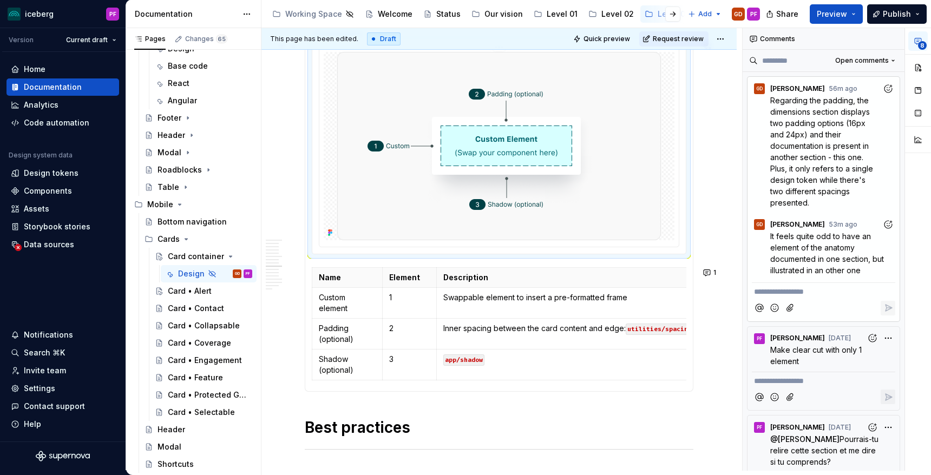
click at [389, 128] on img at bounding box center [499, 146] width 324 height 188
click at [285, 143] on div "**********" at bounding box center [501, 249] width 481 height 443
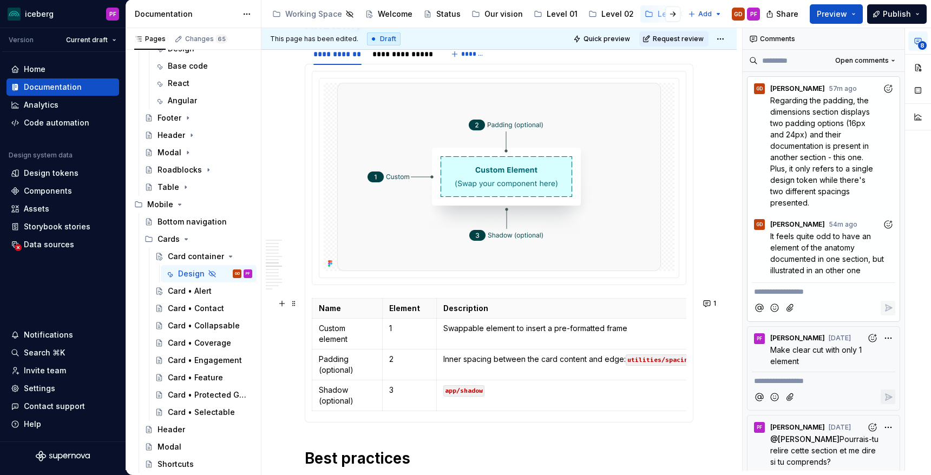
scroll to position [0, 37]
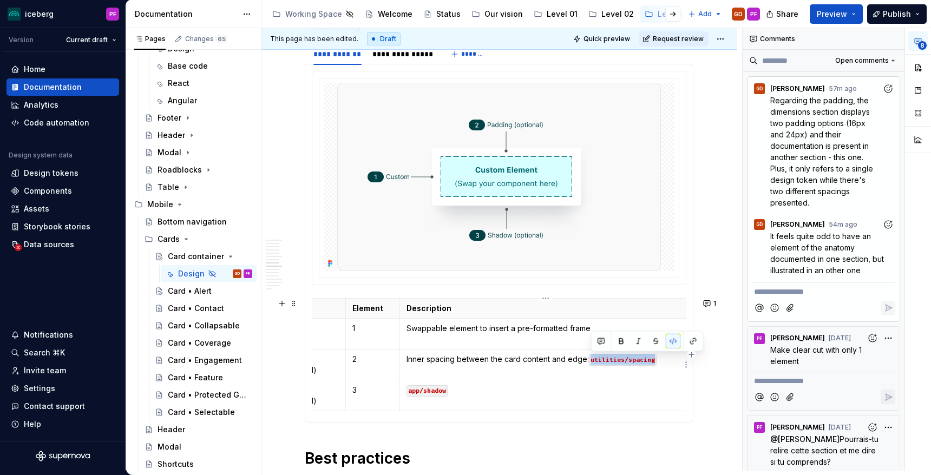
drag, startPoint x: 592, startPoint y: 359, endPoint x: 654, endPoint y: 359, distance: 61.7
click at [654, 359] on code "utilities/spacing" at bounding box center [623, 360] width 68 height 11
click at [61, 168] on div "Design tokens" at bounding box center [51, 173] width 55 height 11
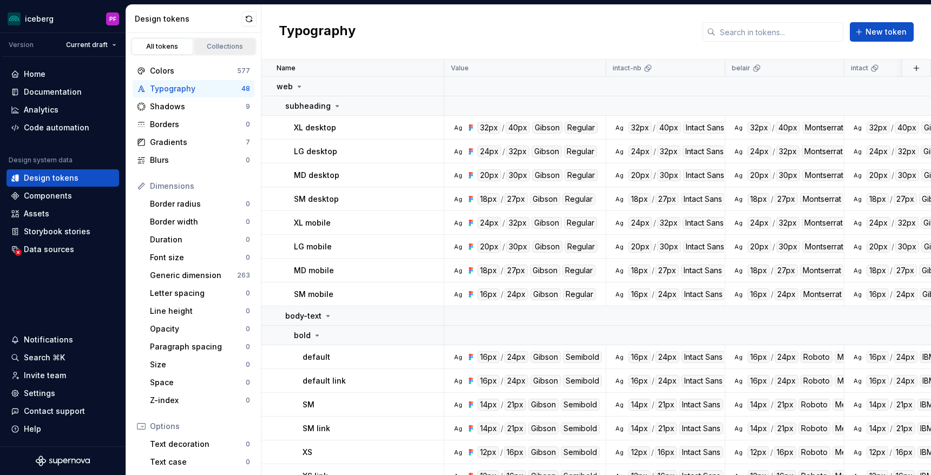
click at [205, 53] on link "Collections" at bounding box center [225, 46] width 62 height 16
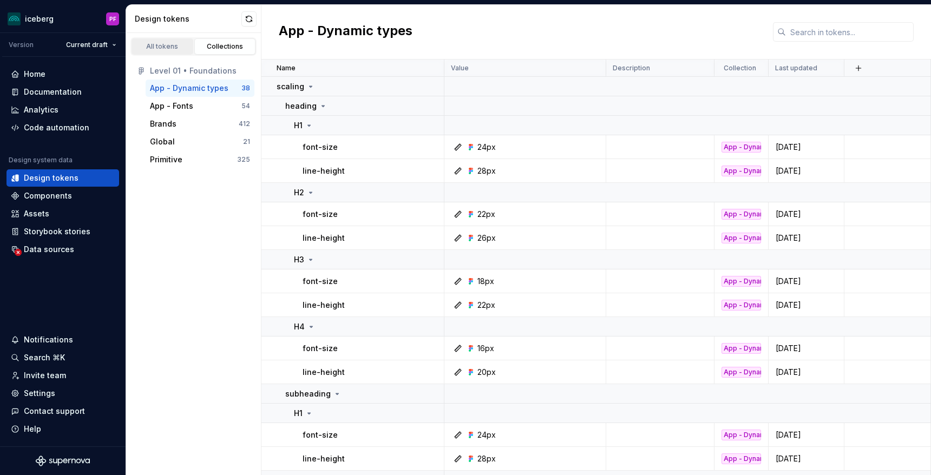
click at [175, 44] on div "All tokens" at bounding box center [162, 46] width 54 height 9
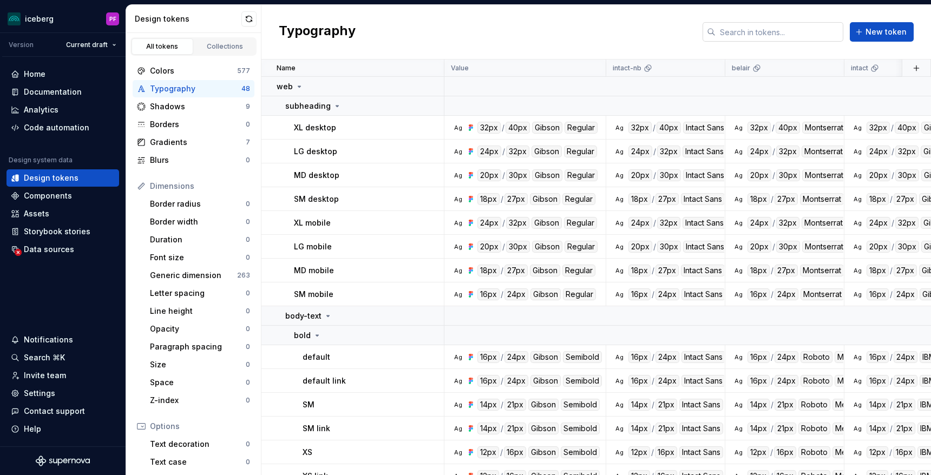
click at [742, 31] on input "text" at bounding box center [780, 31] width 128 height 19
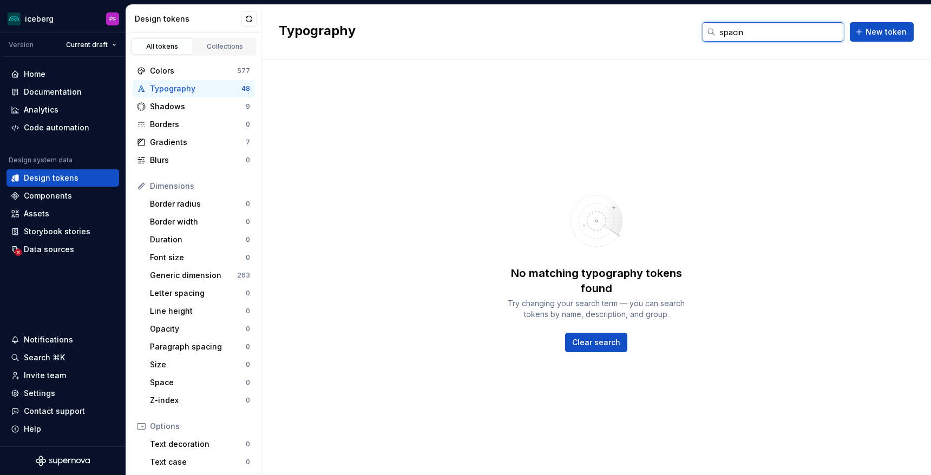
type input "spacing"
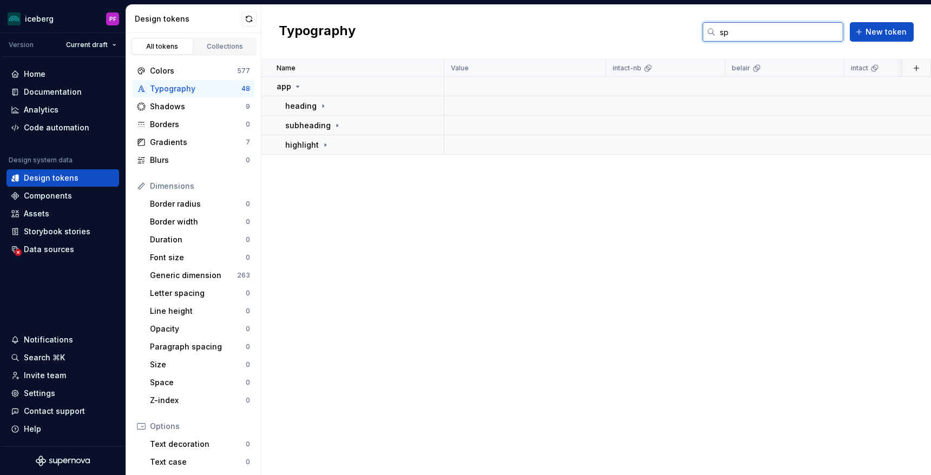
type input "s"
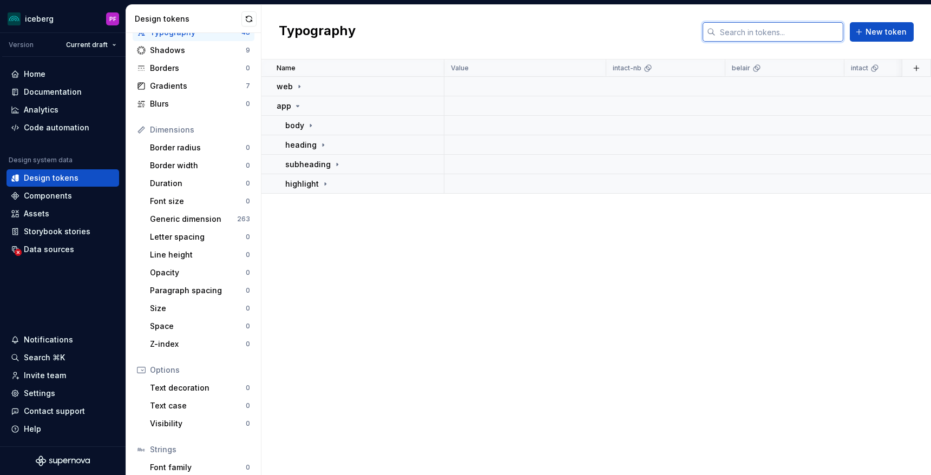
scroll to position [58, 0]
click at [169, 219] on div "Generic dimension" at bounding box center [193, 217] width 87 height 11
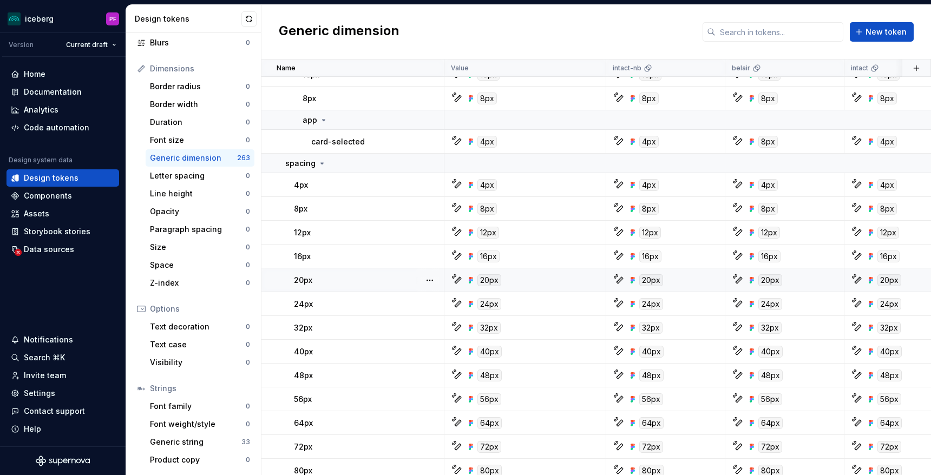
scroll to position [4348, 0]
click at [306, 165] on p "spacing" at bounding box center [300, 164] width 30 height 11
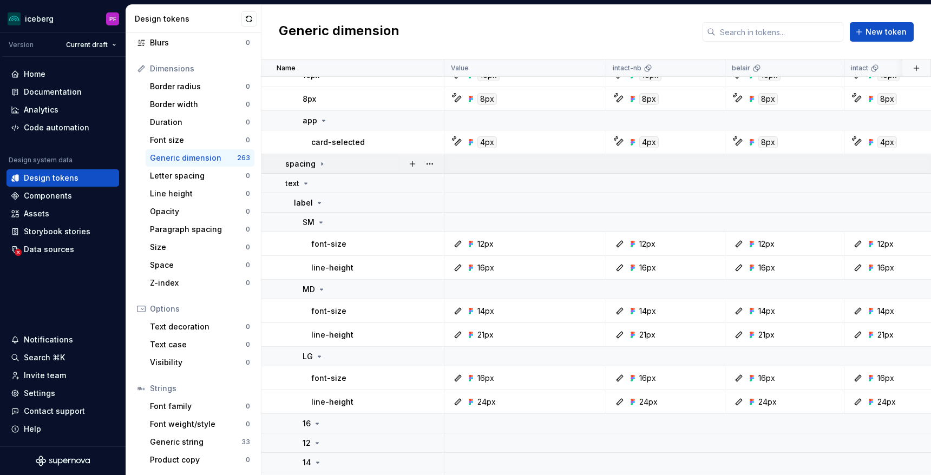
click at [306, 165] on p "spacing" at bounding box center [300, 164] width 30 height 11
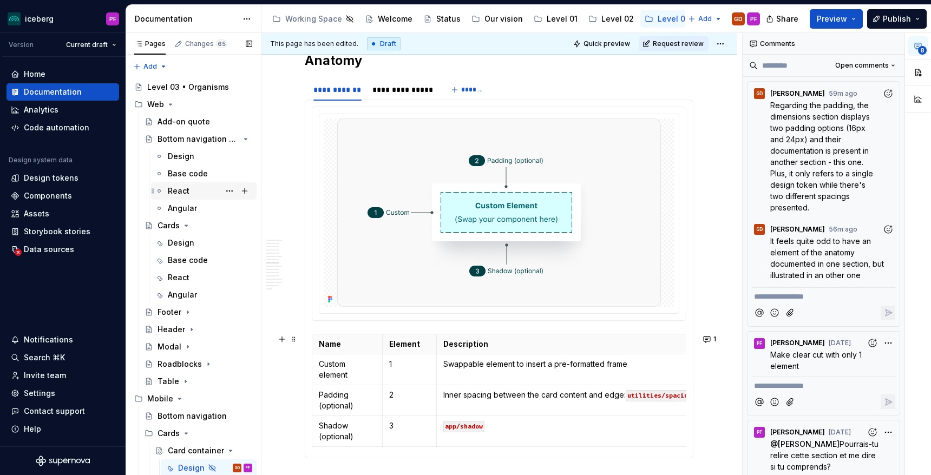
scroll to position [1741, 0]
click at [459, 272] on img at bounding box center [499, 211] width 324 height 188
click at [444, 354] on td "Swappable element to insert a pre-formatted frame" at bounding box center [582, 368] width 292 height 31
click at [454, 264] on img at bounding box center [499, 211] width 324 height 188
drag, startPoint x: 442, startPoint y: 431, endPoint x: 477, endPoint y: 431, distance: 34.6
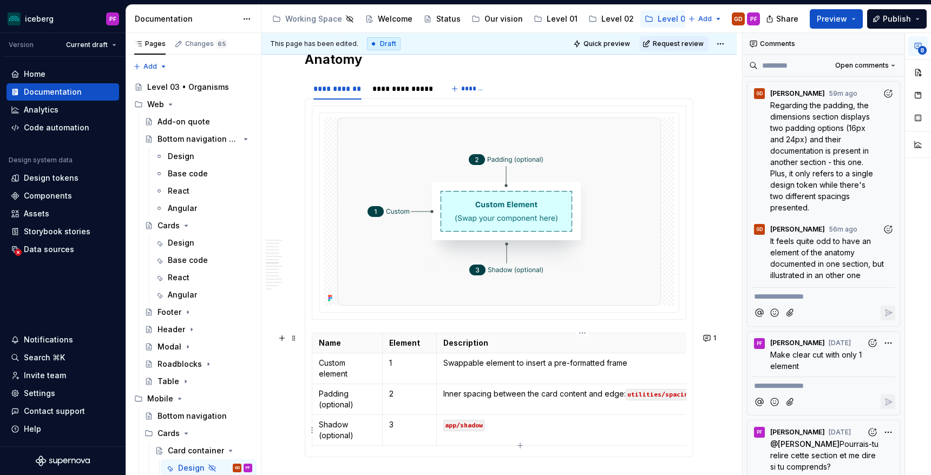
click at [477, 431] on td "app/shadow" at bounding box center [582, 430] width 292 height 31
click at [402, 90] on div "**********" at bounding box center [402, 88] width 60 height 11
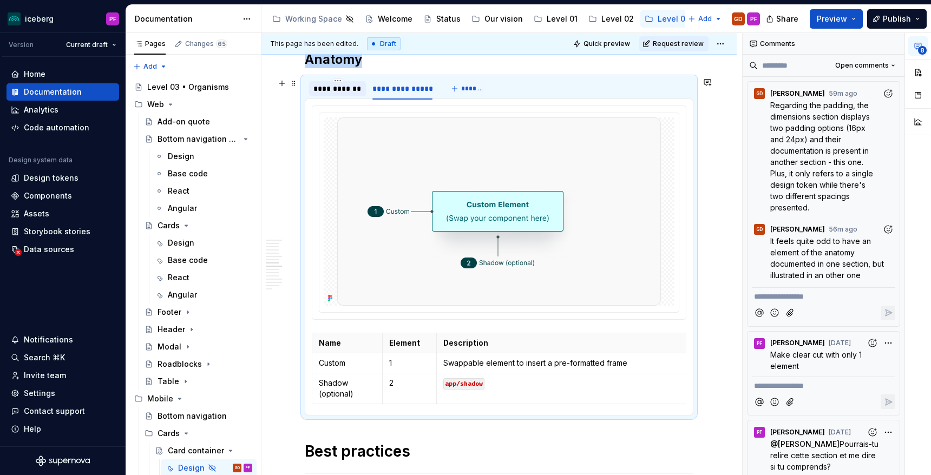
click at [330, 88] on div "**********" at bounding box center [337, 88] width 48 height 11
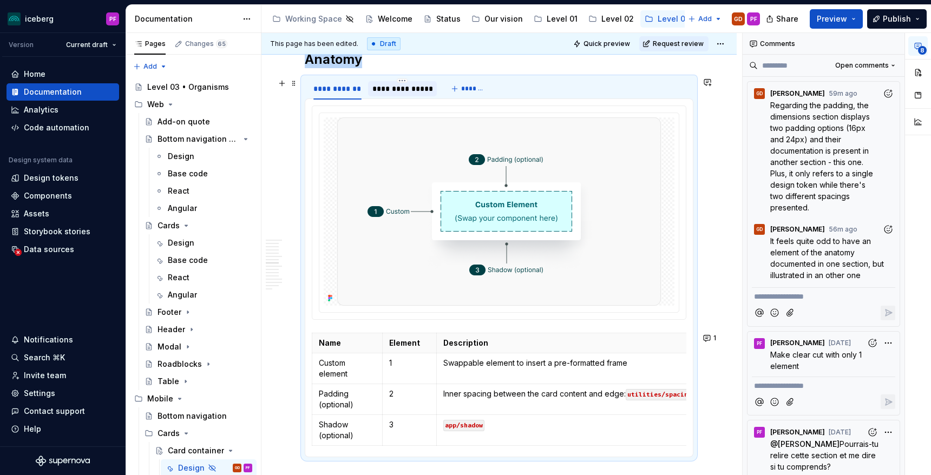
click at [382, 90] on div "**********" at bounding box center [402, 88] width 60 height 11
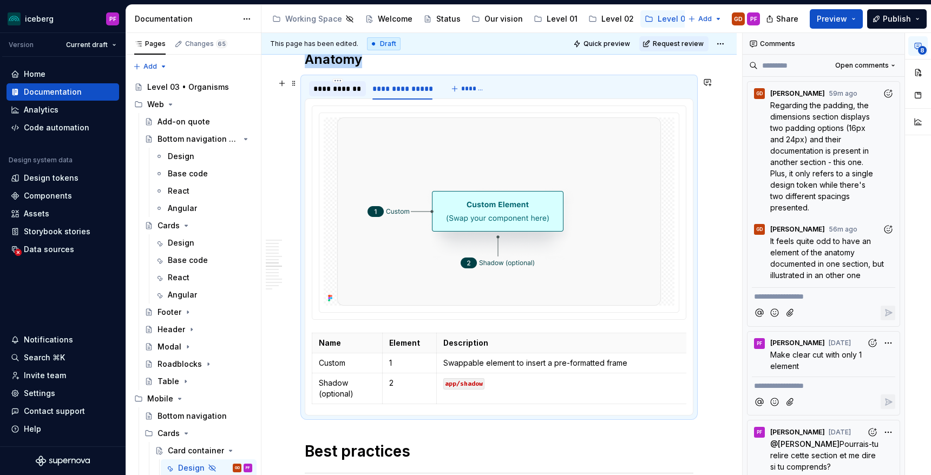
click at [346, 91] on div "**********" at bounding box center [337, 88] width 48 height 11
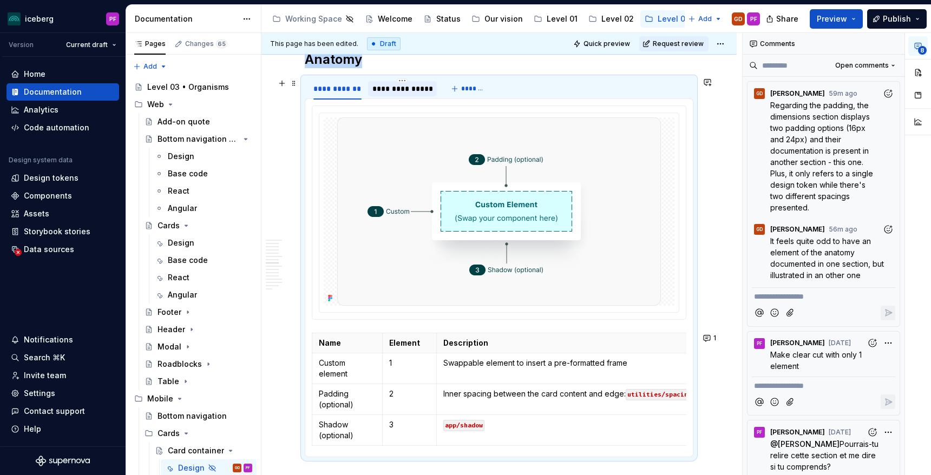
click at [383, 91] on div "**********" at bounding box center [402, 88] width 60 height 11
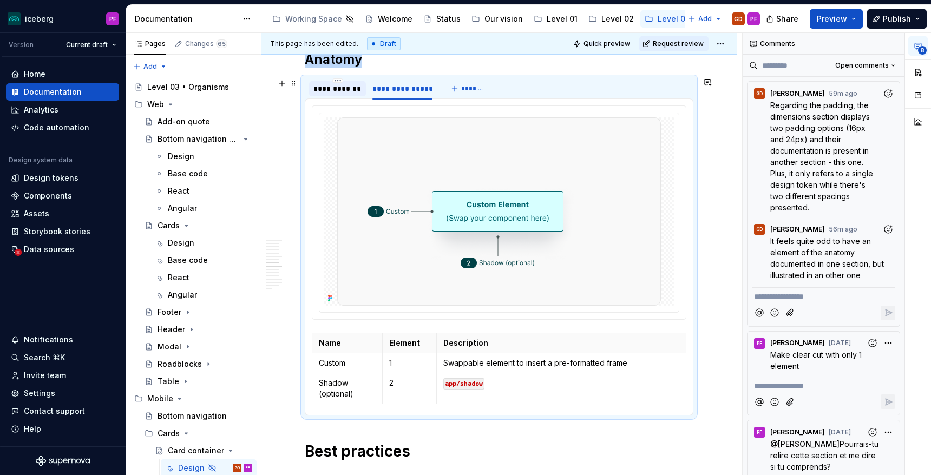
click at [348, 91] on div "**********" at bounding box center [337, 88] width 48 height 11
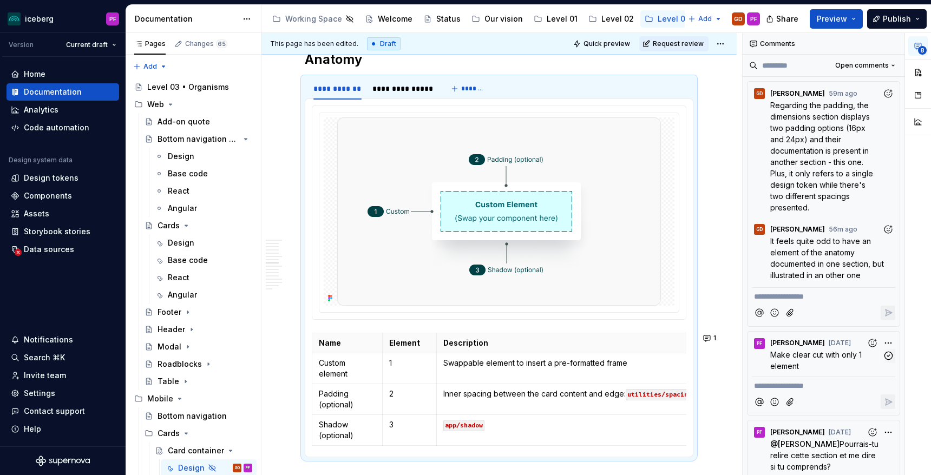
click at [810, 361] on div "PF Pascale Fadel yesterday Make clear cut with only 1 element" at bounding box center [823, 353] width 143 height 42
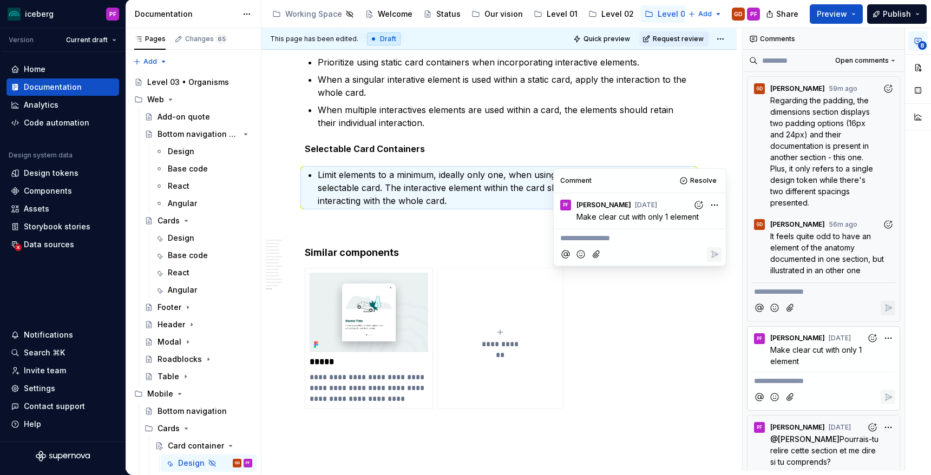
scroll to position [4170, 0]
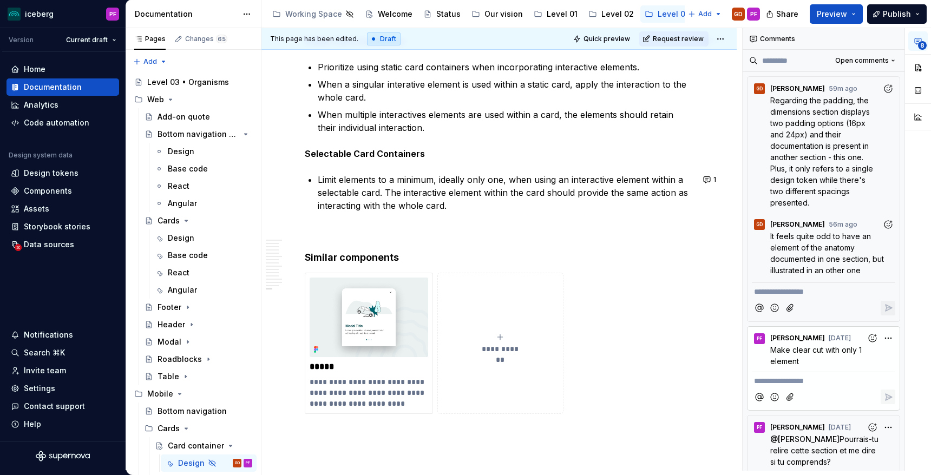
click at [406, 176] on p "Limit elements to a minimum, ideally only one, when using an interactive elemen…" at bounding box center [506, 192] width 376 height 39
type textarea "*"
click at [338, 178] on p "Limit elements to a minimum, ideally only one, when using an interactive elemen…" at bounding box center [506, 192] width 376 height 39
click at [344, 178] on p "Limit interactive elements to a minimum, ideally only one, when using an intera…" at bounding box center [506, 192] width 376 height 39
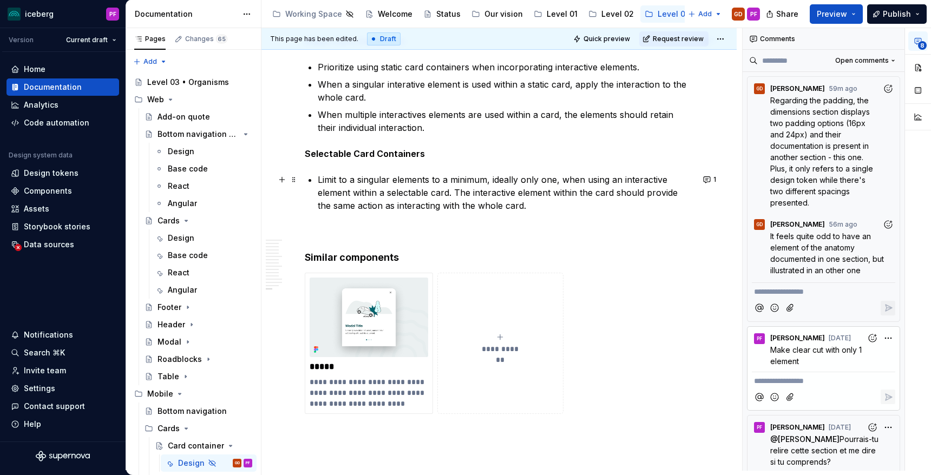
click at [428, 178] on p "Limit to a singular elements to a minimum, ideally only one, when using an inte…" at bounding box center [506, 192] width 376 height 39
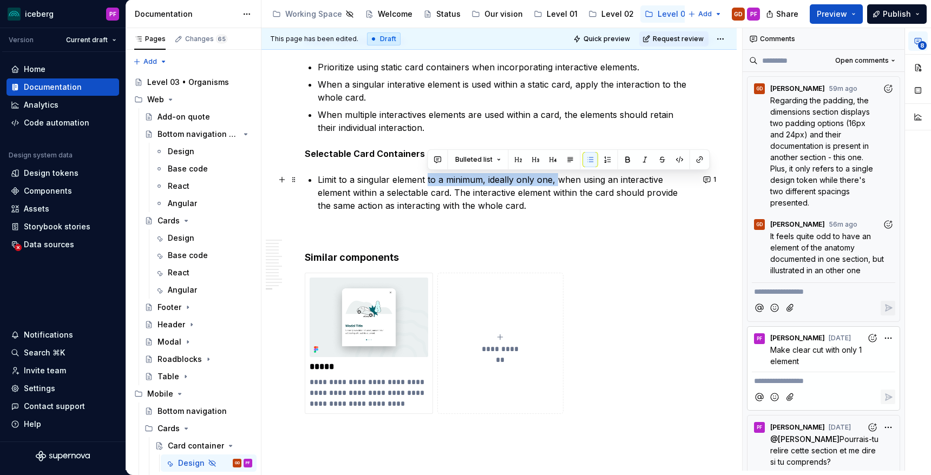
drag, startPoint x: 428, startPoint y: 179, endPoint x: 555, endPoint y: 179, distance: 127.2
click at [555, 179] on p "Limit to a singular element to a minimum, ideally only one, when using an inter…" at bounding box center [506, 192] width 376 height 39
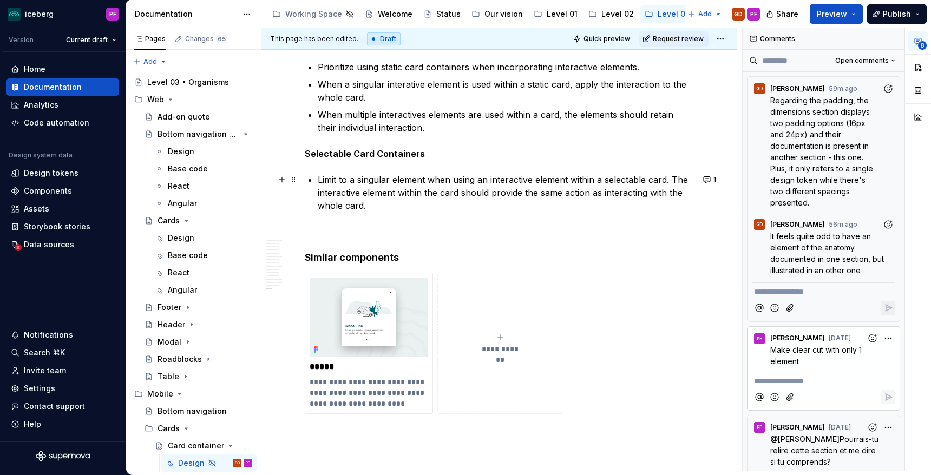
click at [392, 180] on p "Limit to a singular element when using an interactive element within a selectab…" at bounding box center [506, 192] width 376 height 39
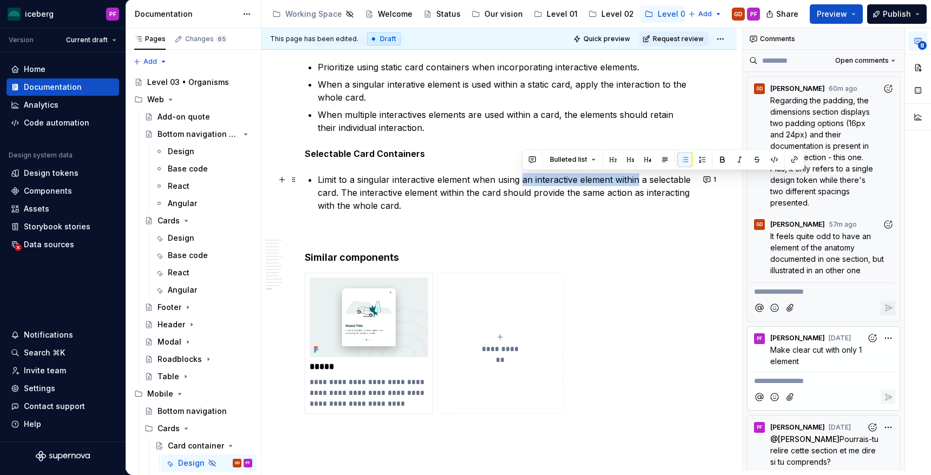
drag, startPoint x: 524, startPoint y: 178, endPoint x: 640, endPoint y: 182, distance: 115.9
click at [640, 182] on p "Limit to a singular interactive element when using an interactive element withi…" at bounding box center [506, 192] width 376 height 39
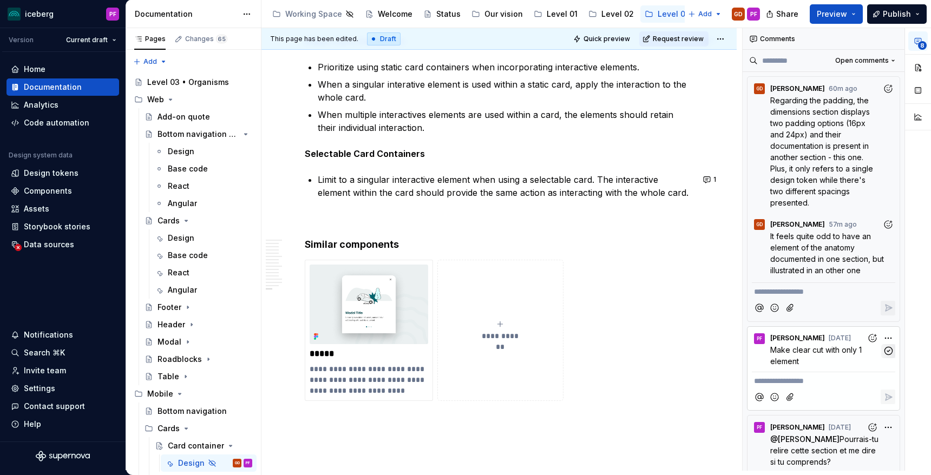
click at [882, 344] on button "button" at bounding box center [888, 351] width 14 height 14
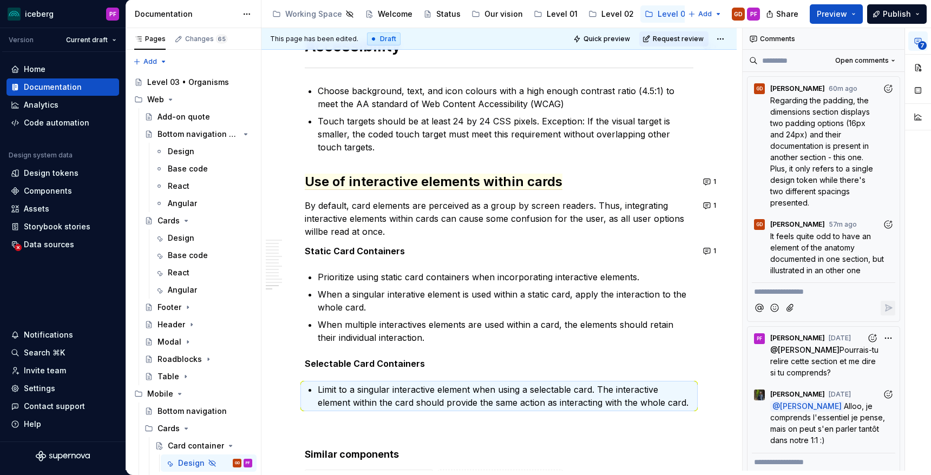
scroll to position [3953, 0]
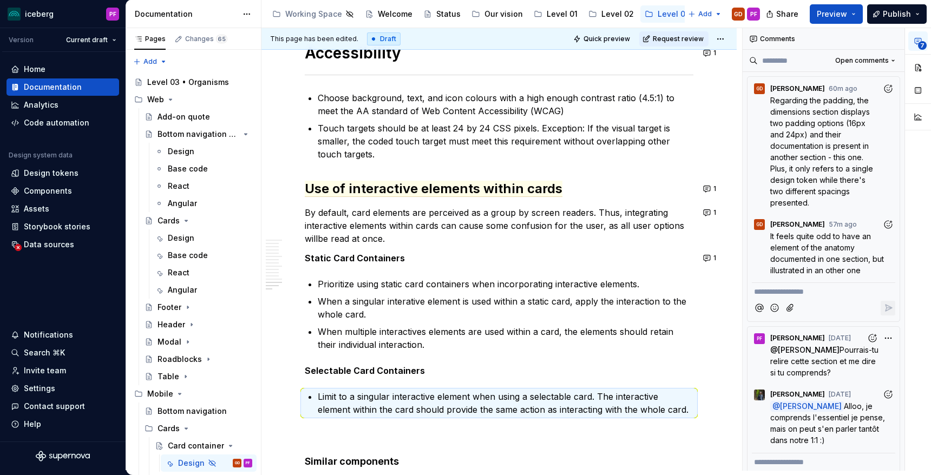
click at [408, 126] on p "Touch targets should be at least 24 by 24 CSS pixels. Exception: If the visual …" at bounding box center [506, 141] width 376 height 39
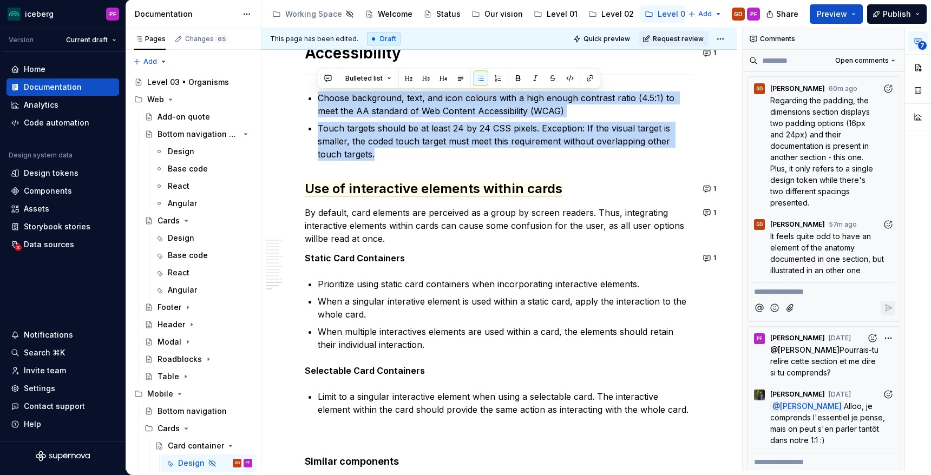
drag, startPoint x: 352, startPoint y: 155, endPoint x: 317, endPoint y: 96, distance: 69.0
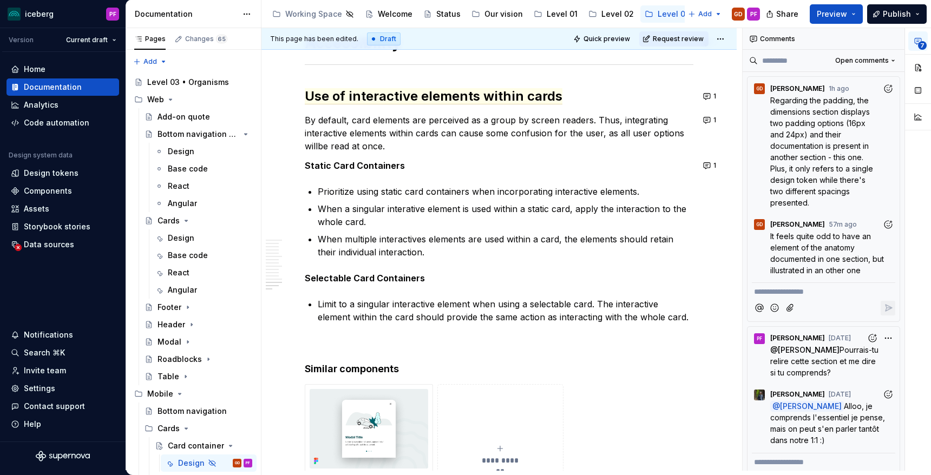
scroll to position [3966, 0]
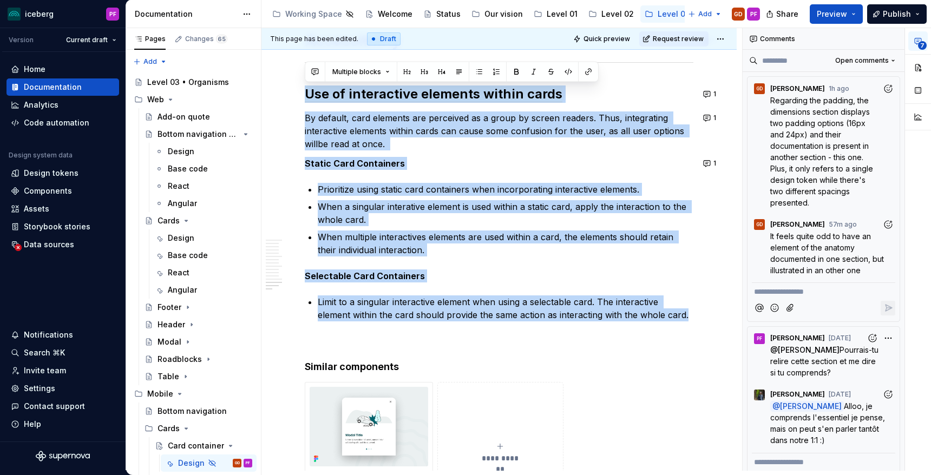
drag, startPoint x: 655, startPoint y: 320, endPoint x: 308, endPoint y: 93, distance: 414.8
copy div "Use of interactive elements within cards By default, card elements are perceive…"
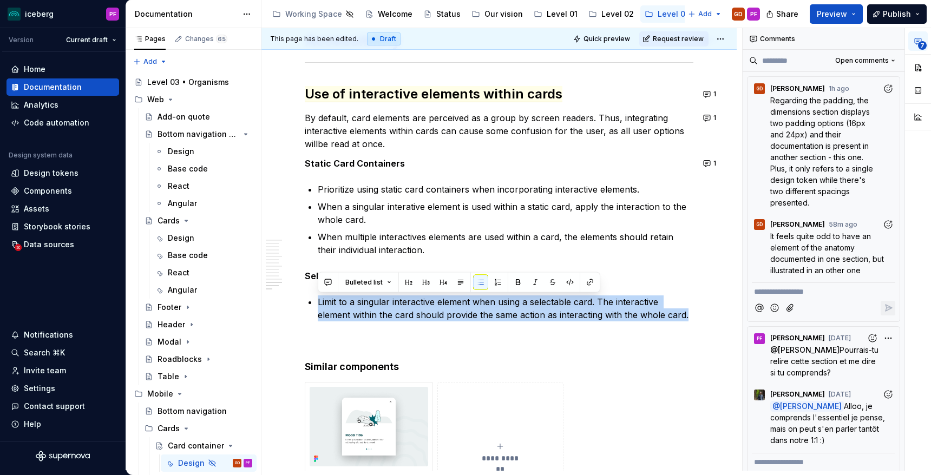
drag, startPoint x: 577, startPoint y: 306, endPoint x: 317, endPoint y: 303, distance: 259.9
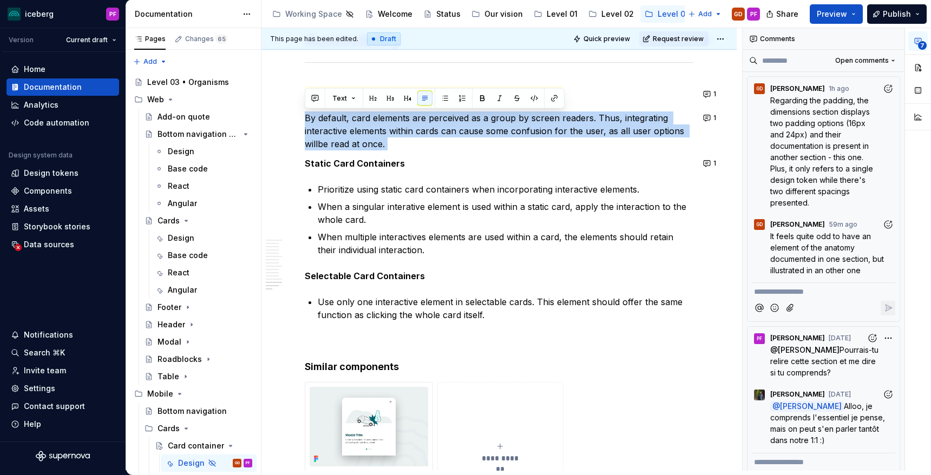
drag, startPoint x: 341, startPoint y: 136, endPoint x: 303, endPoint y: 122, distance: 40.9
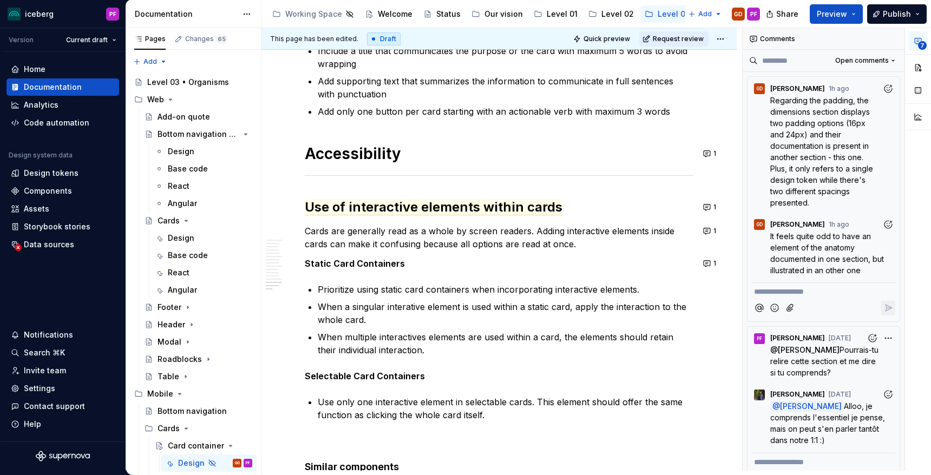
scroll to position [3856, 0]
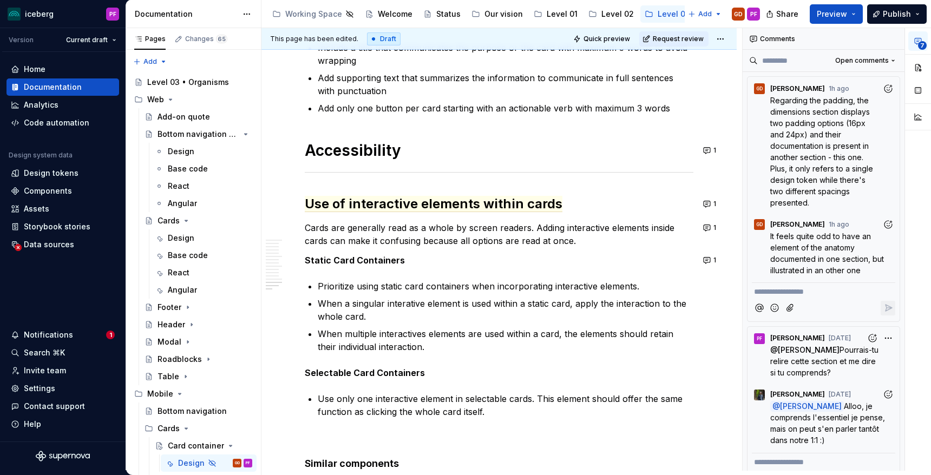
click at [814, 215] on div "GD Gabriel Derrien 1h ago" at bounding box center [823, 222] width 143 height 15
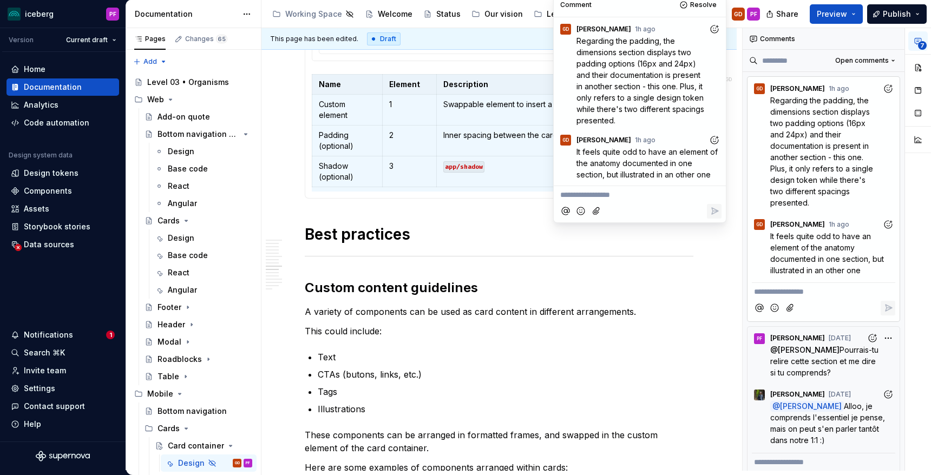
scroll to position [1987, 0]
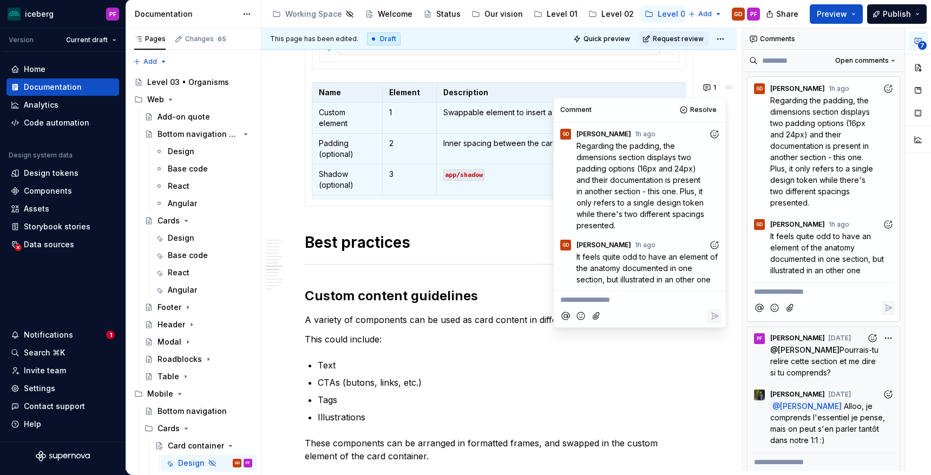
click at [460, 257] on div "**********" at bounding box center [499, 355] width 389 height 4267
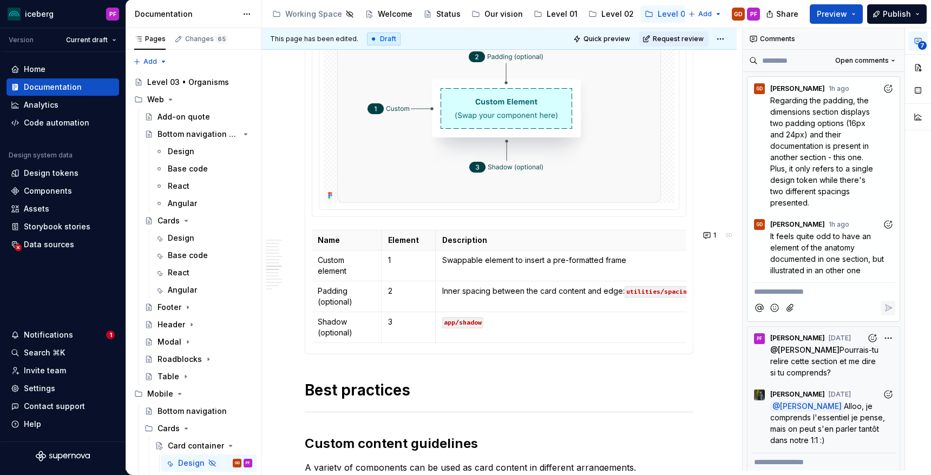
scroll to position [1837, 0]
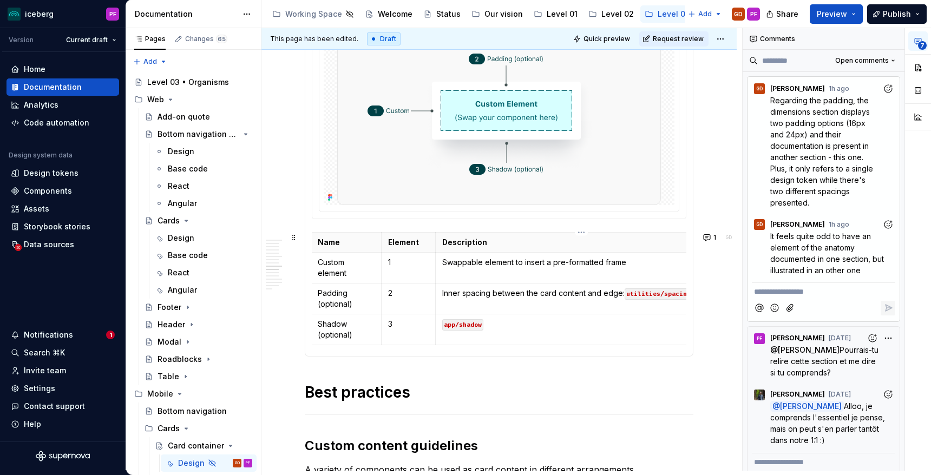
click at [565, 297] on p "Inner spacing between the card content and edge: utilities/spacing" at bounding box center [581, 293] width 278 height 11
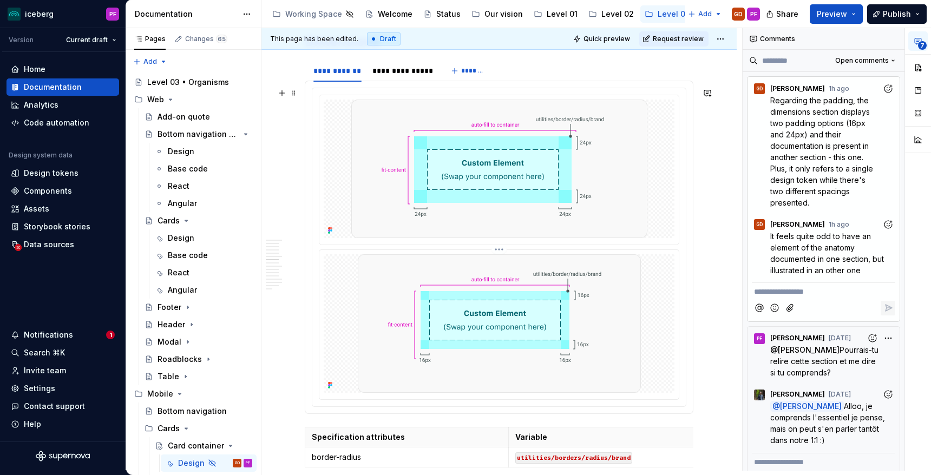
scroll to position [1275, 0]
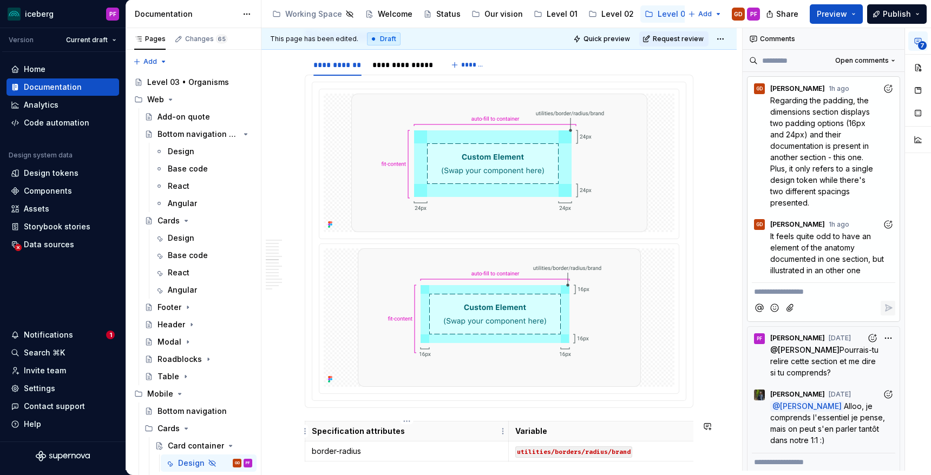
click at [456, 427] on p "Specification attributes" at bounding box center [407, 431] width 190 height 11
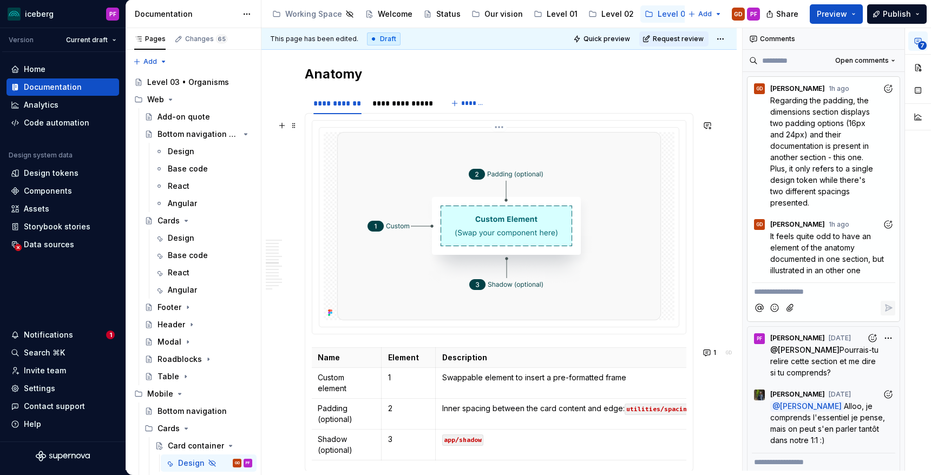
scroll to position [1726, 0]
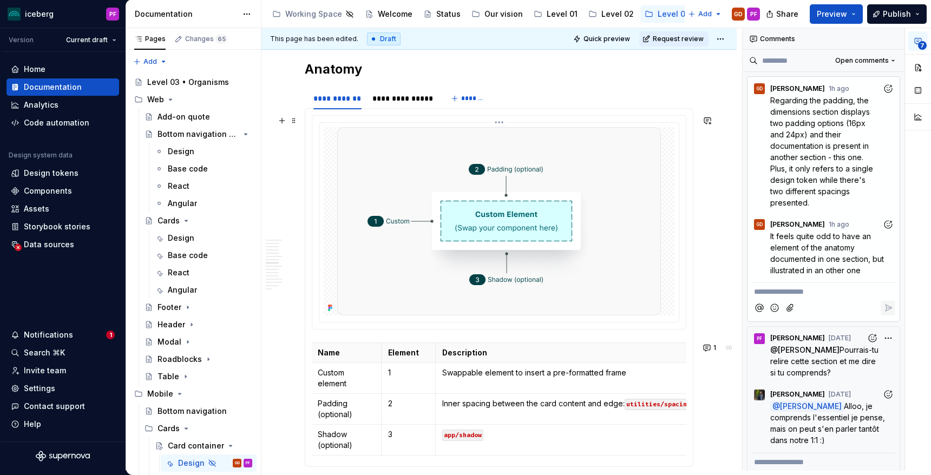
click at [395, 281] on img at bounding box center [499, 221] width 324 height 188
click at [332, 303] on div at bounding box center [499, 221] width 351 height 188
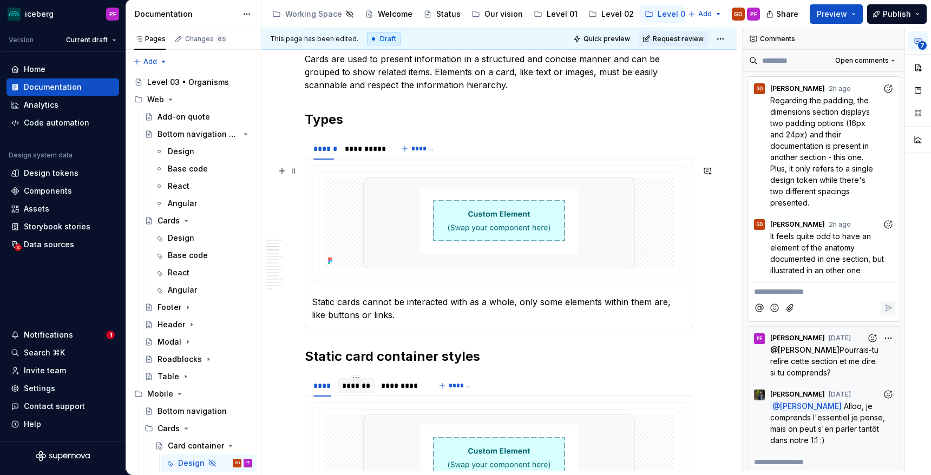
scroll to position [489, 0]
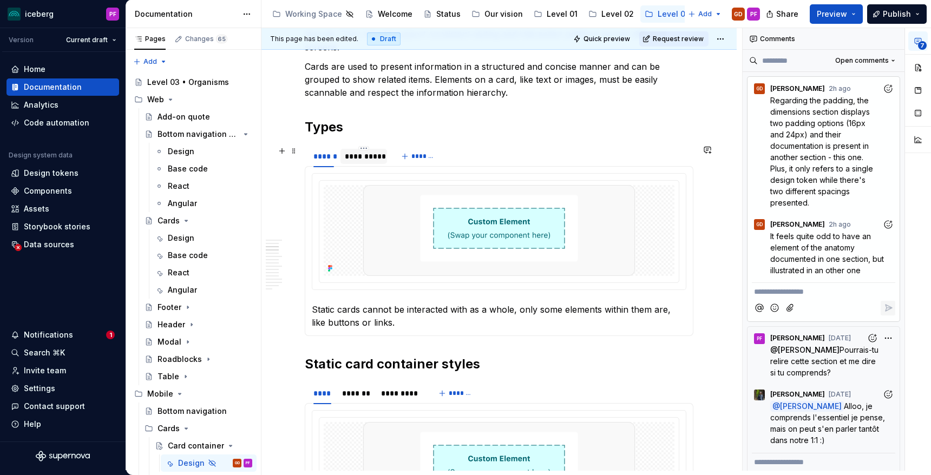
click at [356, 158] on div "**********" at bounding box center [364, 156] width 38 height 11
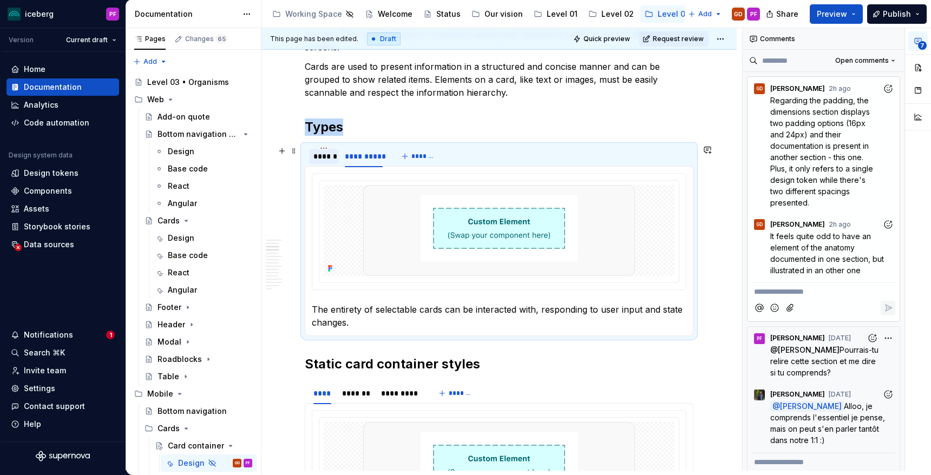
click at [310, 161] on div "******" at bounding box center [323, 156] width 29 height 15
click at [351, 161] on div "**********" at bounding box center [364, 156] width 38 height 11
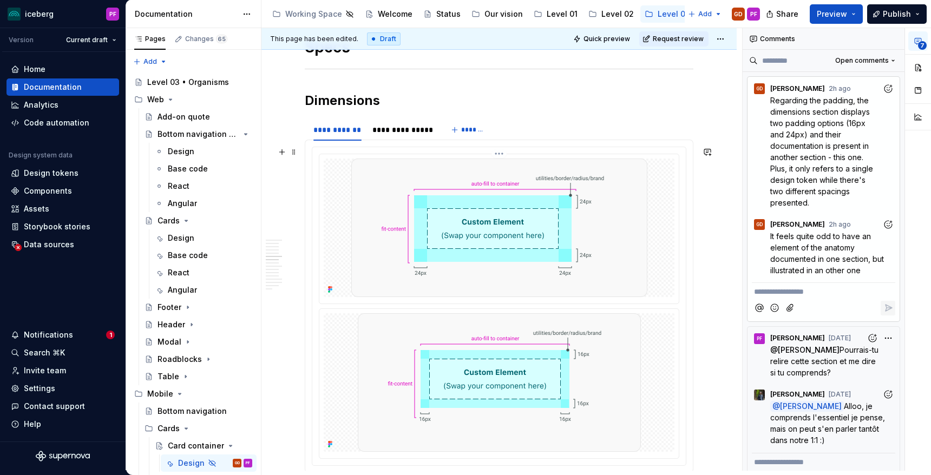
scroll to position [1228, 0]
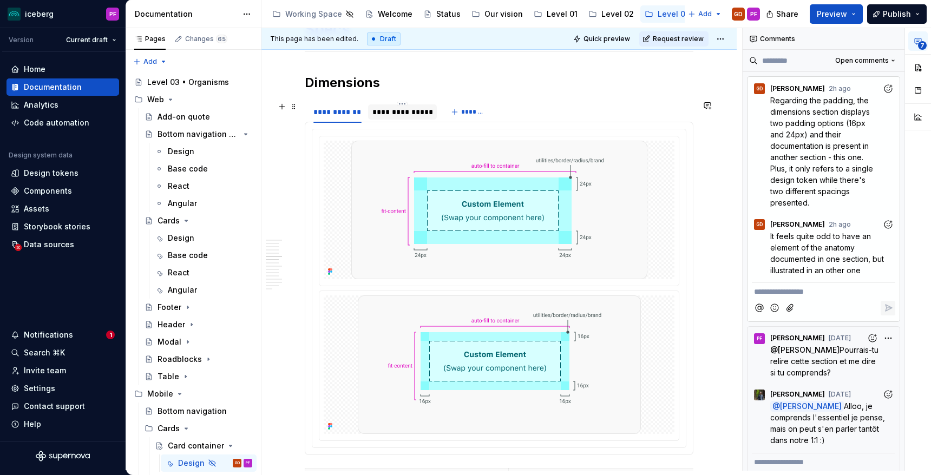
click at [417, 120] on div "**********" at bounding box center [402, 111] width 69 height 21
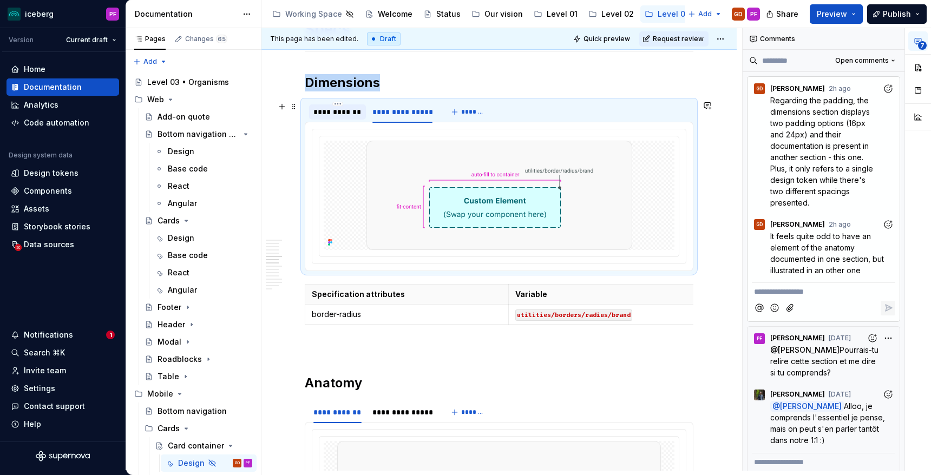
click at [349, 114] on div "**********" at bounding box center [337, 112] width 48 height 11
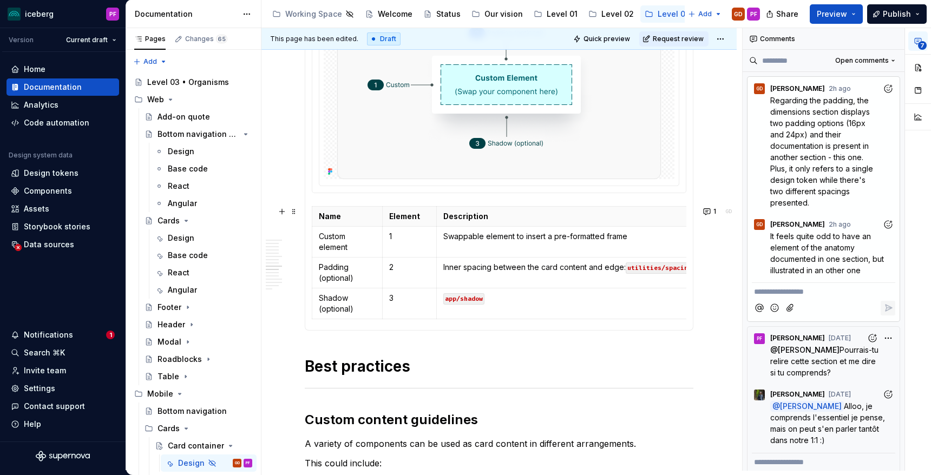
scroll to position [0, 37]
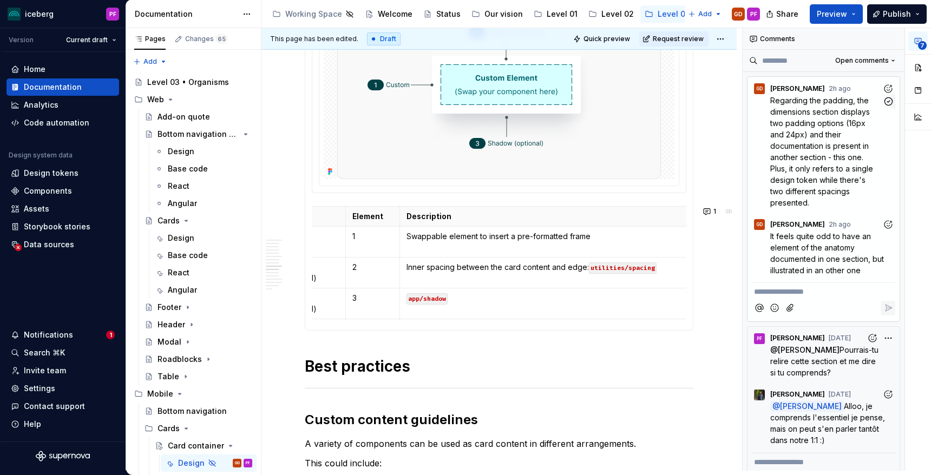
click at [820, 137] on span "Regarding the padding, the dimensions section displays two padding options (16p…" at bounding box center [822, 152] width 105 height 112
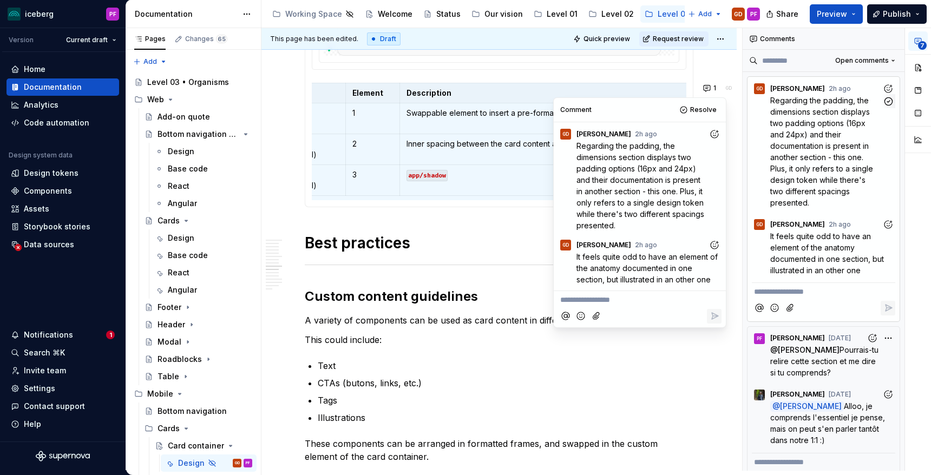
scroll to position [1987, 0]
click at [513, 159] on td "Inner spacing between the card content and edge: utilities/spacing" at bounding box center [545, 149] width 292 height 31
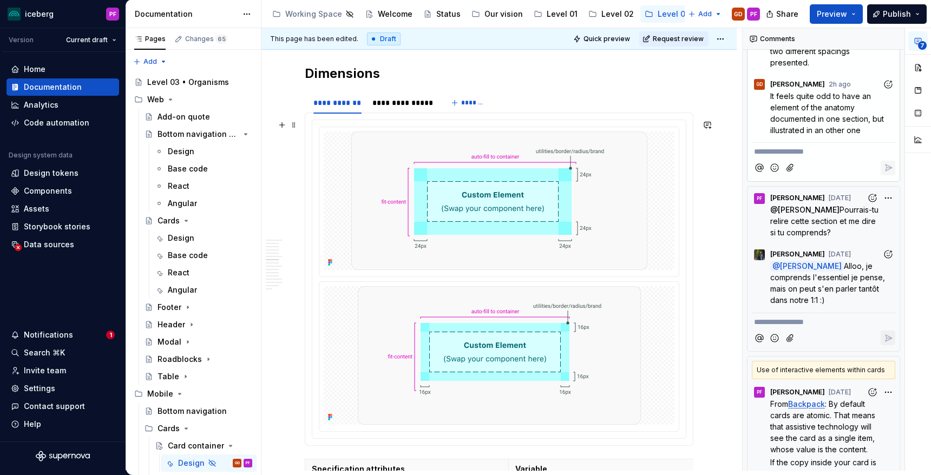
scroll to position [1247, 0]
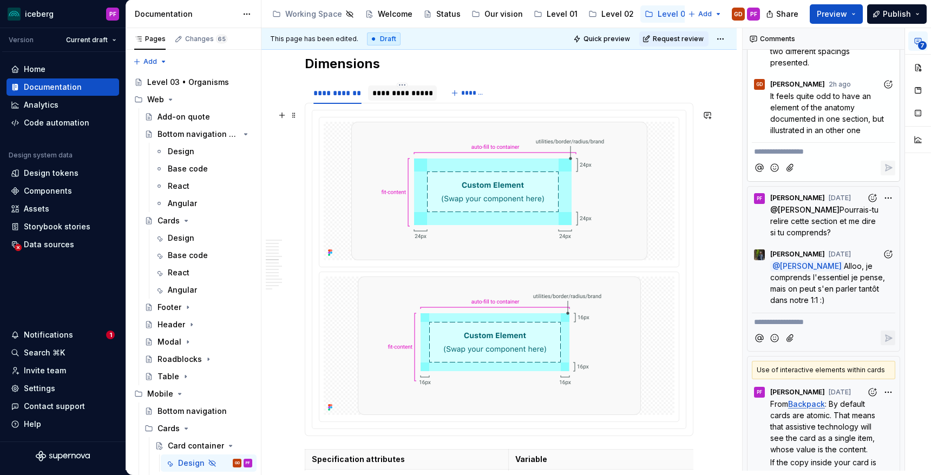
click at [399, 91] on div "**********" at bounding box center [402, 93] width 60 height 11
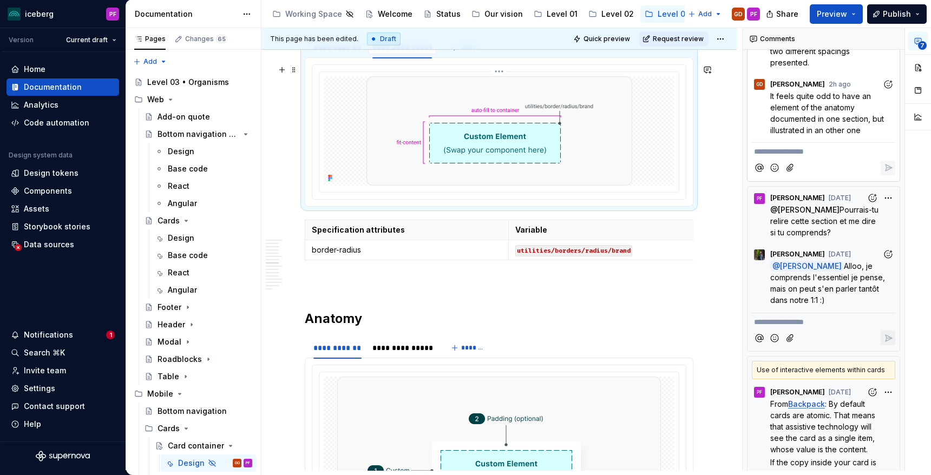
scroll to position [1265, 0]
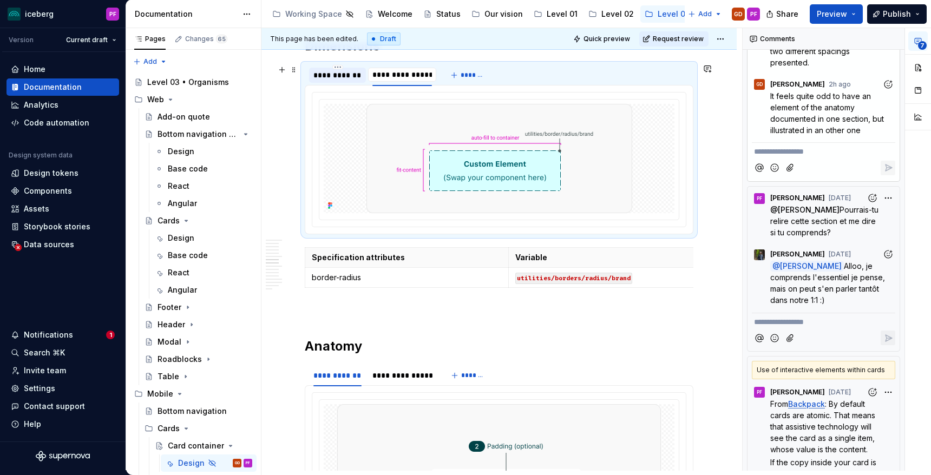
click at [349, 80] on div "**********" at bounding box center [337, 75] width 48 height 11
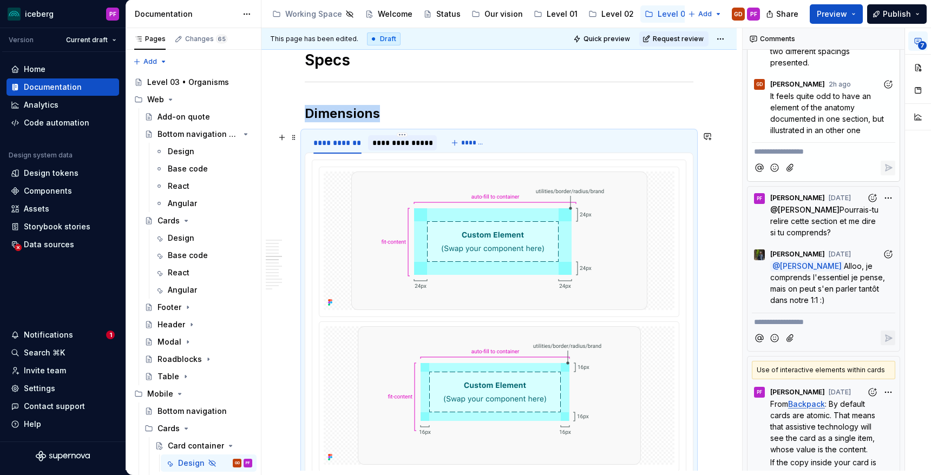
scroll to position [1216, 0]
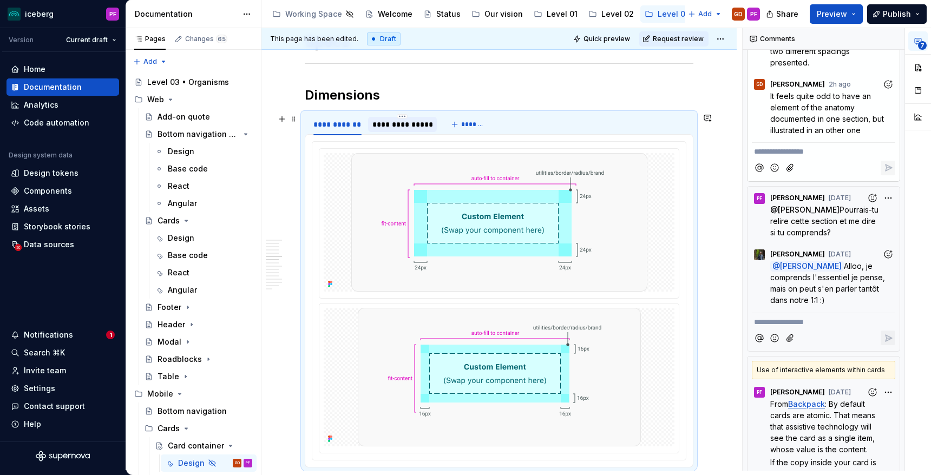
click at [388, 129] on div "**********" at bounding box center [402, 124] width 69 height 15
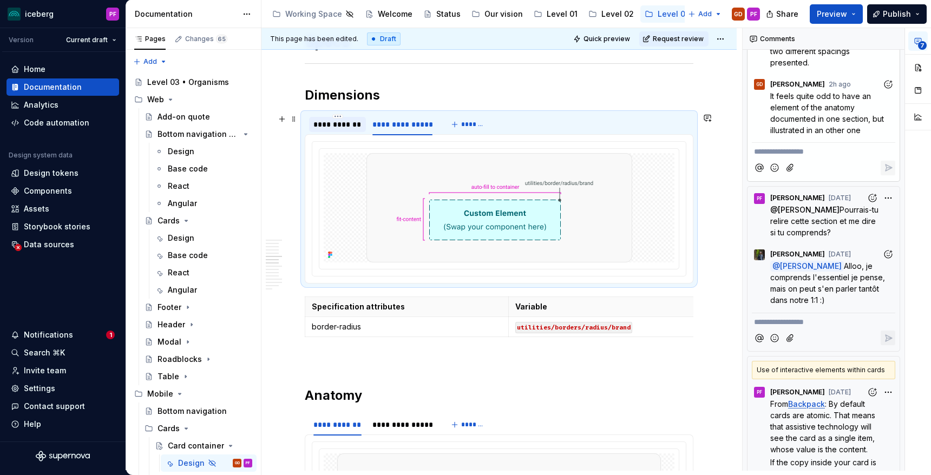
click at [325, 127] on div "**********" at bounding box center [337, 124] width 48 height 11
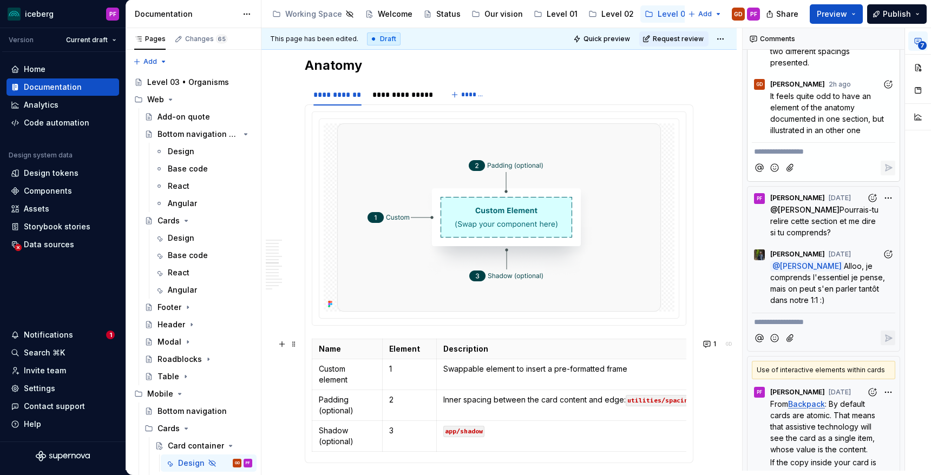
scroll to position [1732, 0]
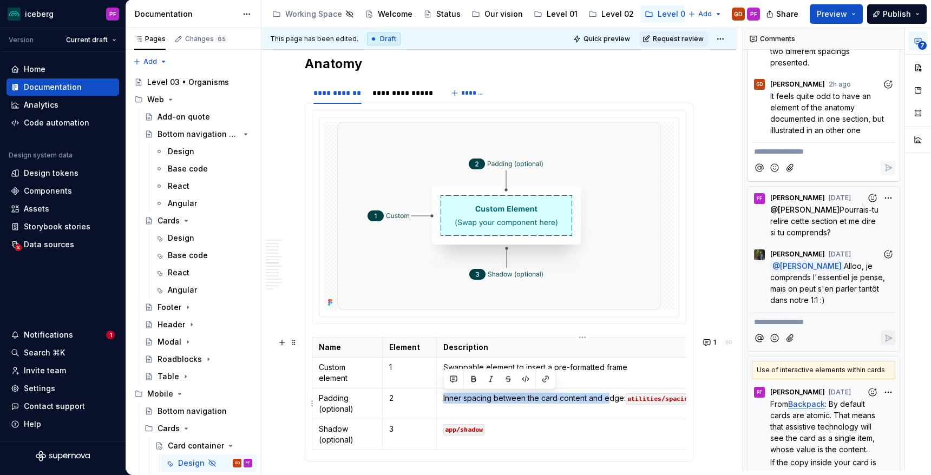
drag, startPoint x: 442, startPoint y: 396, endPoint x: 610, endPoint y: 395, distance: 167.8
click at [610, 395] on td "Inner spacing between the card content and edge: utilities/spacing" at bounding box center [582, 404] width 292 height 31
click at [598, 395] on p "Inner spacing between the card content and edge: utilities/spacing" at bounding box center [582, 398] width 278 height 11
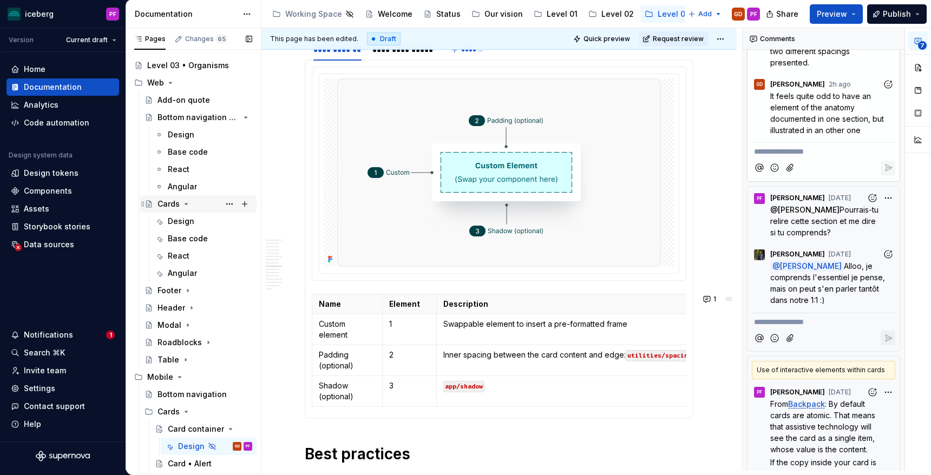
scroll to position [0, 0]
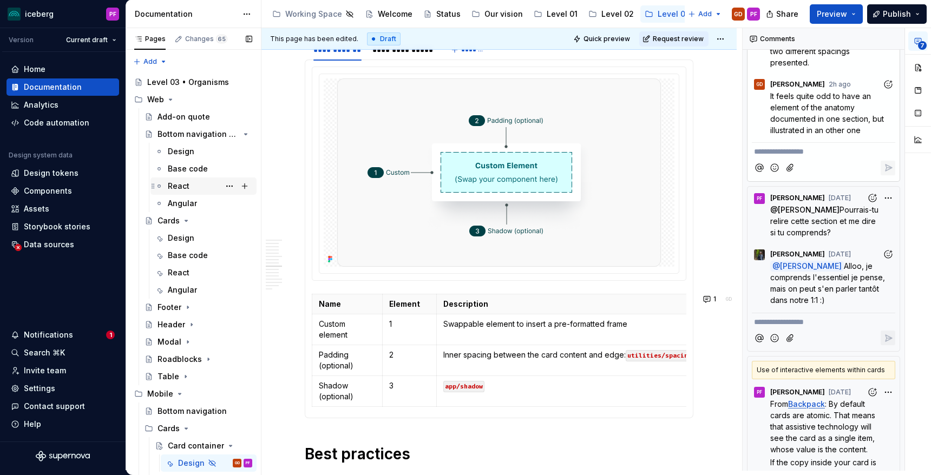
click at [178, 188] on div "React" at bounding box center [179, 186] width 22 height 11
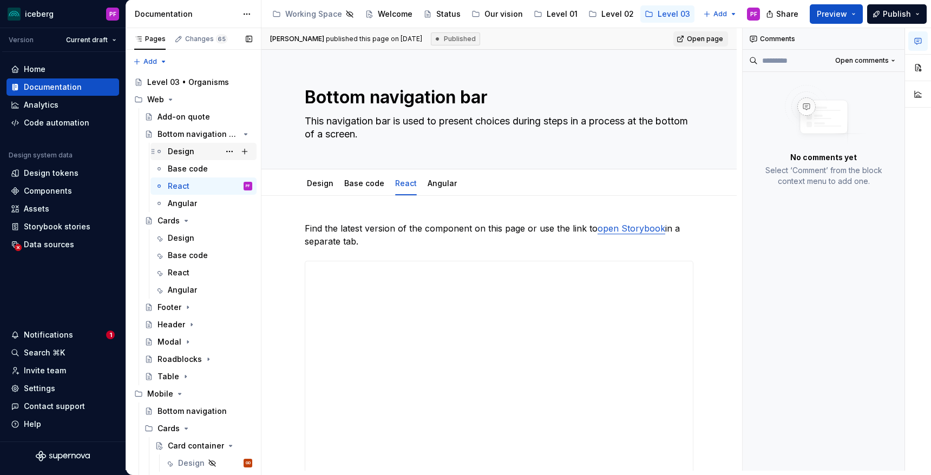
click at [176, 159] on div "Design" at bounding box center [210, 151] width 84 height 15
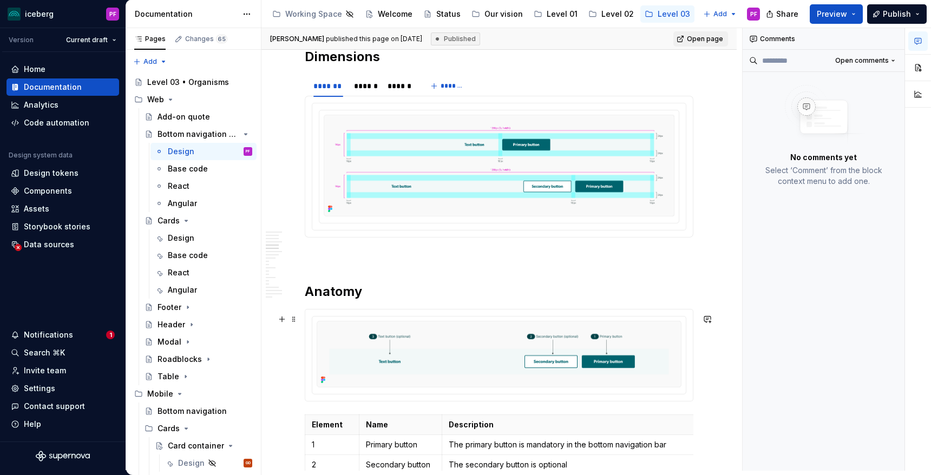
scroll to position [1055, 0]
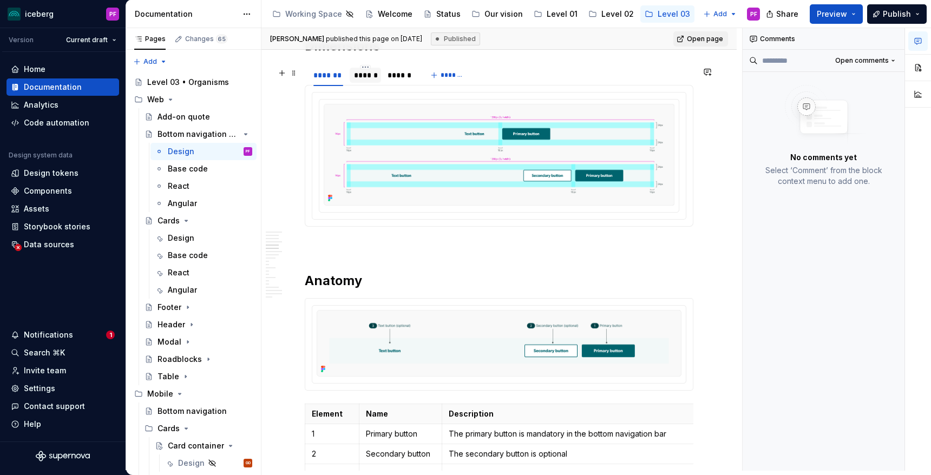
click at [357, 81] on div "******" at bounding box center [365, 75] width 22 height 11
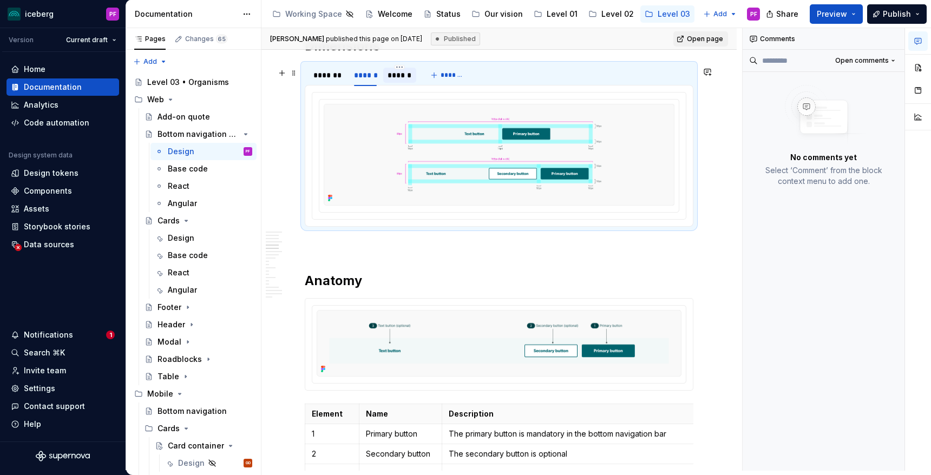
click at [400, 80] on div "******" at bounding box center [400, 75] width 24 height 11
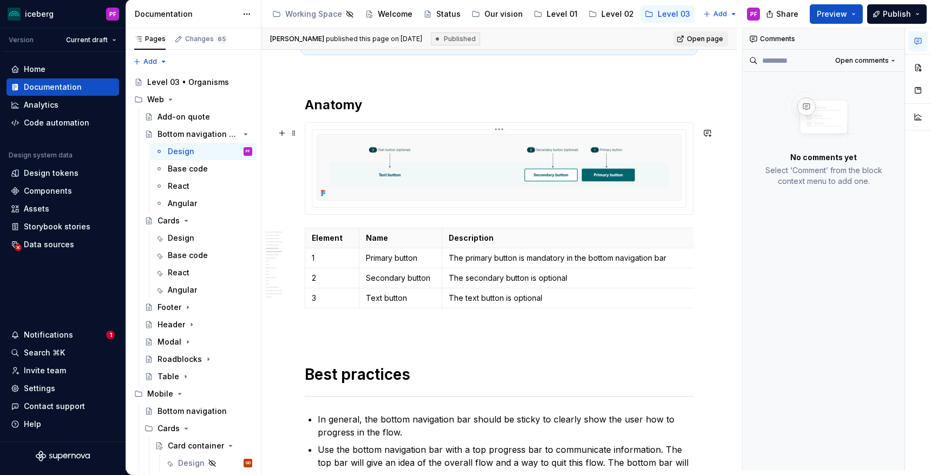
scroll to position [1275, 0]
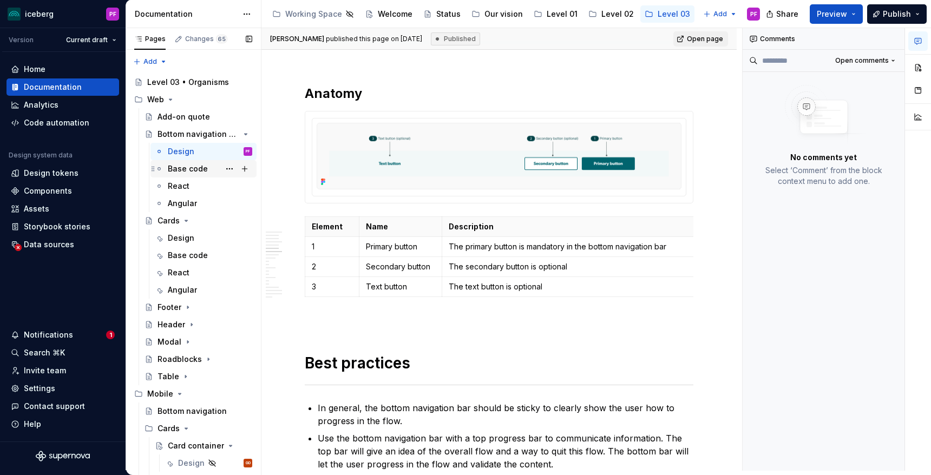
click at [197, 173] on div "Base code" at bounding box center [188, 168] width 40 height 11
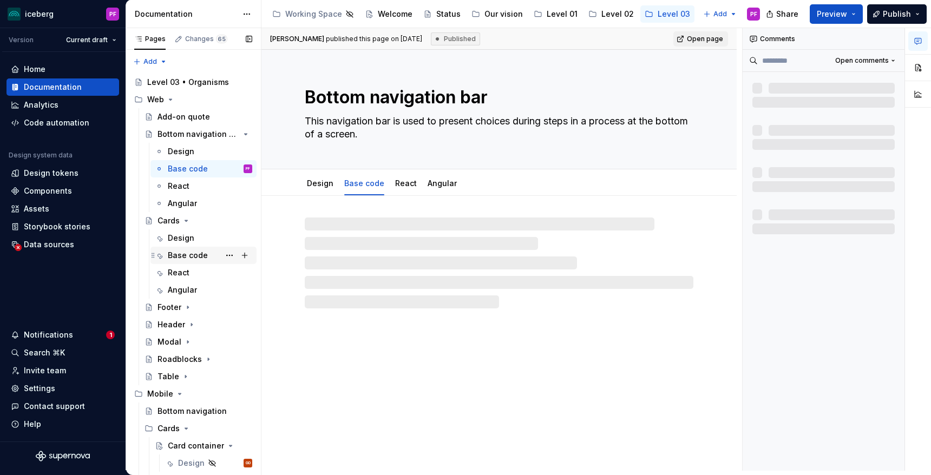
type textarea "*"
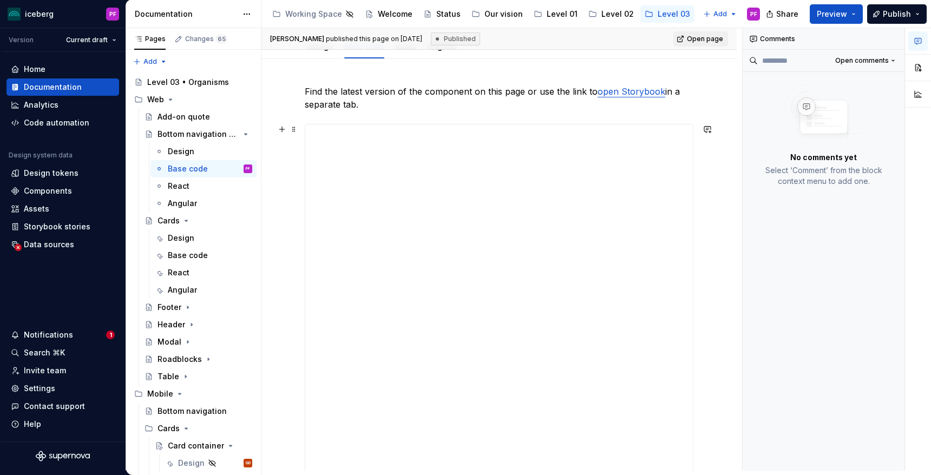
scroll to position [143, 0]
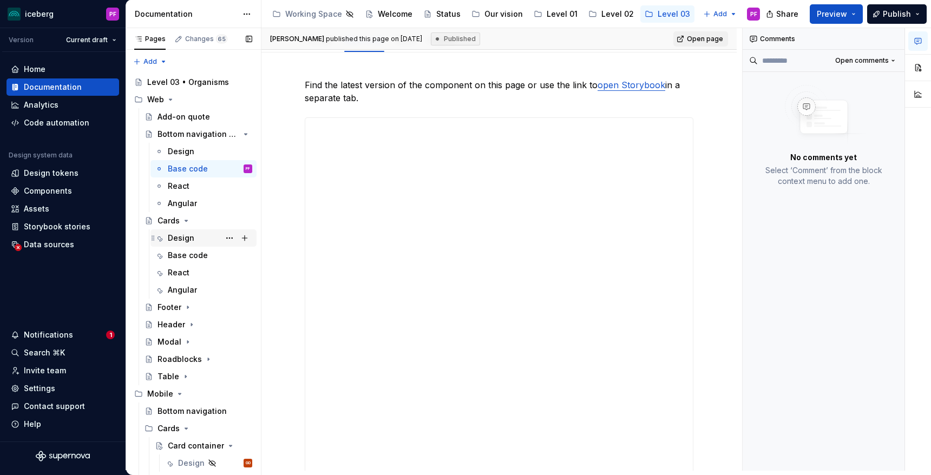
click at [189, 243] on div "Design" at bounding box center [181, 238] width 27 height 11
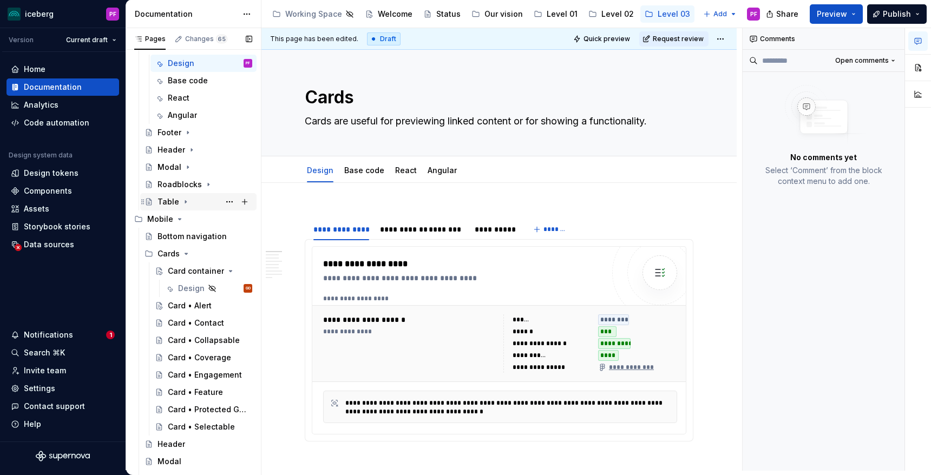
scroll to position [189, 0]
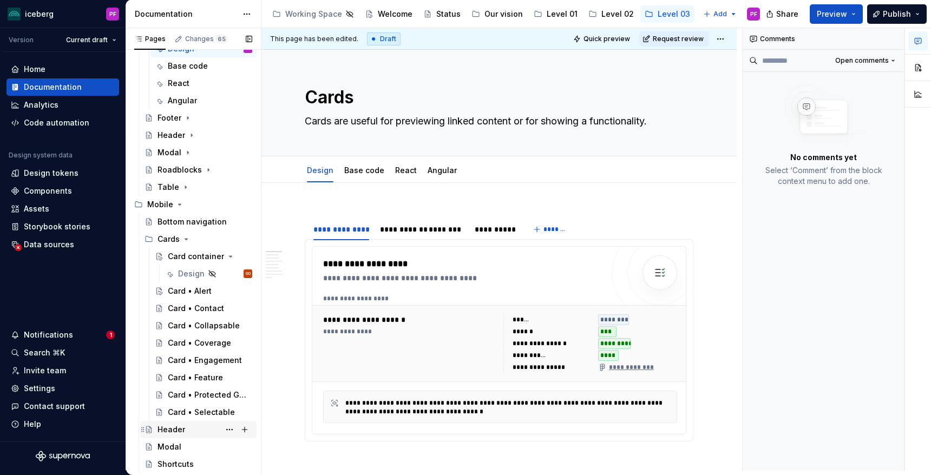
click at [161, 423] on div "Header" at bounding box center [205, 429] width 95 height 15
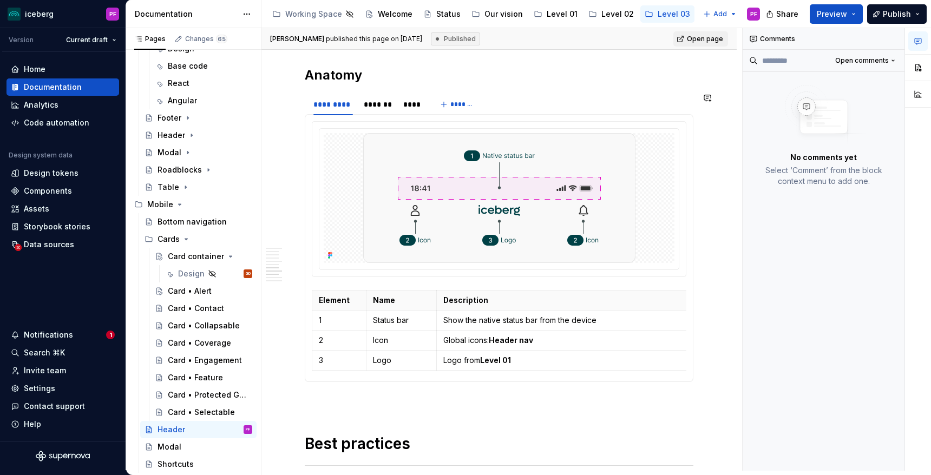
scroll to position [1314, 0]
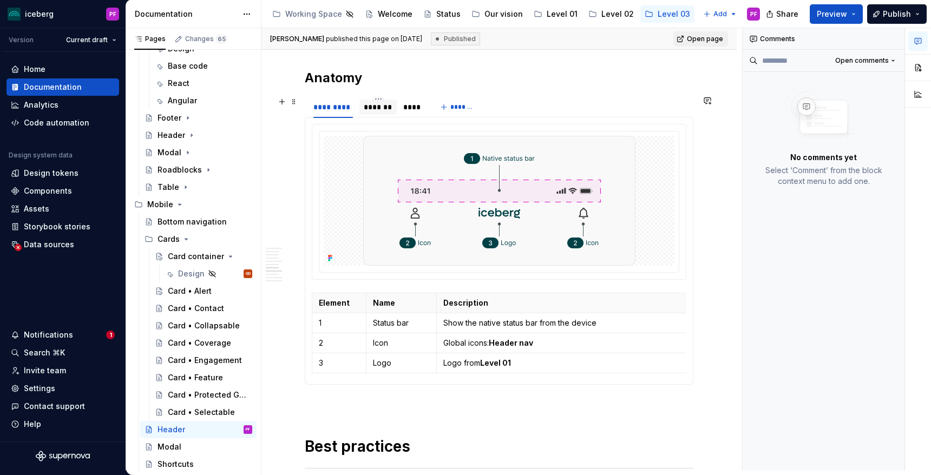
click at [383, 114] on div "*******" at bounding box center [377, 107] width 37 height 15
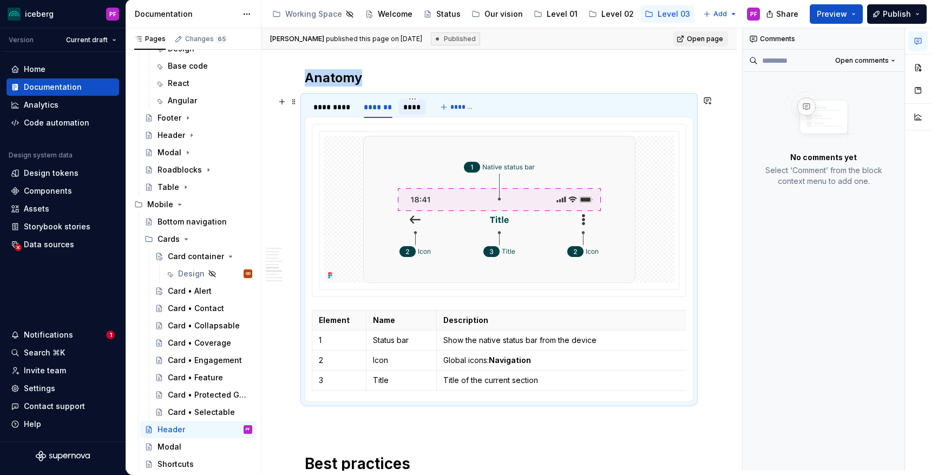
click at [414, 114] on div "****" at bounding box center [412, 107] width 27 height 15
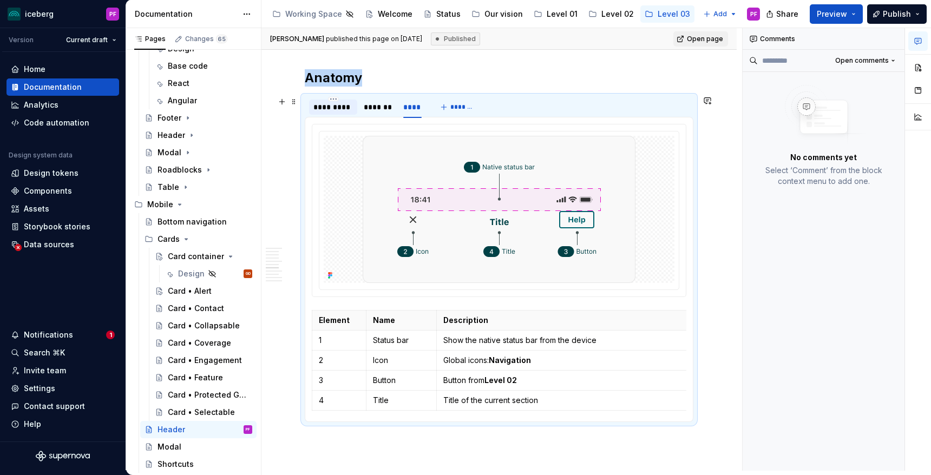
click at [335, 113] on div "*********" at bounding box center [333, 107] width 48 height 15
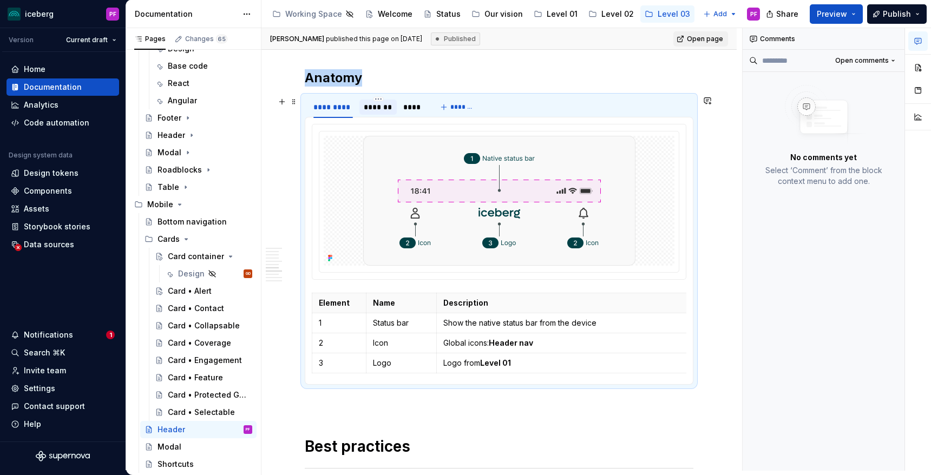
click at [374, 108] on div "*******" at bounding box center [378, 107] width 29 height 11
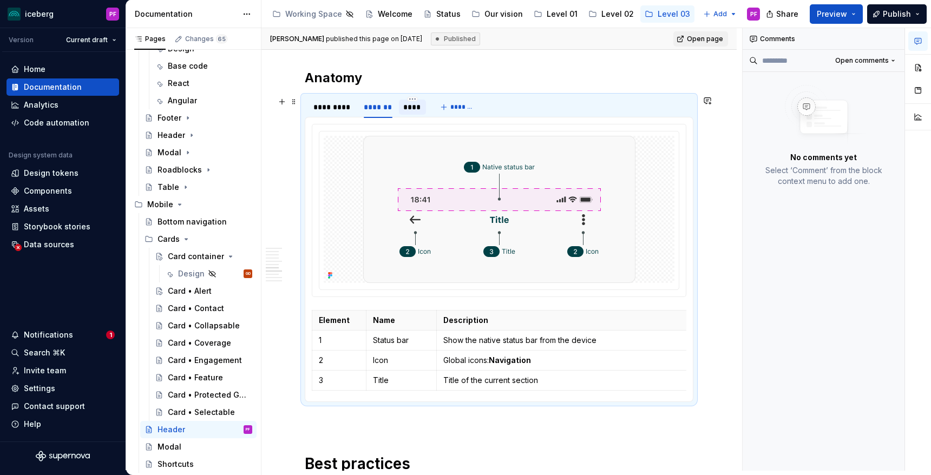
click at [408, 109] on div "****" at bounding box center [412, 107] width 18 height 11
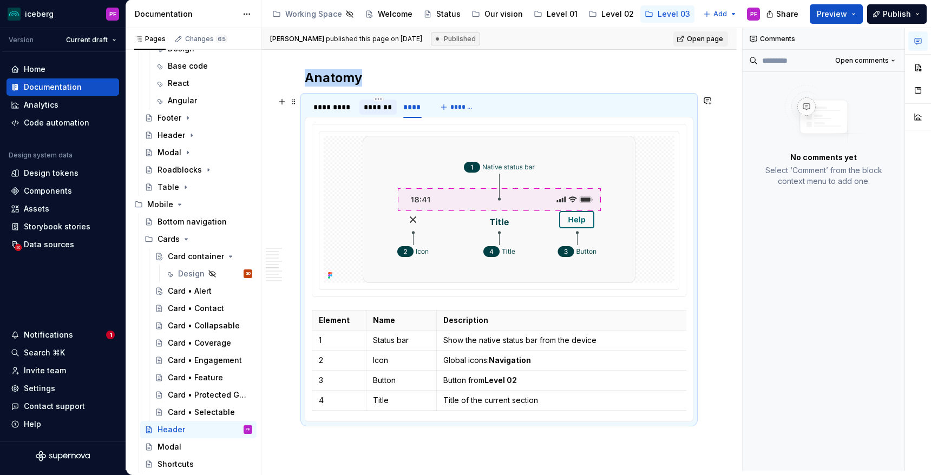
click at [381, 108] on div "*******" at bounding box center [378, 107] width 29 height 11
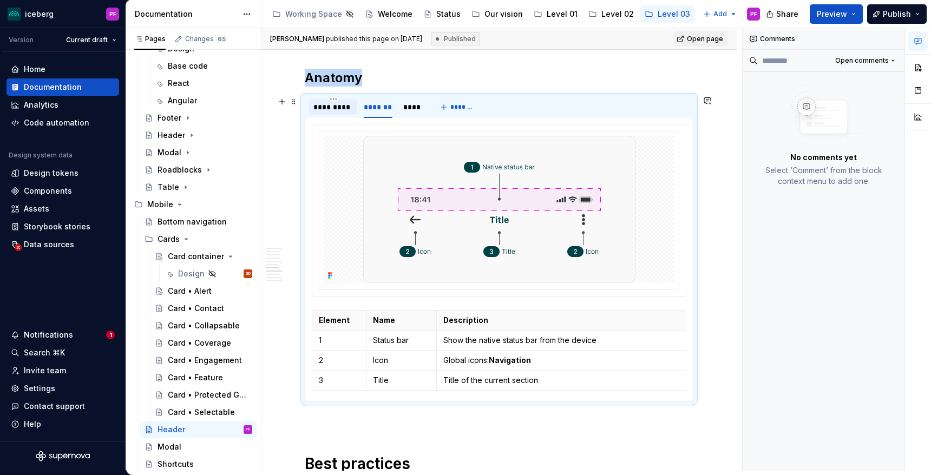
click at [332, 108] on div "*********" at bounding box center [333, 107] width 40 height 11
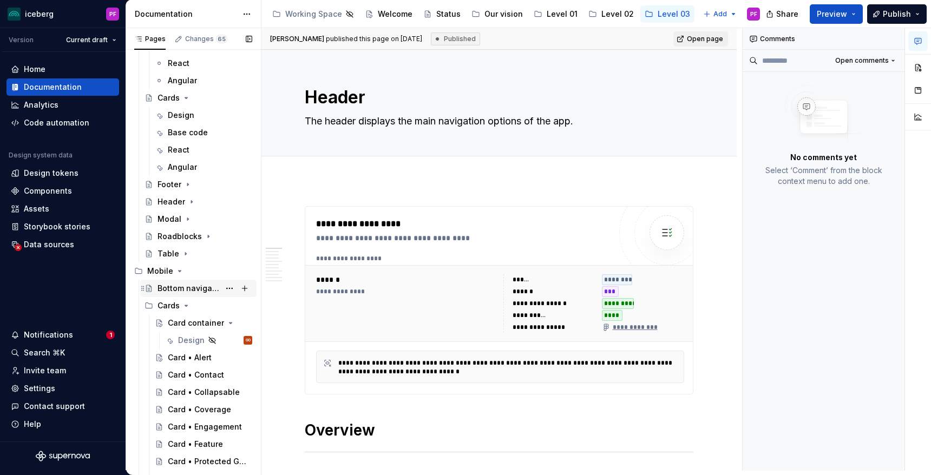
scroll to position [121, 0]
click at [188, 339] on div "Design" at bounding box center [191, 342] width 27 height 11
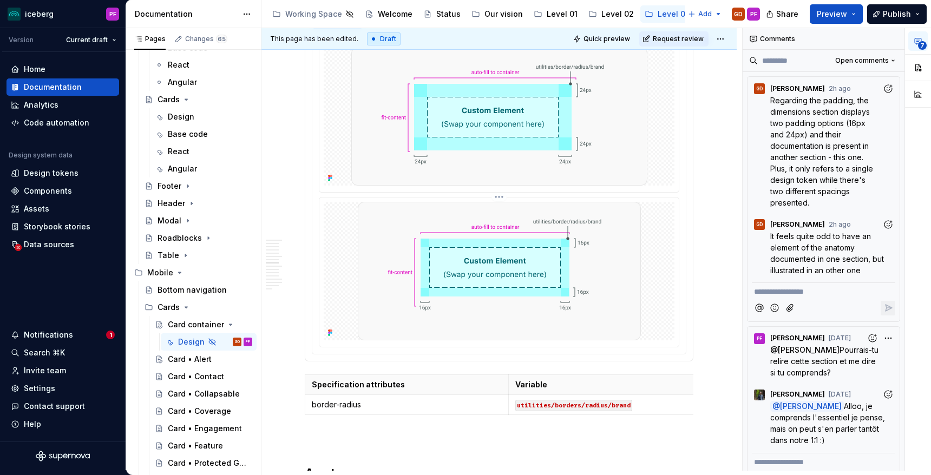
scroll to position [1339, 0]
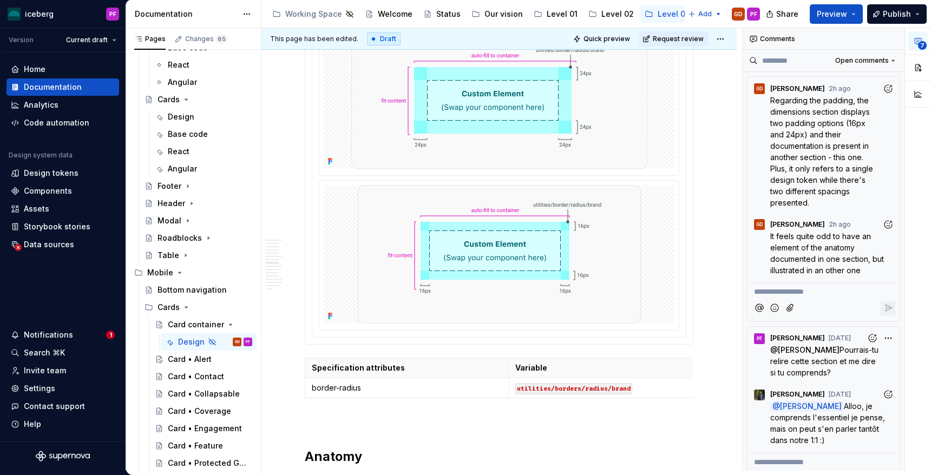
type textarea "*"
click at [345, 336] on div at bounding box center [499, 178] width 374 height 318
click at [356, 337] on div at bounding box center [499, 178] width 374 height 318
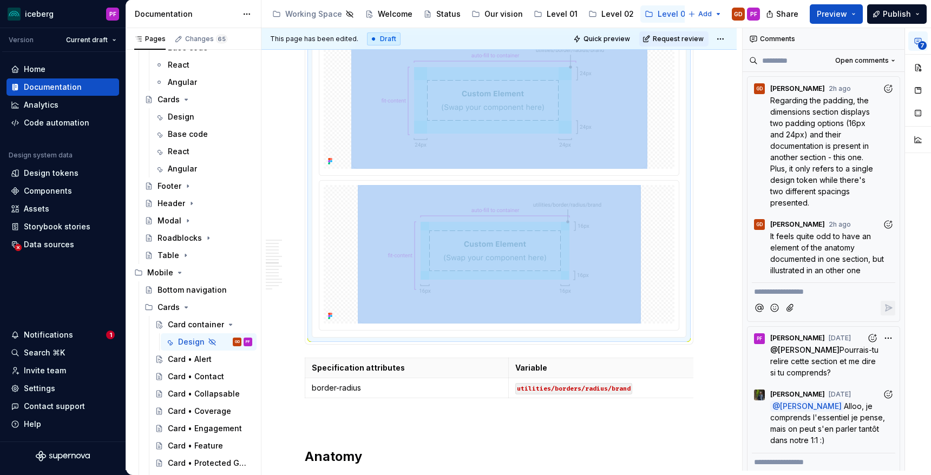
click at [356, 337] on div at bounding box center [499, 178] width 374 height 318
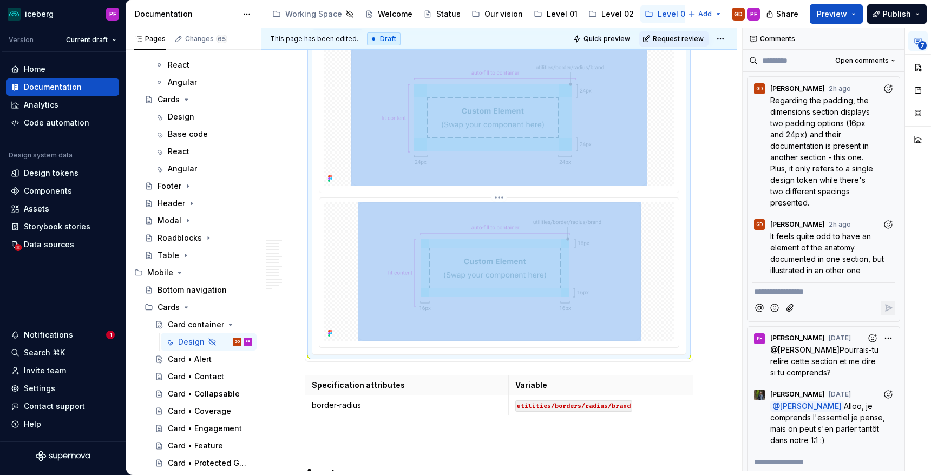
scroll to position [1346, 0]
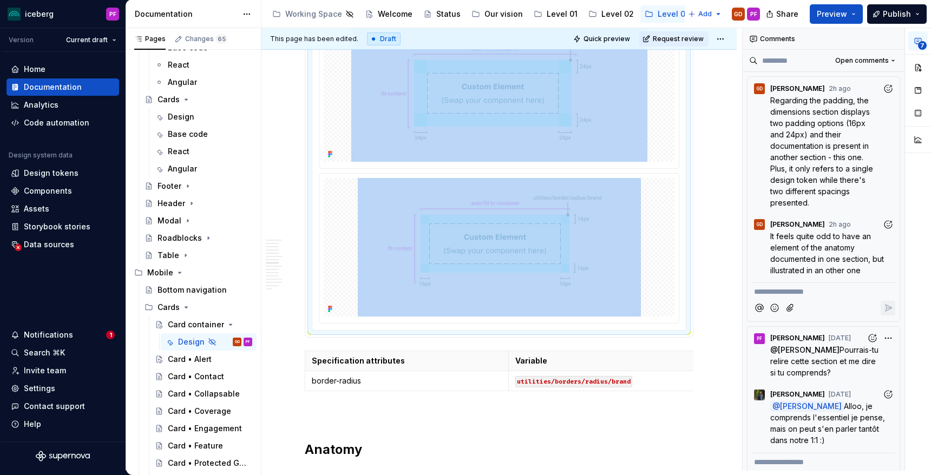
click at [331, 326] on div at bounding box center [499, 171] width 374 height 318
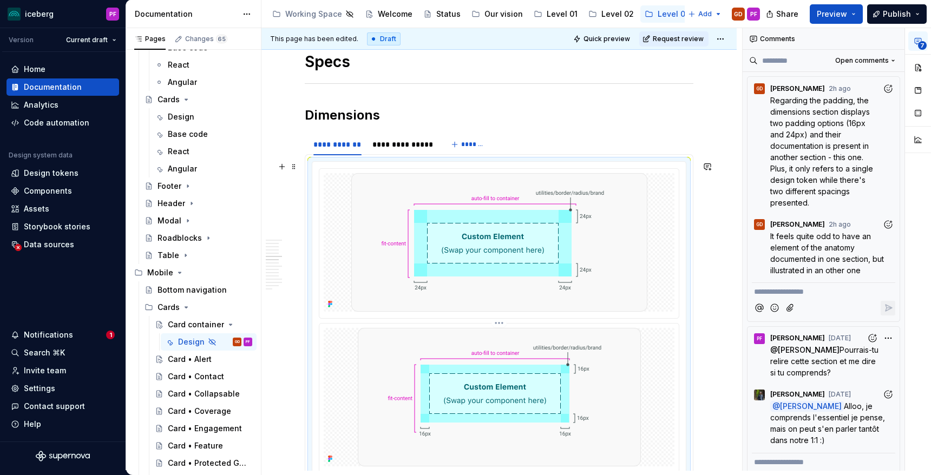
scroll to position [1181, 0]
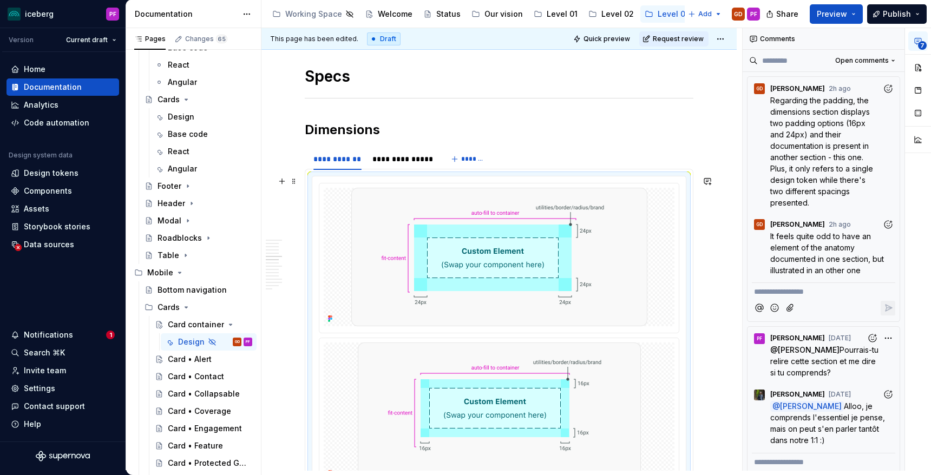
click at [342, 181] on div at bounding box center [499, 335] width 374 height 318
click at [332, 180] on div at bounding box center [499, 335] width 374 height 318
click at [285, 180] on button "button" at bounding box center [281, 181] width 15 height 15
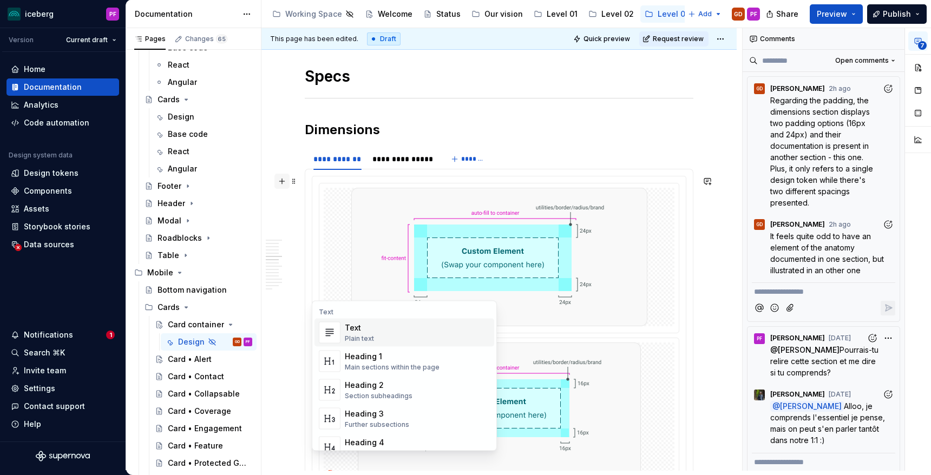
scroll to position [1233, 0]
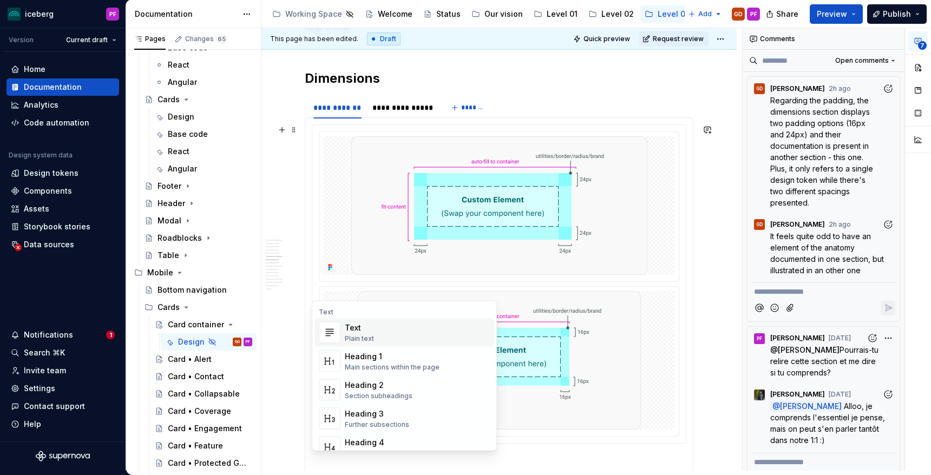
click at [366, 323] on div "Text" at bounding box center [359, 328] width 29 height 11
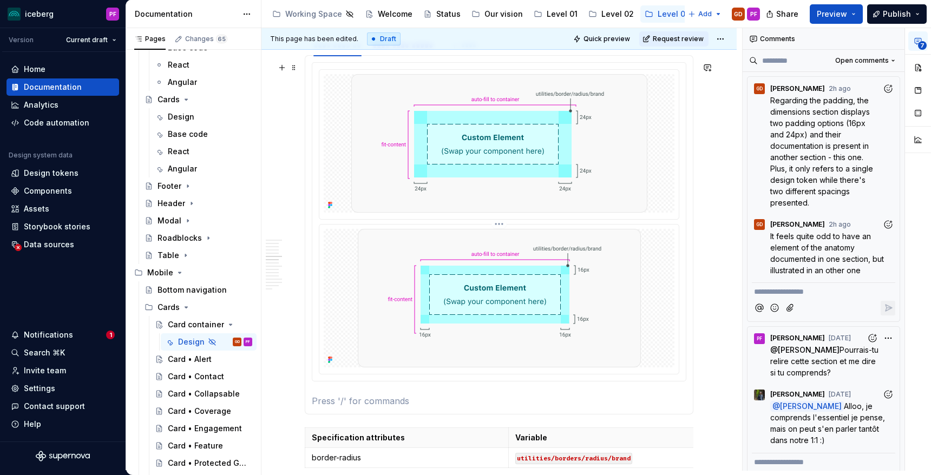
scroll to position [1296, 0]
drag, startPoint x: 392, startPoint y: 403, endPoint x: 308, endPoint y: 399, distance: 84.5
click at [308, 399] on div "Inner card padding" at bounding box center [499, 233] width 389 height 359
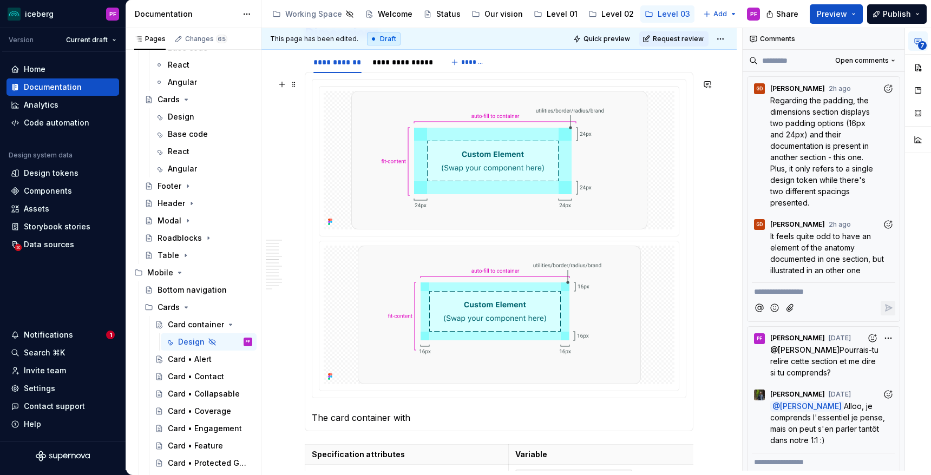
scroll to position [1284, 0]
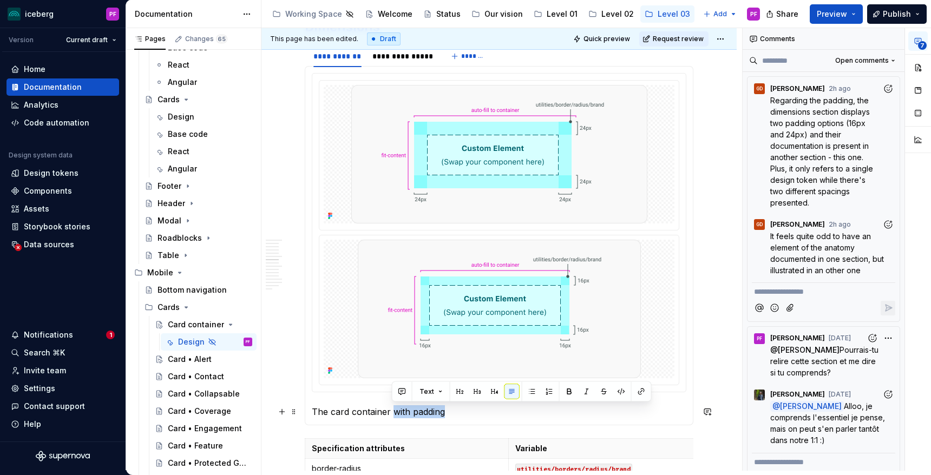
drag, startPoint x: 392, startPoint y: 410, endPoint x: 446, endPoint y: 410, distance: 53.6
click at [446, 410] on p "The card container with padding" at bounding box center [499, 411] width 375 height 13
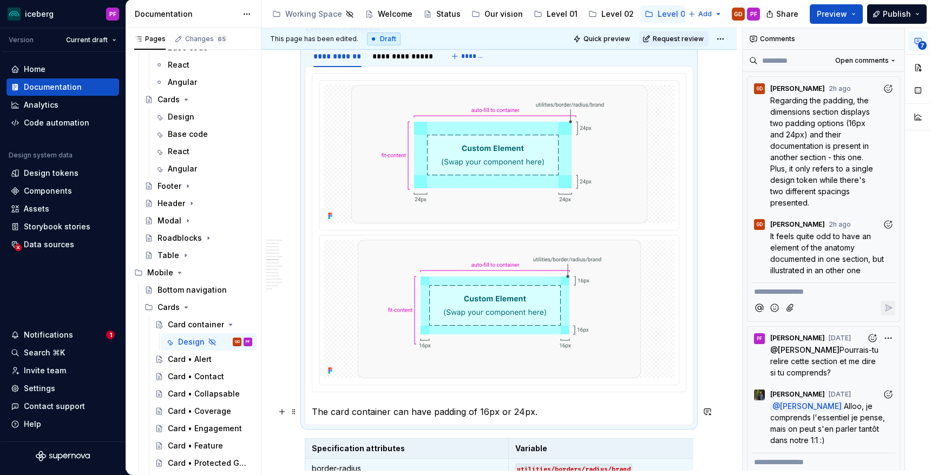
click at [430, 409] on p "The card container can have padding of 16px or 24px." at bounding box center [499, 411] width 375 height 13
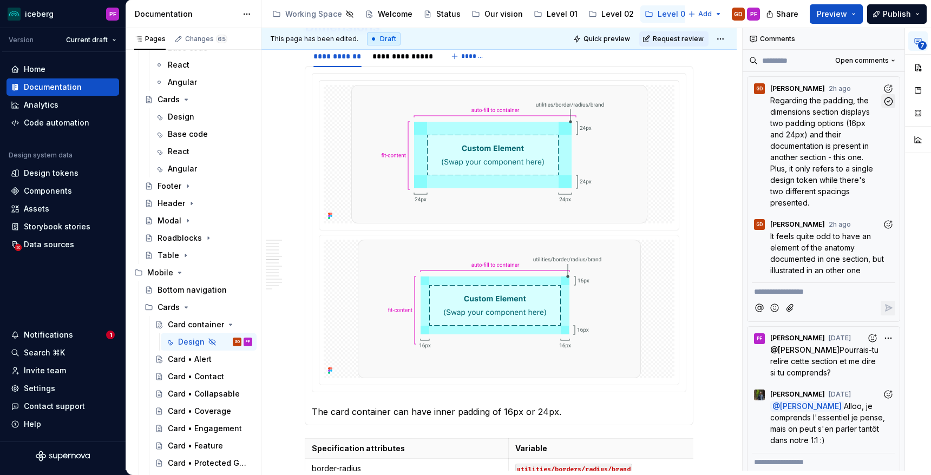
click at [887, 100] on icon "button" at bounding box center [888, 101] width 10 height 10
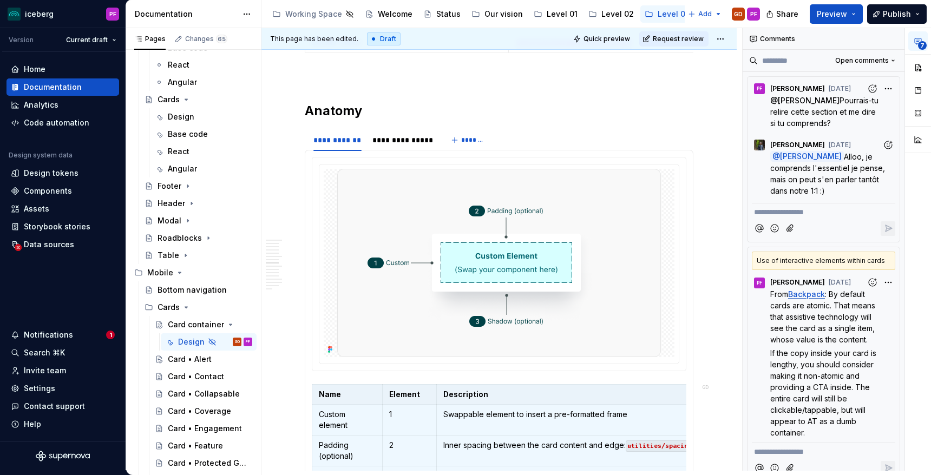
click at [549, 147] on div "**********" at bounding box center [499, 140] width 389 height 22
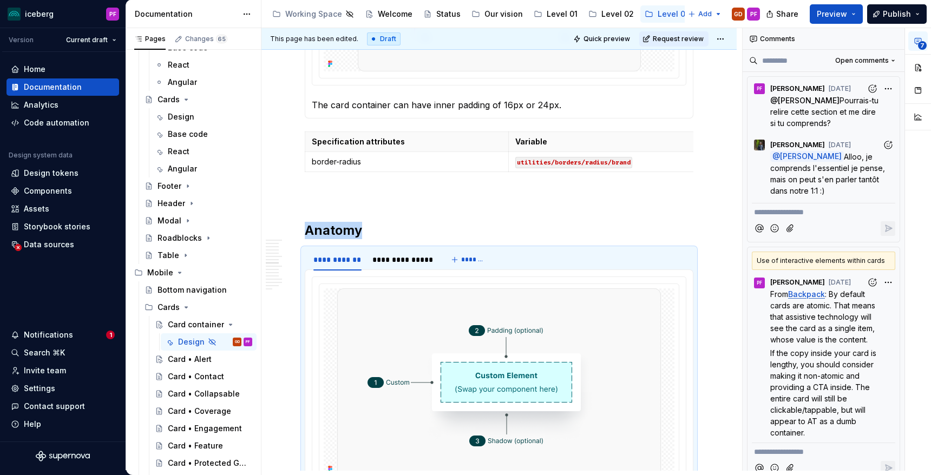
scroll to position [1574, 0]
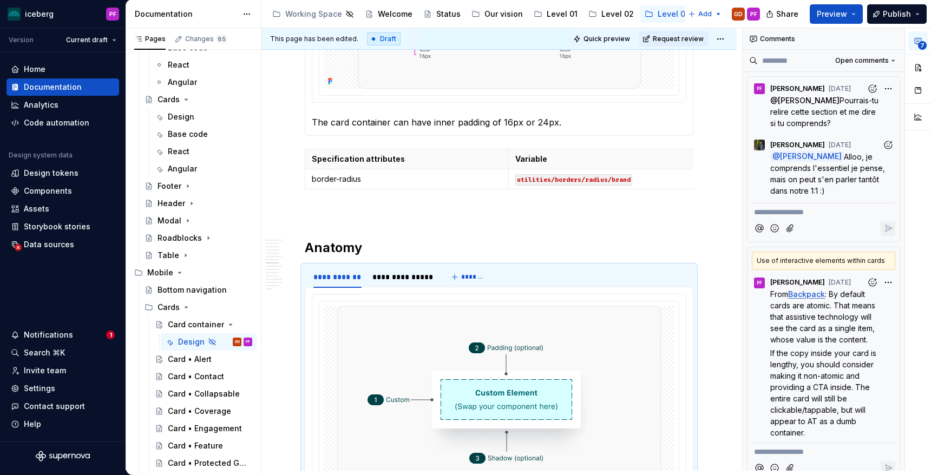
click at [453, 210] on p at bounding box center [499, 213] width 389 height 13
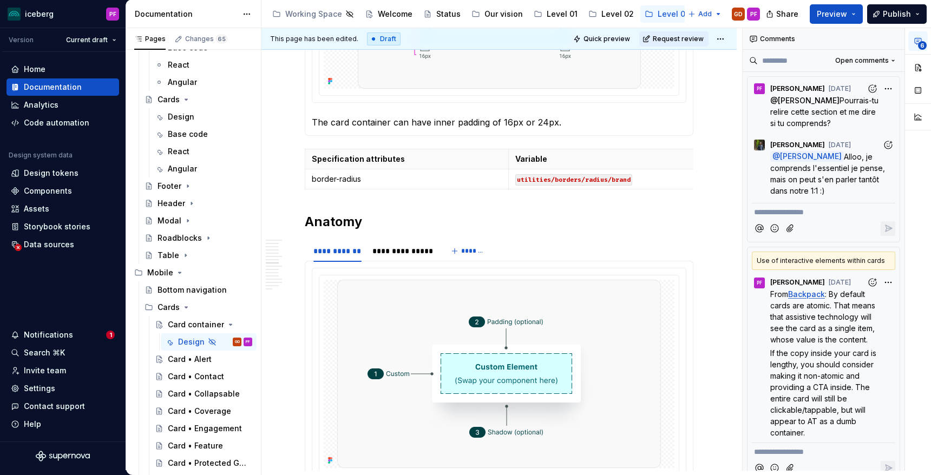
scroll to position [1548, 0]
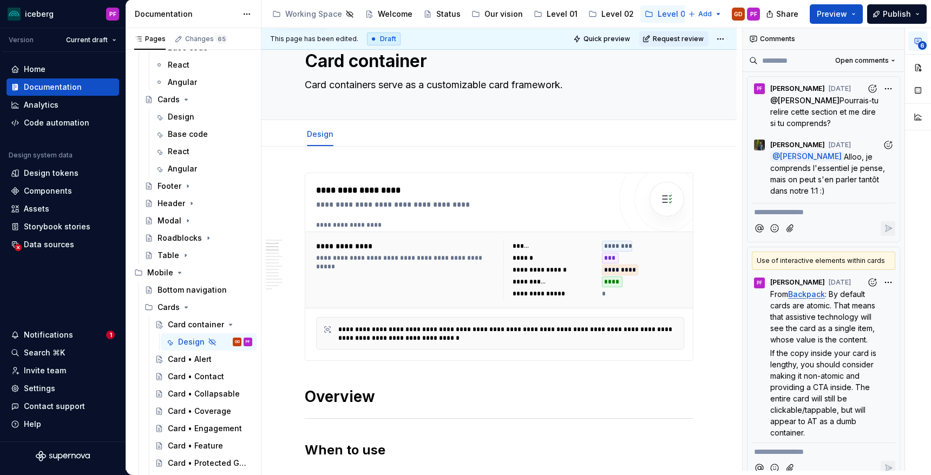
scroll to position [0, 0]
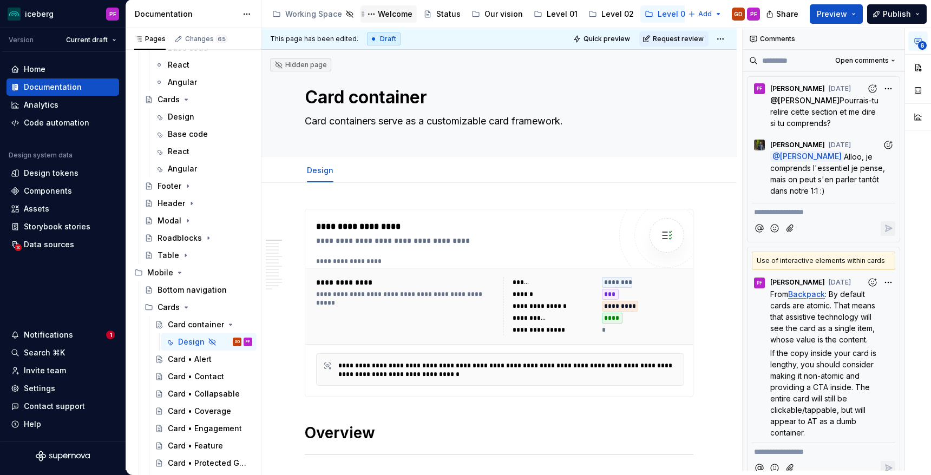
type textarea "*"
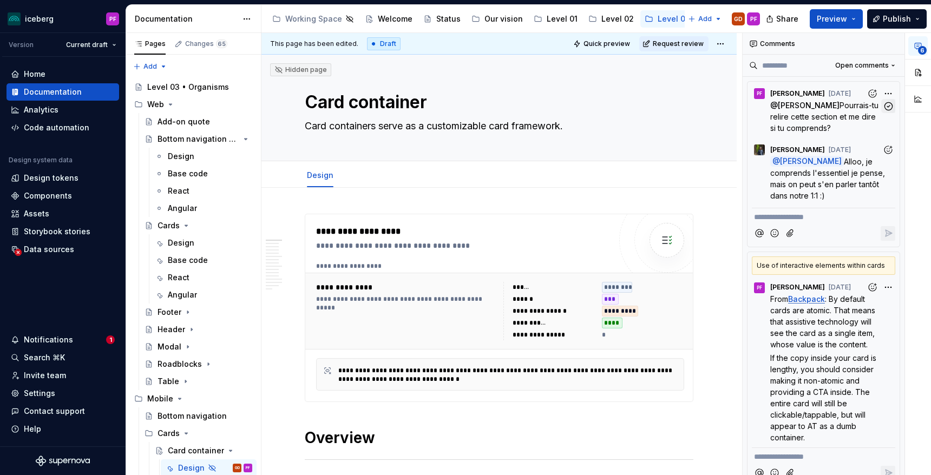
click at [886, 103] on icon "button" at bounding box center [888, 106] width 10 height 10
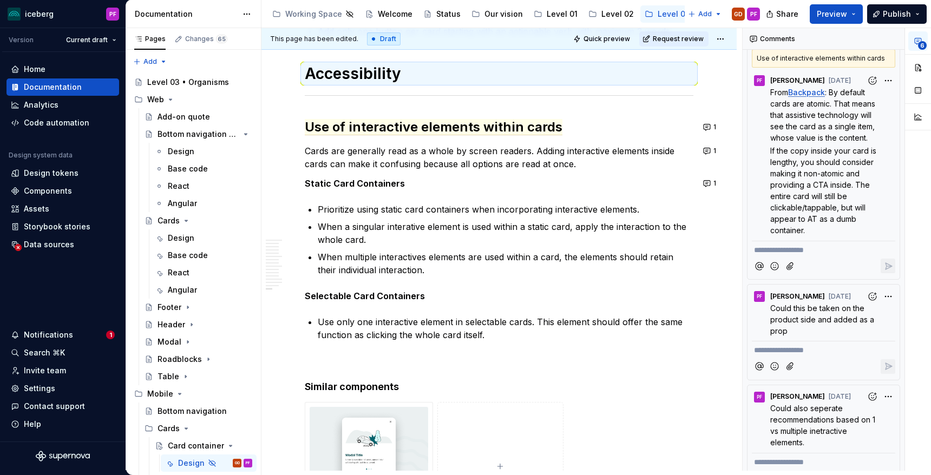
scroll to position [3796, 0]
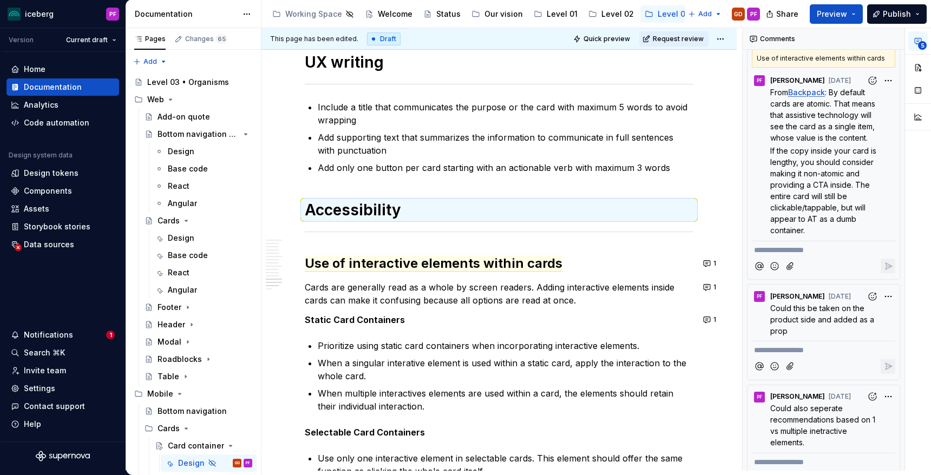
type textarea "*"
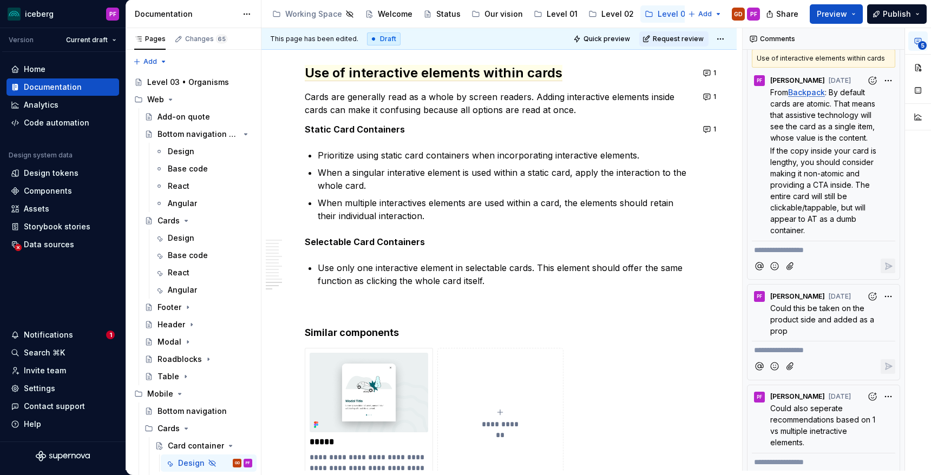
scroll to position [3994, 0]
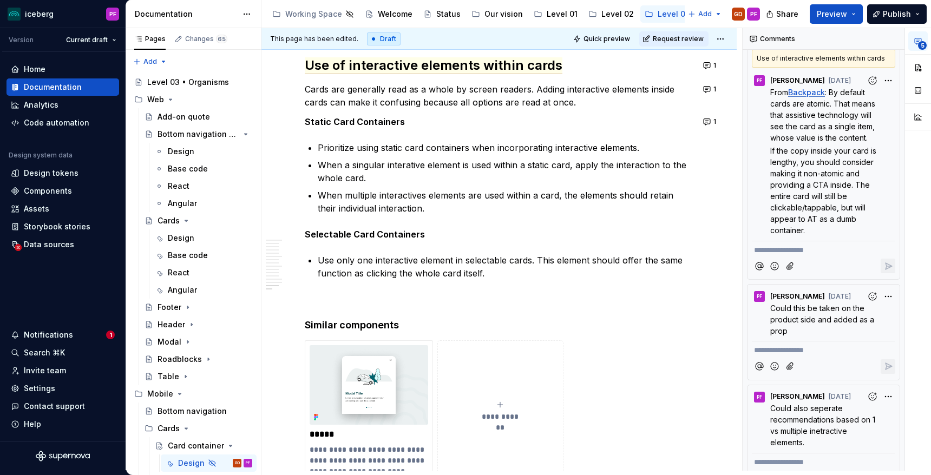
click at [318, 258] on p "Use only one interactive element in selectable cards. This element should offer…" at bounding box center [506, 267] width 376 height 26
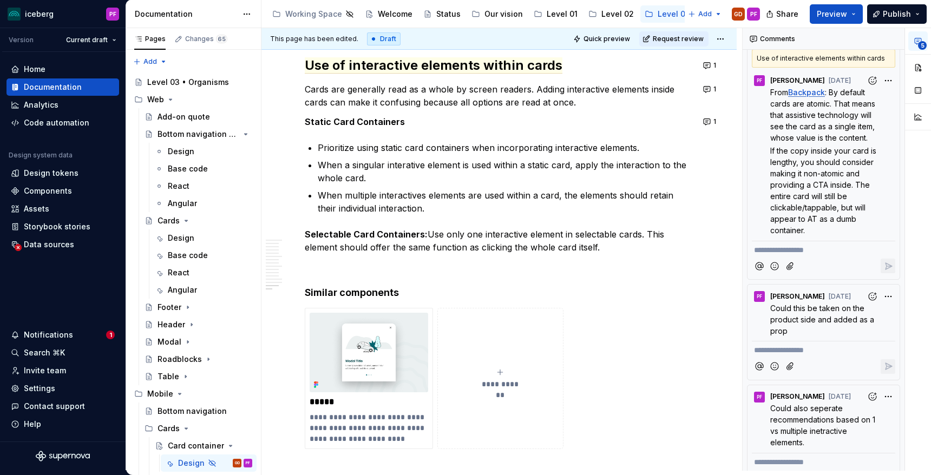
click at [402, 125] on p "Static Card Containers" at bounding box center [499, 121] width 389 height 13
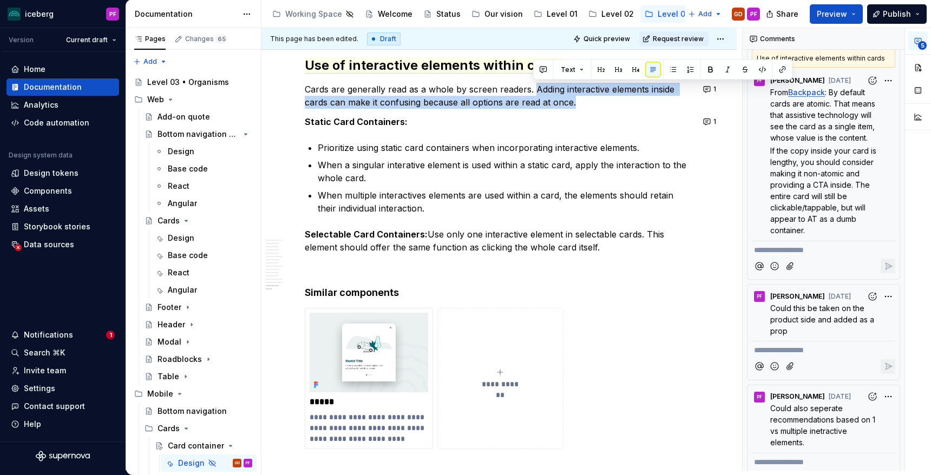
drag, startPoint x: 579, startPoint y: 100, endPoint x: 533, endPoint y: 86, distance: 48.3
click at [533, 86] on p "Cards are generally read as a whole by screen readers. Adding interactive eleme…" at bounding box center [499, 96] width 389 height 26
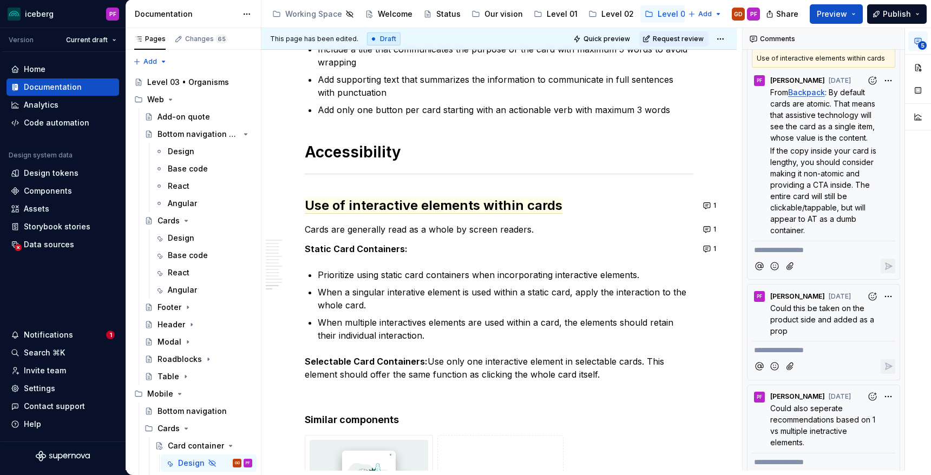
scroll to position [3850, 0]
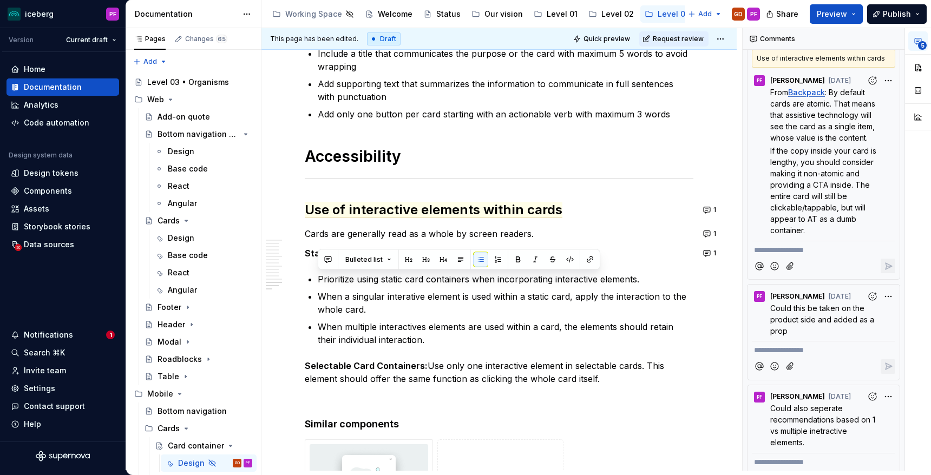
drag, startPoint x: 410, startPoint y: 338, endPoint x: 320, endPoint y: 280, distance: 107.7
click at [320, 280] on ul "Prioritize using static card containers when incorporating interactive elements…" at bounding box center [506, 310] width 376 height 74
copy ul "Prioritize using static card containers when incorporating interactive elements…"
drag, startPoint x: 412, startPoint y: 344, endPoint x: 315, endPoint y: 284, distance: 114.0
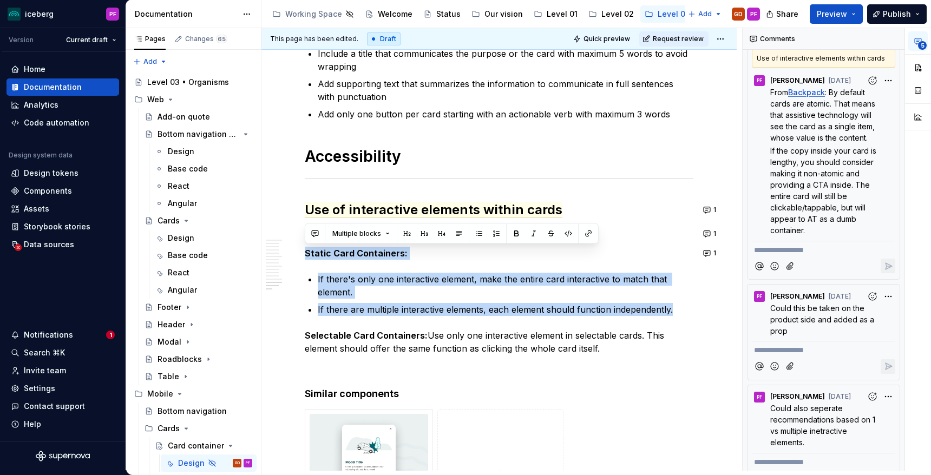
drag, startPoint x: 306, startPoint y: 255, endPoint x: 676, endPoint y: 316, distance: 375.2
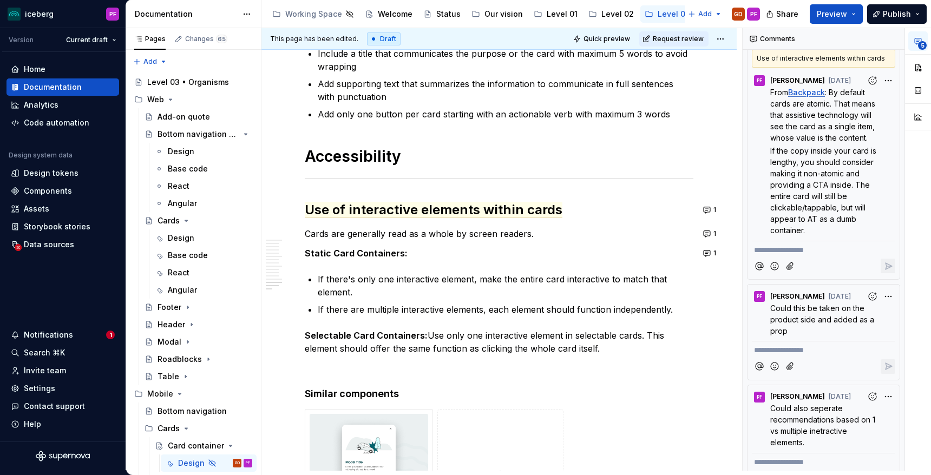
click at [687, 313] on p "If there are multiple interactive elements, each element should function indepe…" at bounding box center [506, 309] width 376 height 13
click at [428, 332] on p "Selectable Card Containers: Use only one interactive element in selectable card…" at bounding box center [499, 342] width 389 height 26
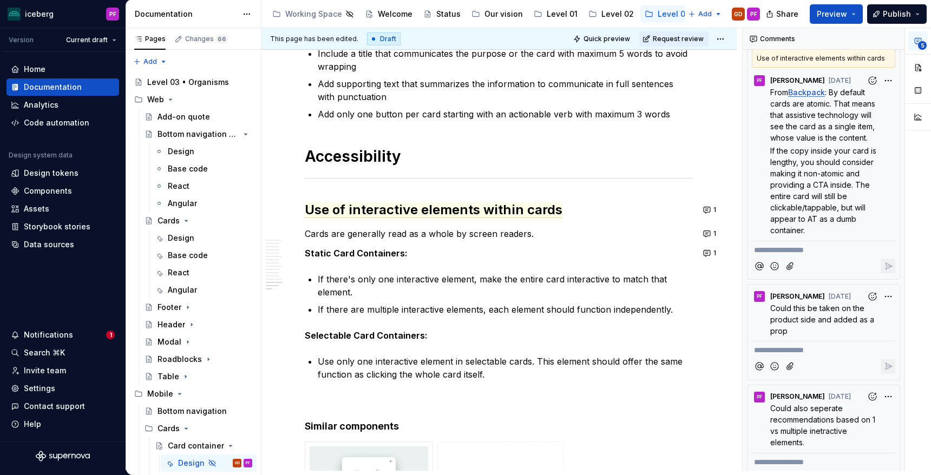
type textarea "*"
